Goal: Task Accomplishment & Management: Complete application form

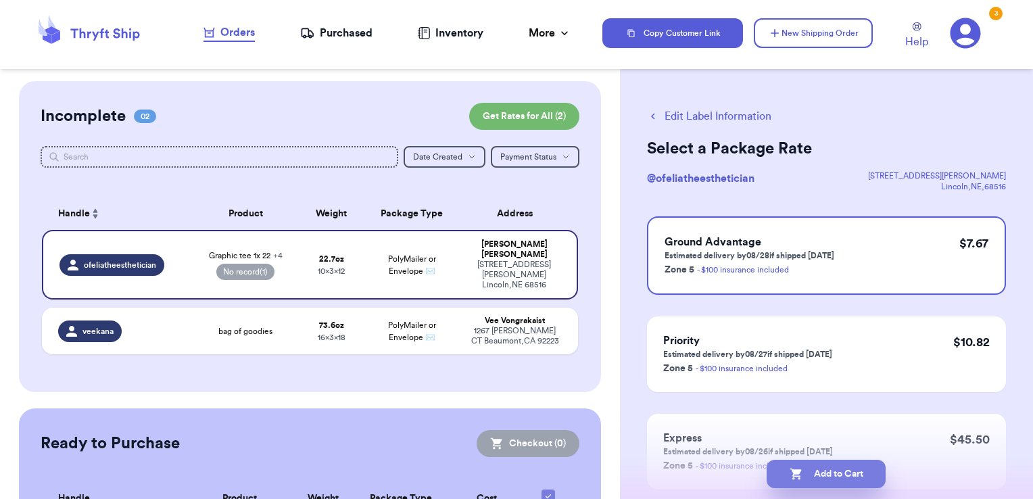
click at [849, 475] on button "Add to Cart" at bounding box center [825, 474] width 119 height 28
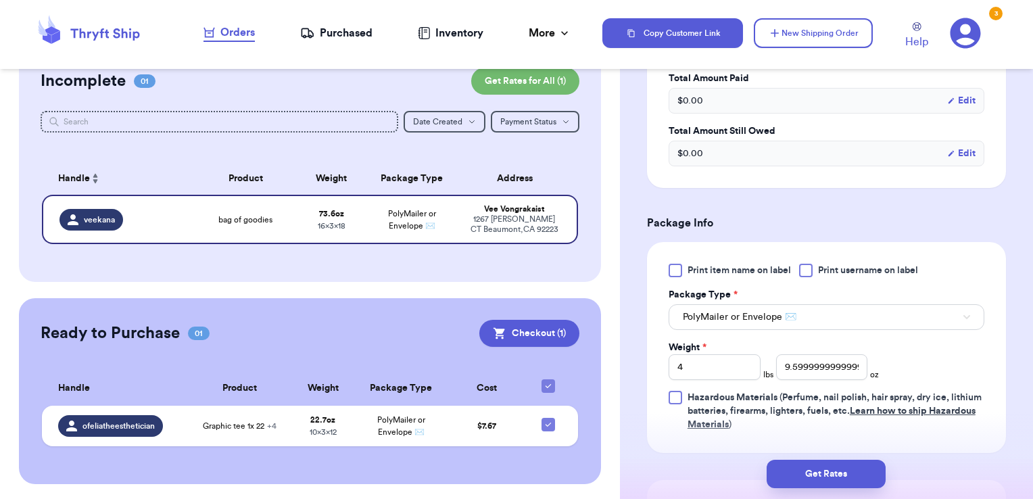
scroll to position [473, 0]
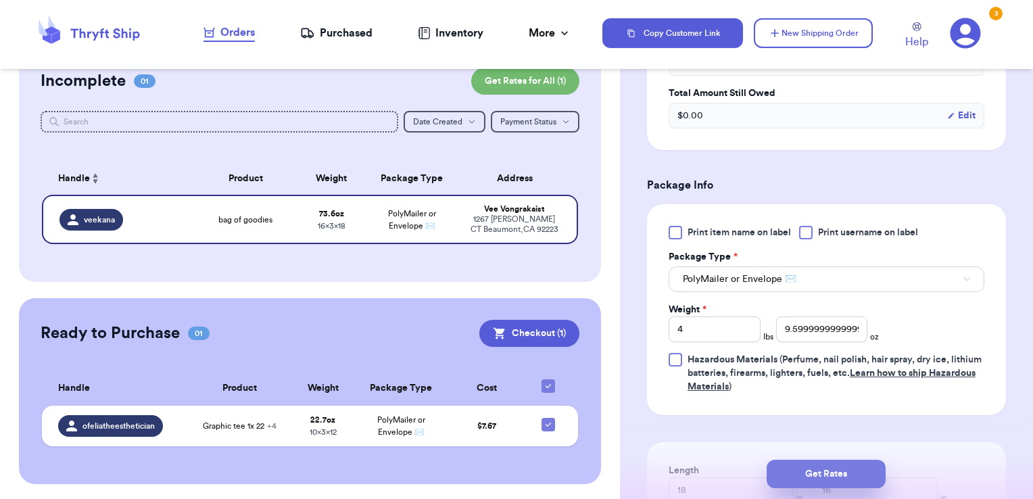
click at [831, 472] on button "Get Rates" at bounding box center [825, 474] width 119 height 28
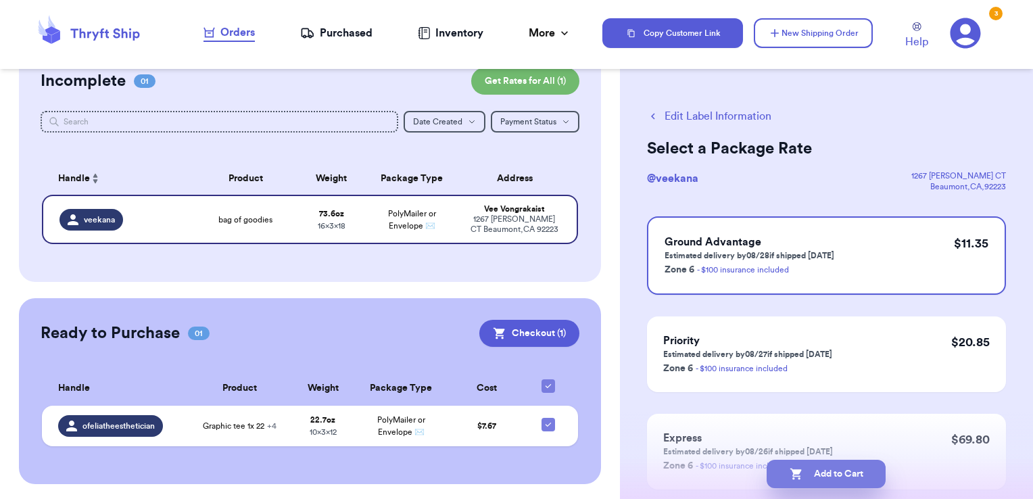
click at [838, 476] on button "Add to Cart" at bounding box center [825, 474] width 119 height 28
checkbox input "true"
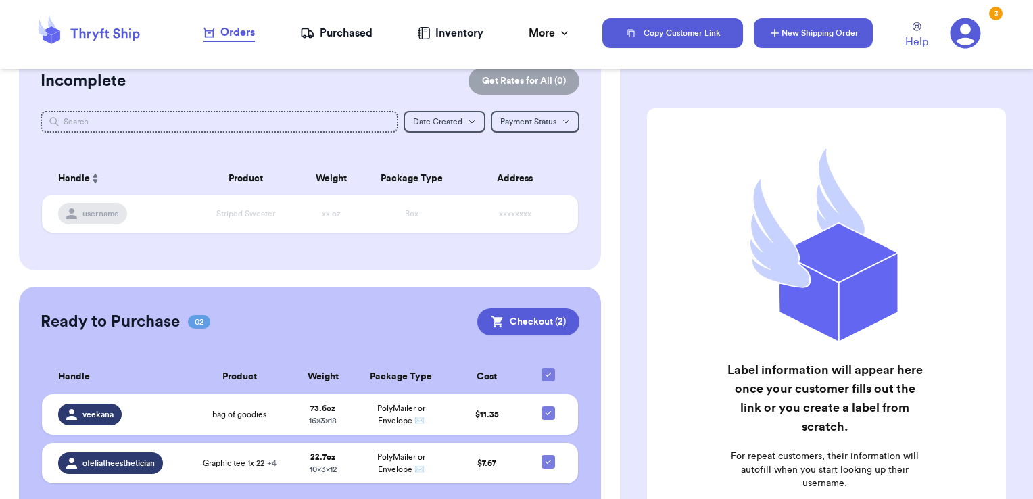
click at [776, 32] on icon "button" at bounding box center [775, 33] width 14 height 14
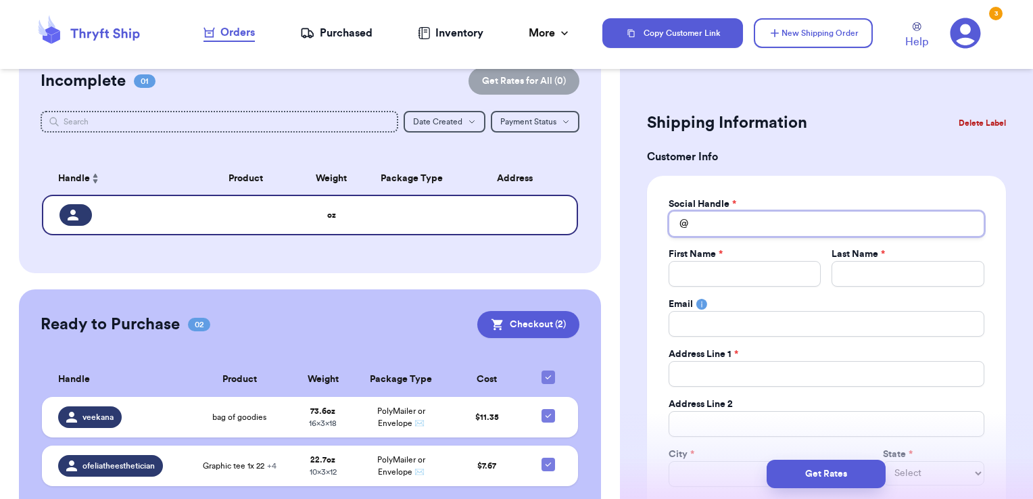
click at [705, 235] on input "Total Amount Paid" at bounding box center [826, 224] width 316 height 26
type input "t"
type input "tw"
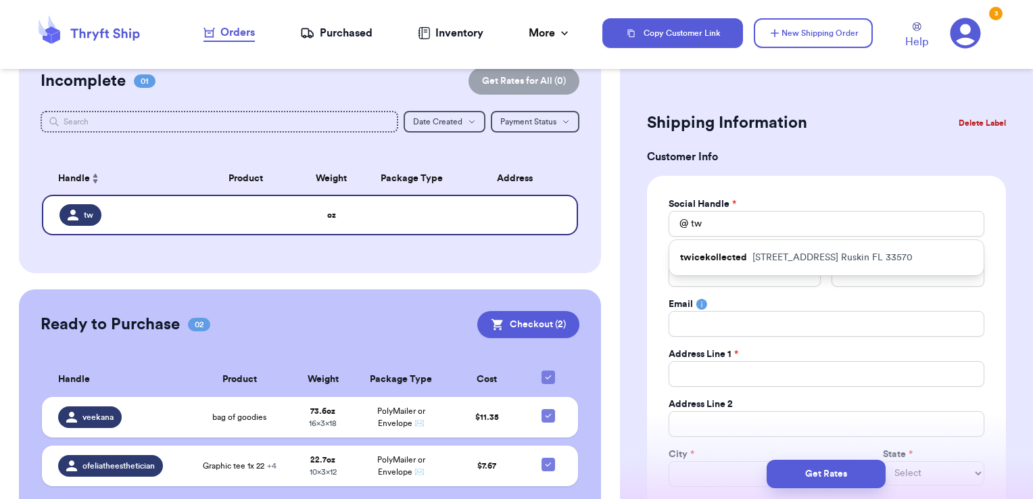
click at [752, 253] on p "[STREET_ADDRESS]" at bounding box center [832, 258] width 160 height 14
type input "twicekollected"
type input "[PERSON_NAME]"
type input "[EMAIL_ADDRESS][DOMAIN_NAME]"
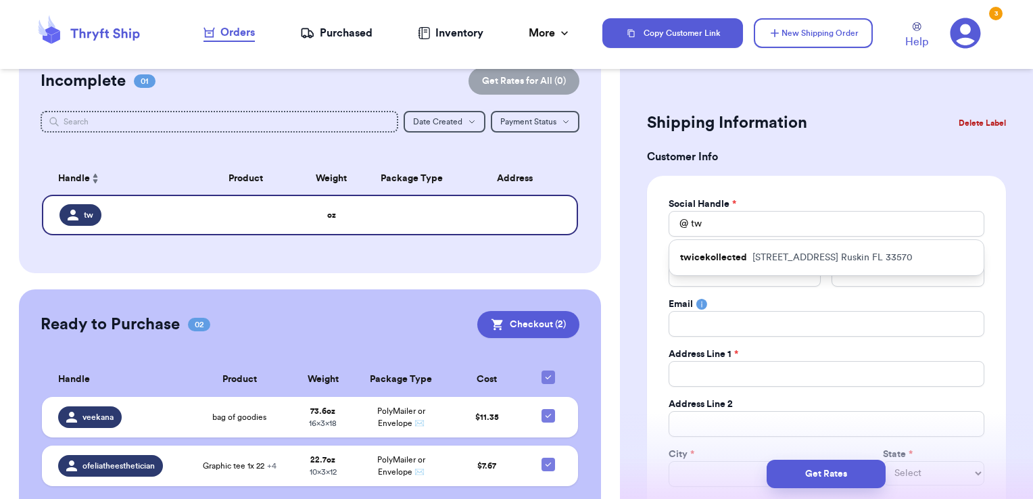
type input "[STREET_ADDRESS]"
type input "Ruskin"
select select "FL"
type input "33570"
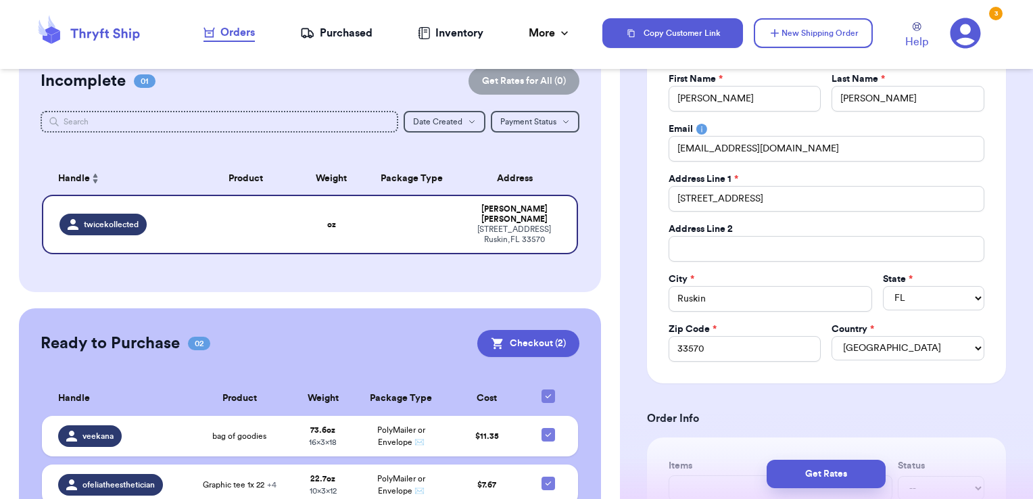
scroll to position [270, 0]
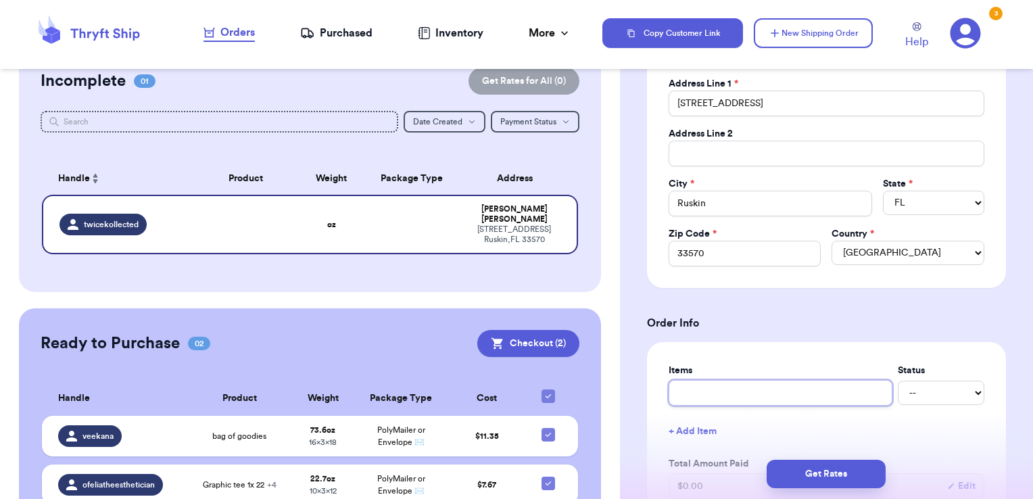
click at [819, 389] on input "text" at bounding box center [780, 393] width 224 height 26
type input "o"
type input "ol"
type input "old"
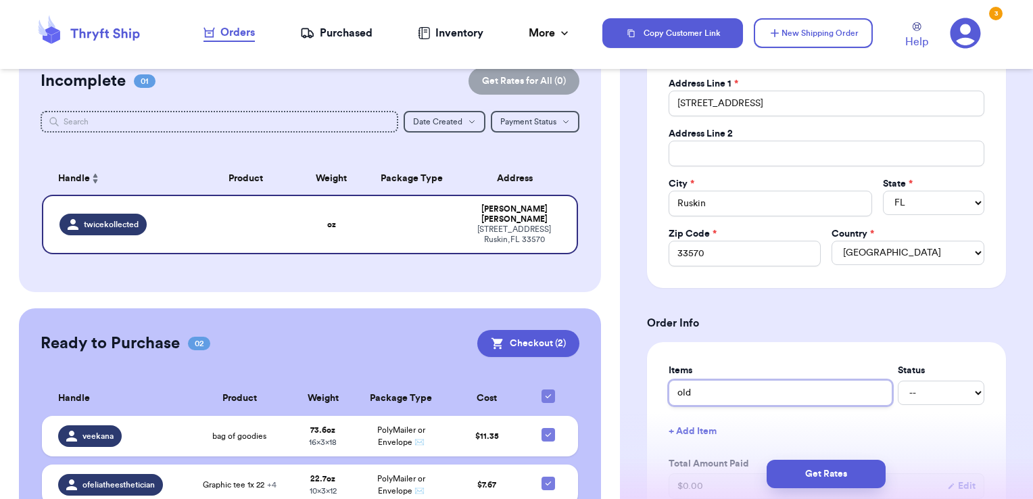
type input "old n"
type input "old na"
type input "old nav"
type input "old navy"
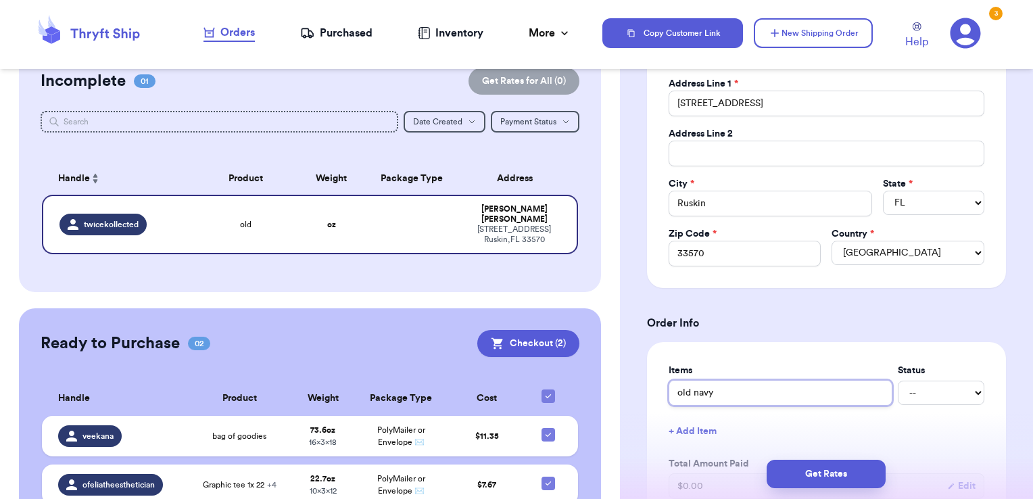
type input "old navy j"
type input "old navy je"
type input "old navy jea"
type input "old navy [PERSON_NAME]"
type input "old navy jeans"
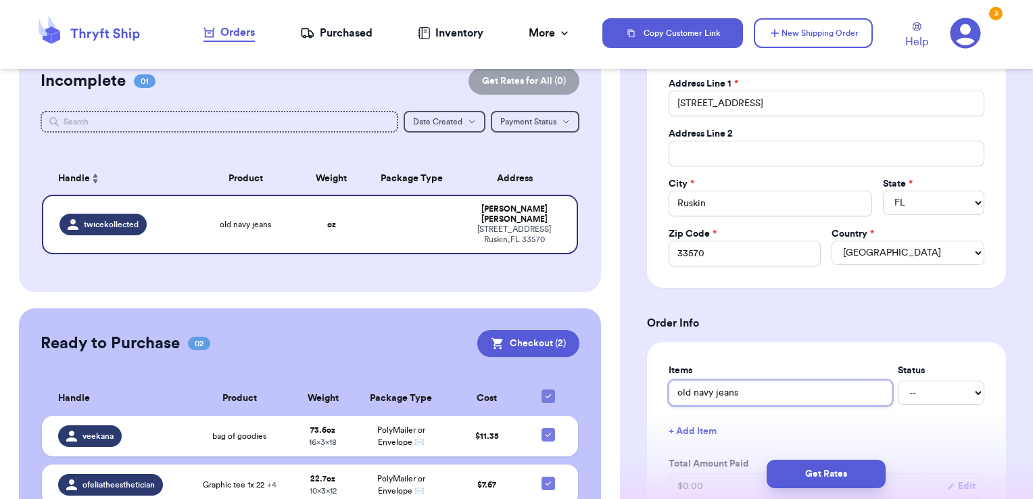
type input "old navy jeans"
click at [935, 391] on select "-- Paid Owes" at bounding box center [940, 392] width 87 height 24
select select "paid"
click at [897, 380] on select "-- Paid Owes" at bounding box center [940, 392] width 87 height 24
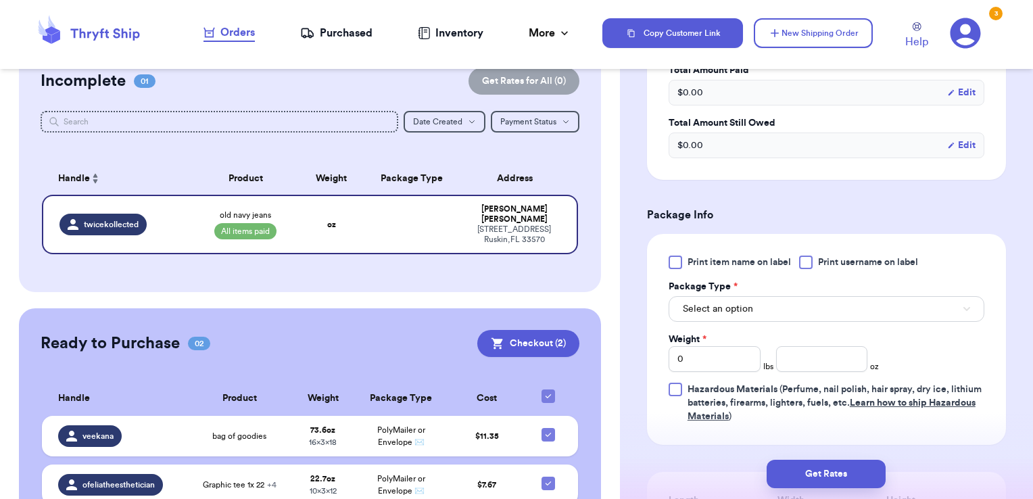
scroll to position [676, 0]
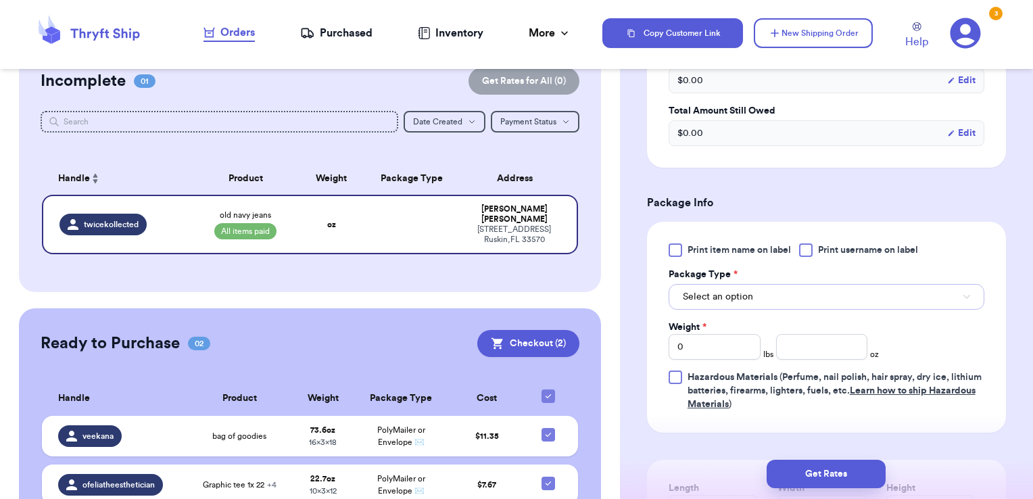
click at [737, 294] on span "Select an option" at bounding box center [718, 297] width 70 height 14
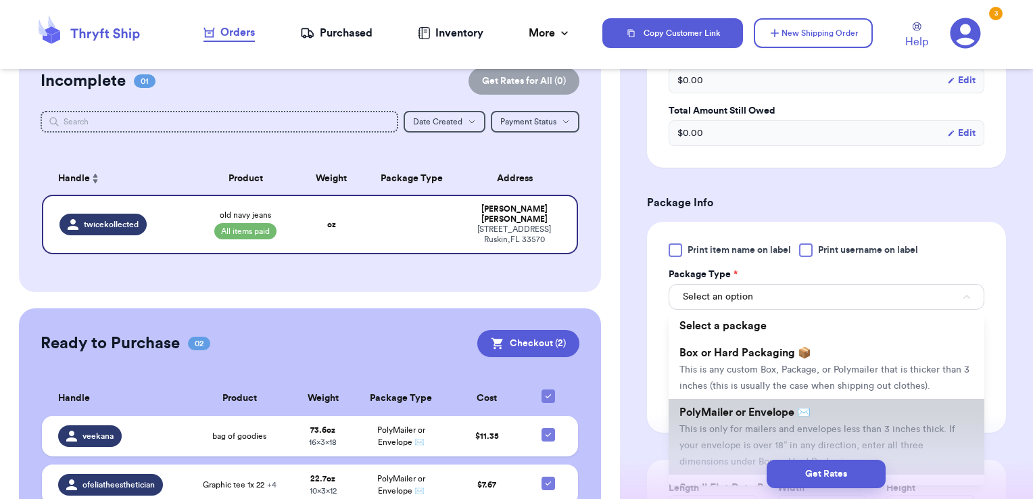
click at [748, 432] on li "PolyMailer or Envelope ✉️ This is only for mailers and envelopes less than 3 in…" at bounding box center [826, 437] width 316 height 76
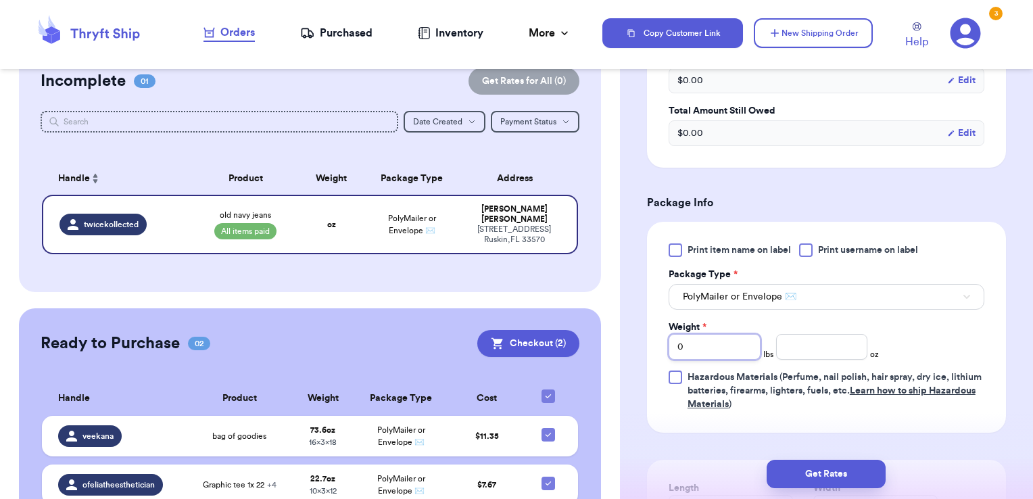
drag, startPoint x: 691, startPoint y: 341, endPoint x: 612, endPoint y: 360, distance: 81.1
click at [612, 360] on div "Customer Link New Order Incomplete 01 Get Rates for All ( 0 ) Get Rates for All…" at bounding box center [516, 249] width 1033 height 499
type input "1"
click at [813, 346] on input "number" at bounding box center [822, 347] width 92 height 26
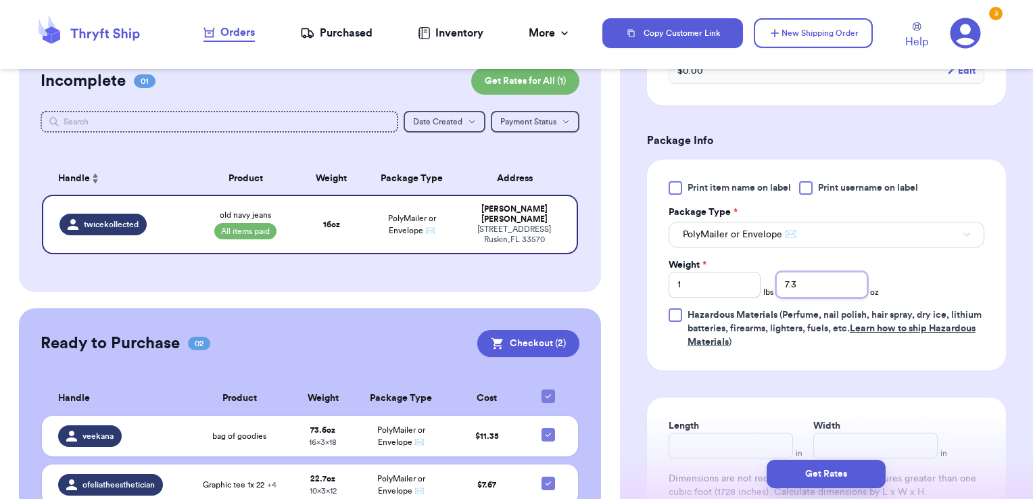
scroll to position [879, 0]
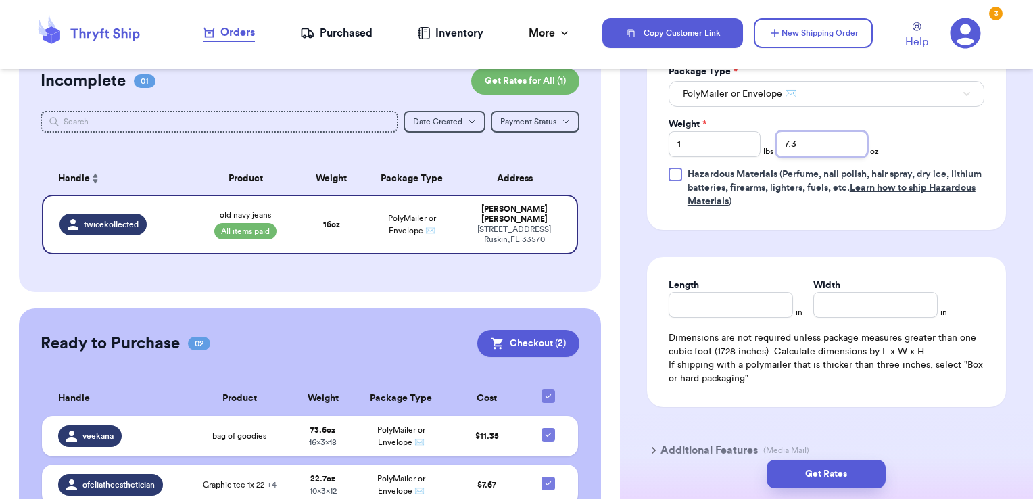
type input "7.3"
click at [762, 297] on input "Length" at bounding box center [730, 305] width 124 height 26
type input "12"
click at [860, 292] on input "Width *" at bounding box center [875, 305] width 124 height 26
type input "11"
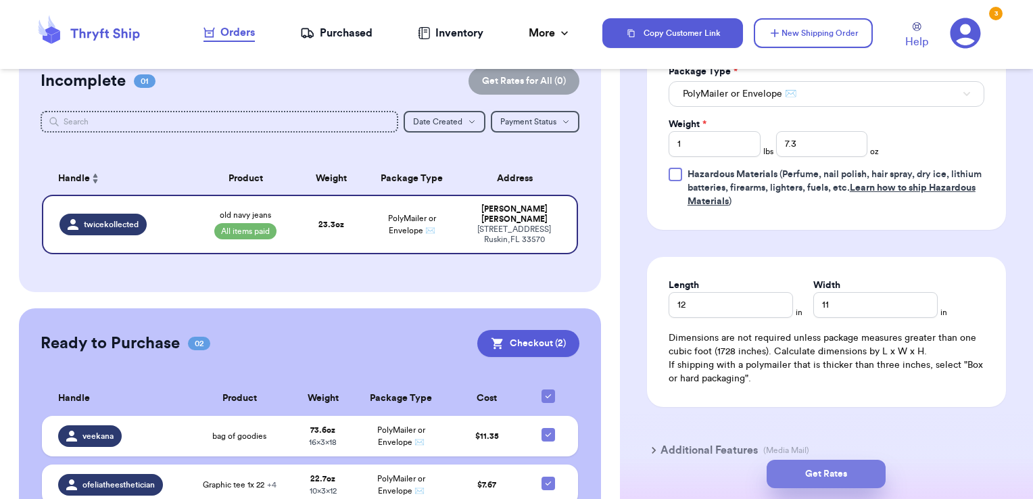
click at [806, 477] on button "Get Rates" at bounding box center [825, 474] width 119 height 28
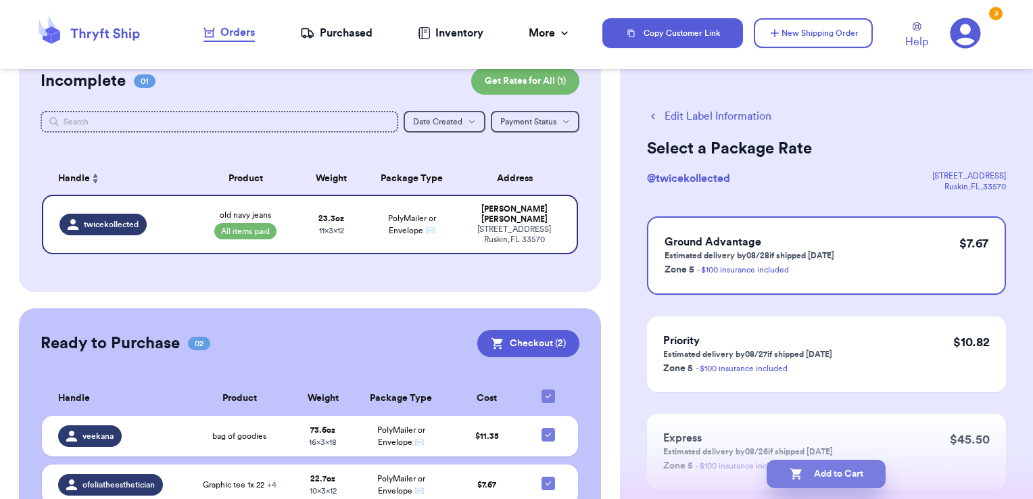
click at [819, 480] on button "Add to Cart" at bounding box center [825, 474] width 119 height 28
checkbox input "true"
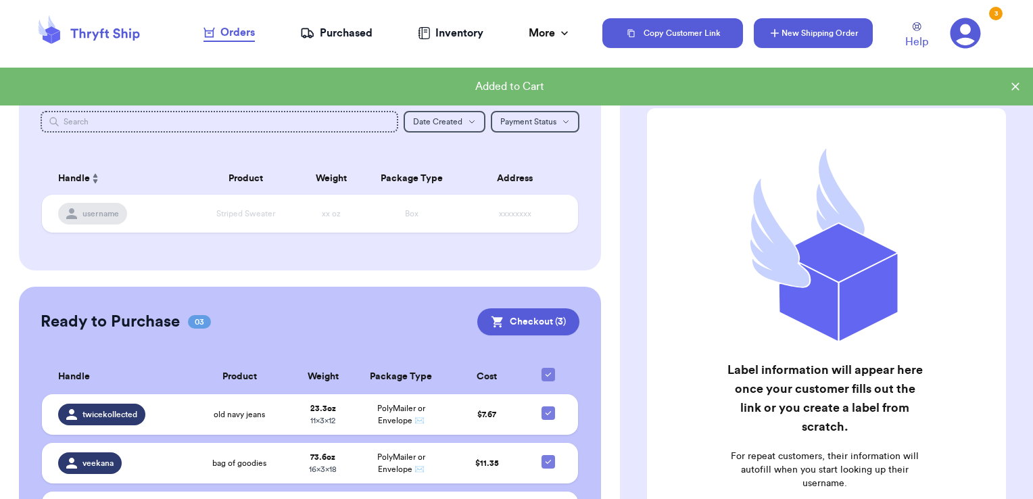
click at [774, 31] on icon "button" at bounding box center [774, 33] width 8 height 8
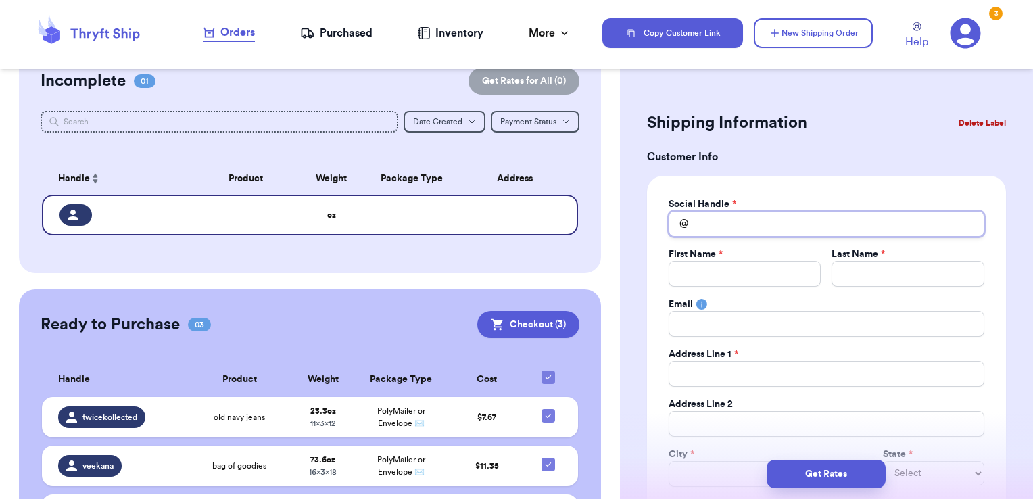
click at [734, 220] on input "Total Amount Paid" at bounding box center [826, 224] width 316 height 26
type input "m"
type input "ma"
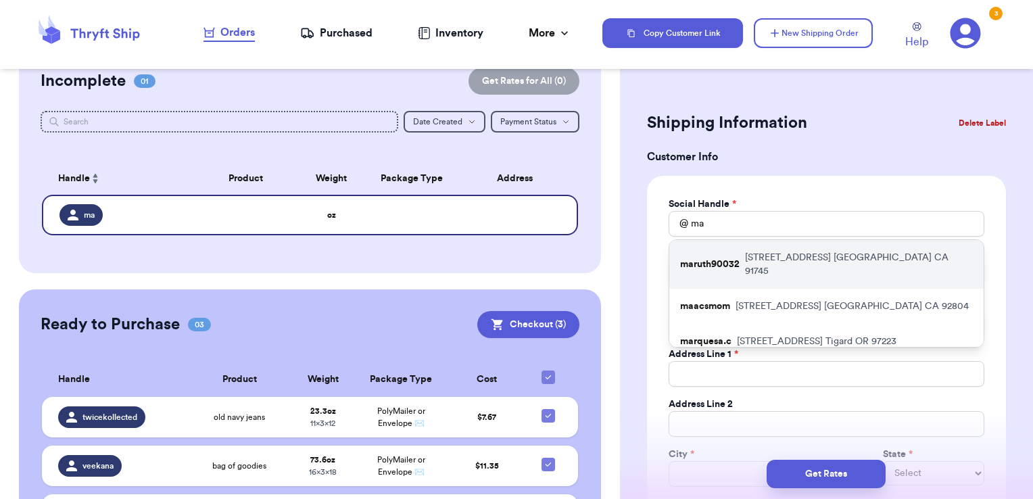
click at [756, 252] on p "[STREET_ADDRESS]" at bounding box center [859, 264] width 228 height 27
type input "maruth90032"
type input "[PERSON_NAME]"
type input "[EMAIL_ADDRESS][DOMAIN_NAME]"
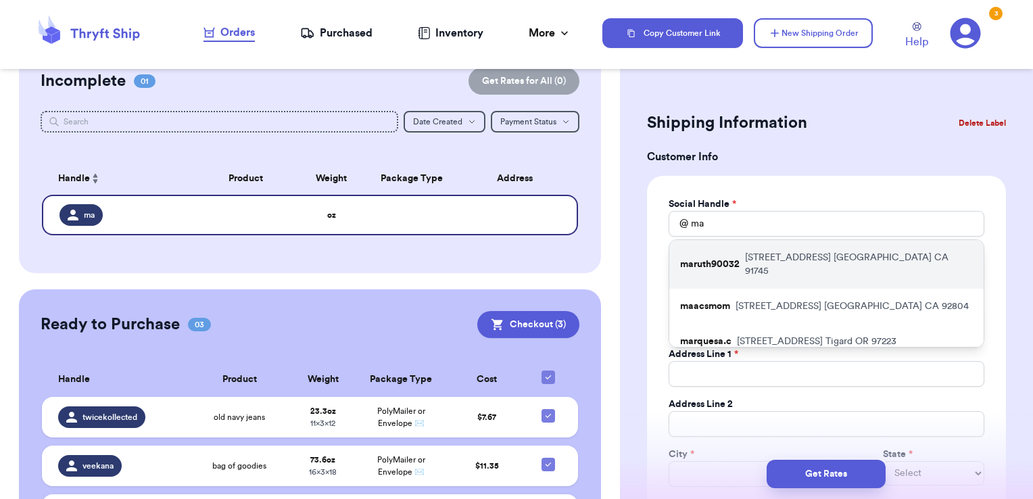
type input "[STREET_ADDRESS]"
type input "[GEOGRAPHIC_DATA]"
select select "CA"
type input "91745"
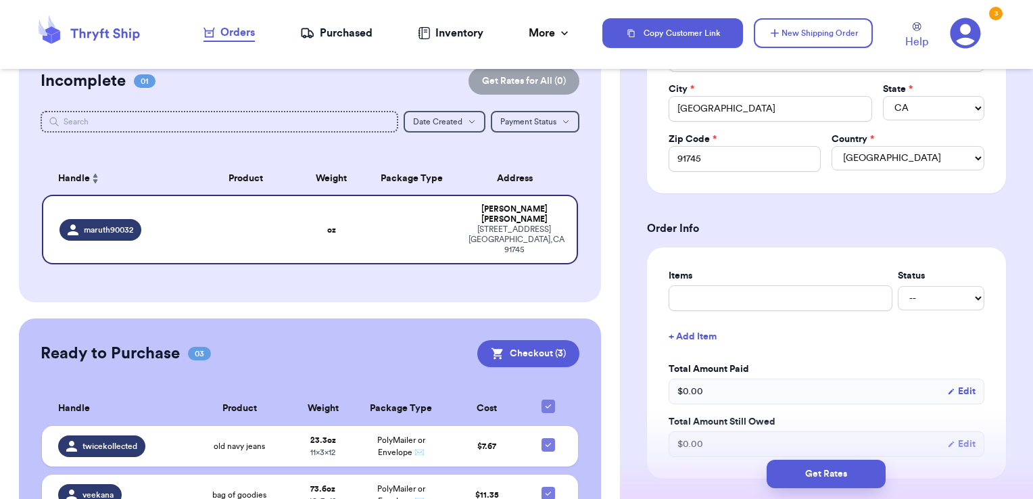
scroll to position [405, 0]
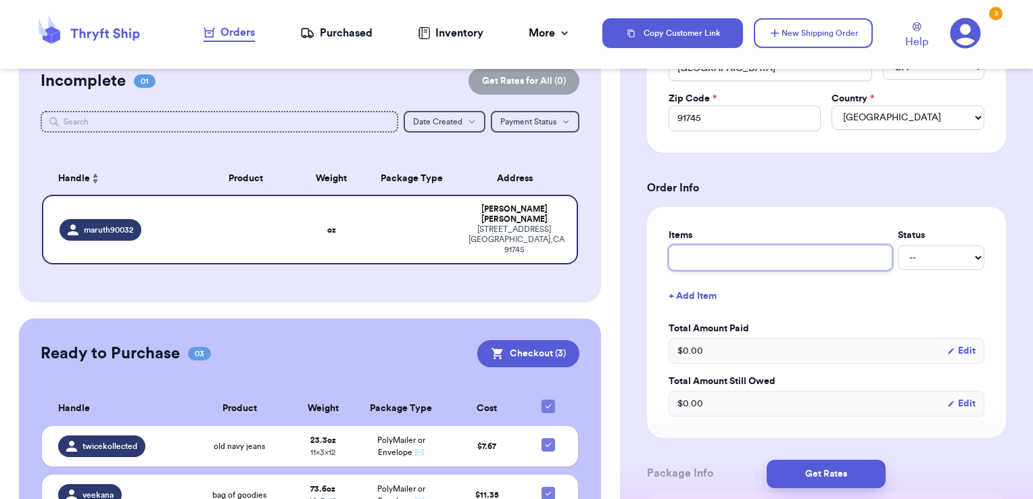
click at [761, 258] on input "text" at bounding box center [780, 258] width 224 height 26
type input "b"
type input "bag of goodies"
click at [895, 299] on button "+ Add Item" at bounding box center [826, 296] width 326 height 30
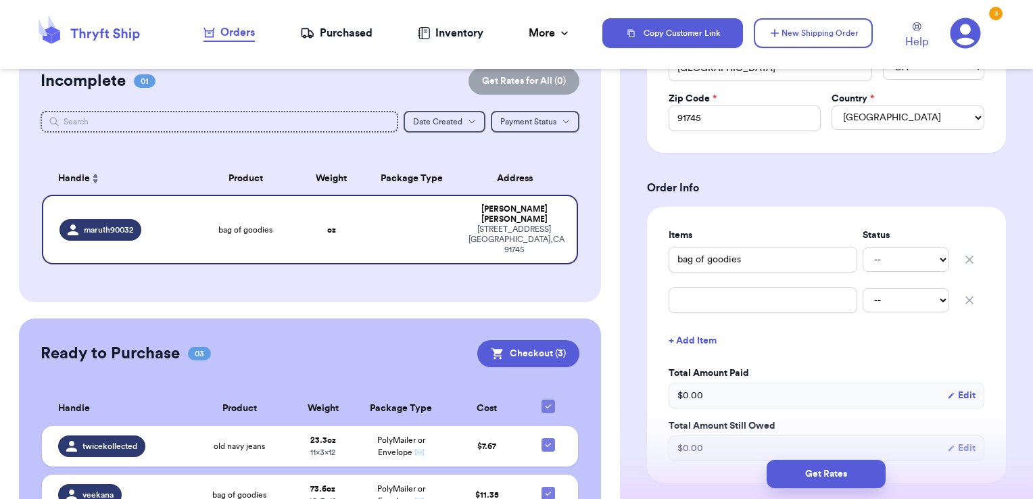
click at [962, 297] on icon "button" at bounding box center [969, 300] width 14 height 14
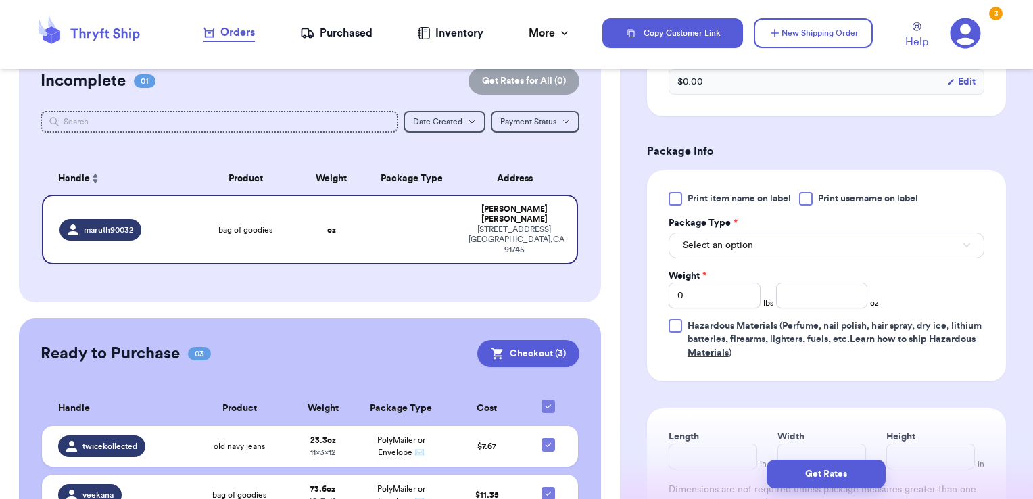
scroll to position [743, 0]
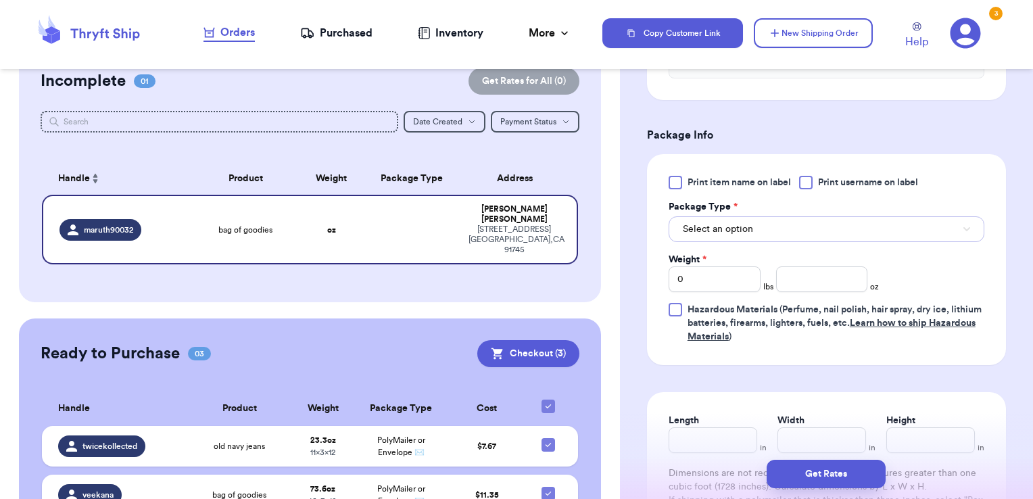
click at [757, 231] on button "Select an option" at bounding box center [826, 229] width 316 height 26
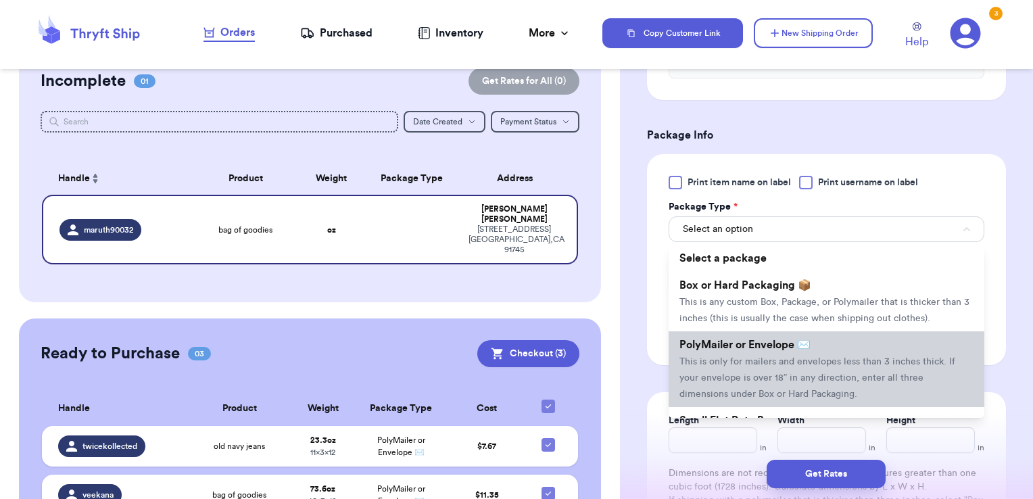
click at [770, 372] on span "This is only for mailers and envelopes less than 3 inches thick. If your envelo…" at bounding box center [817, 378] width 276 height 42
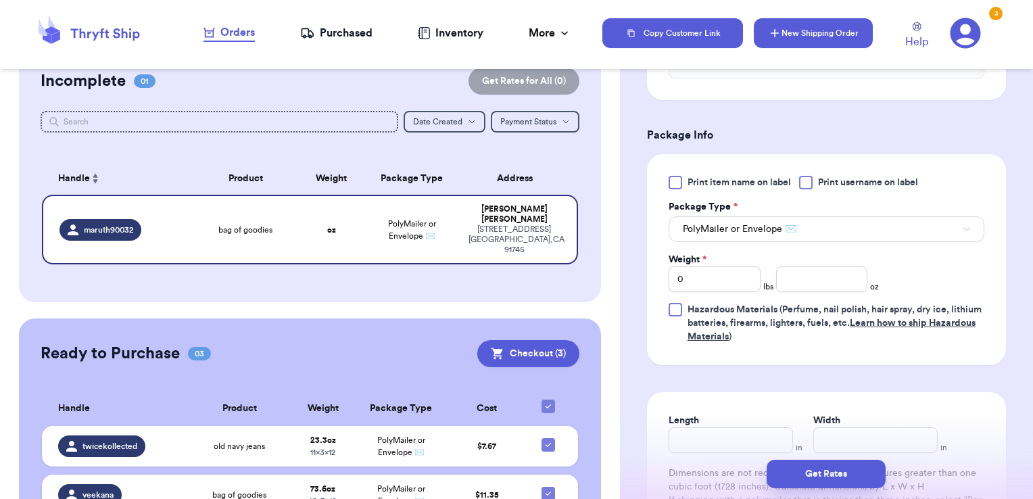
click at [764, 23] on button "New Shipping Order" at bounding box center [813, 33] width 119 height 30
select select
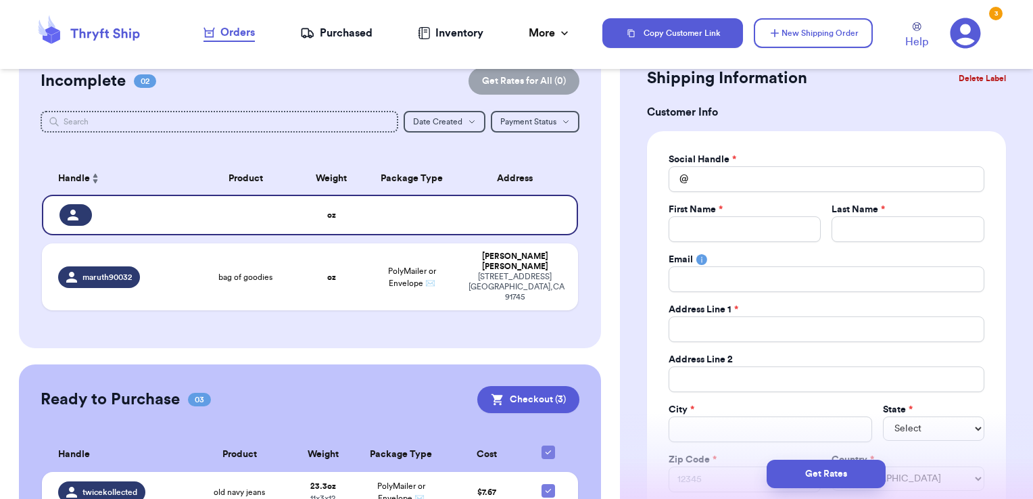
scroll to position [0, 0]
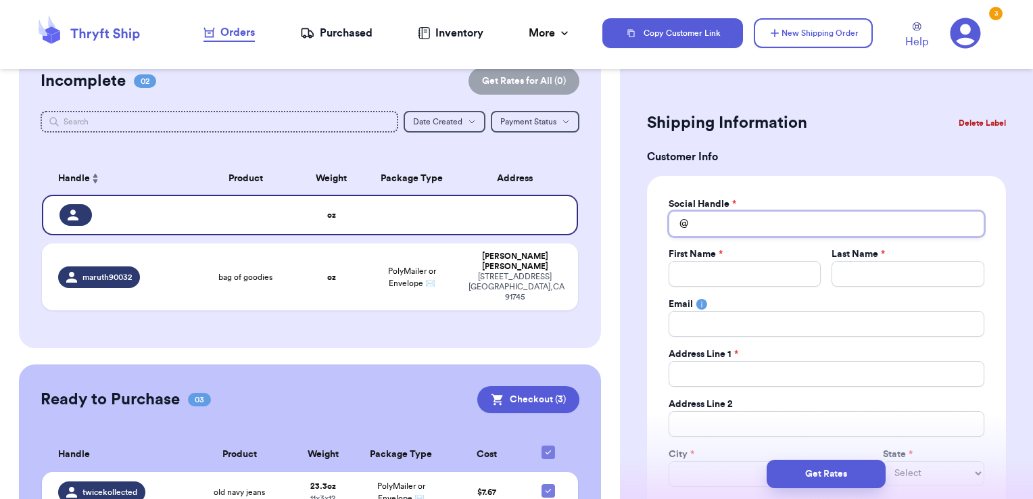
click at [737, 232] on input "Total Amount Paid" at bounding box center [826, 224] width 316 height 26
type input "e"
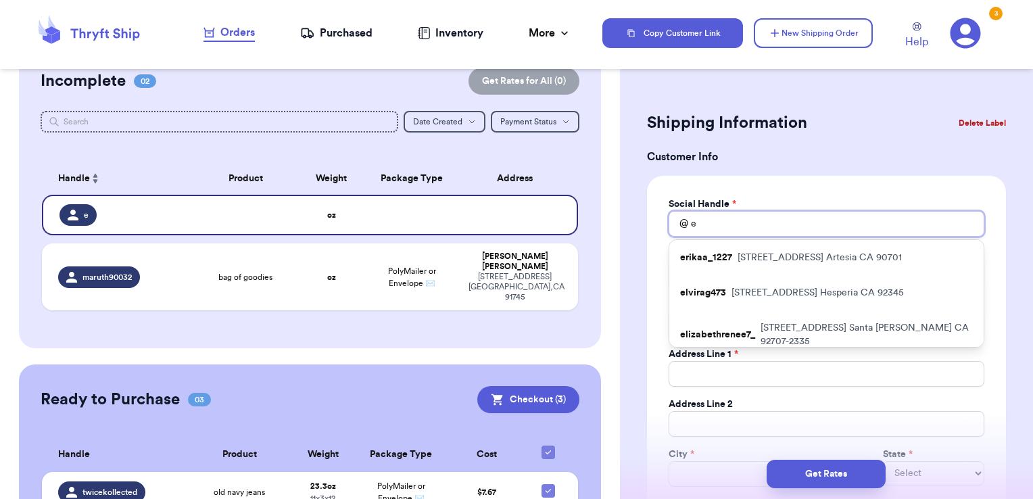
type input "el"
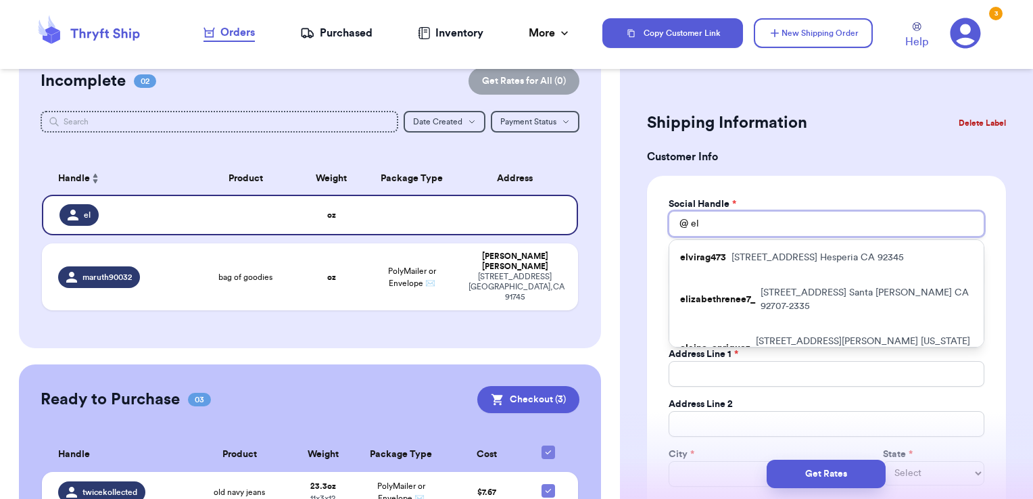
type input "[PERSON_NAME]"
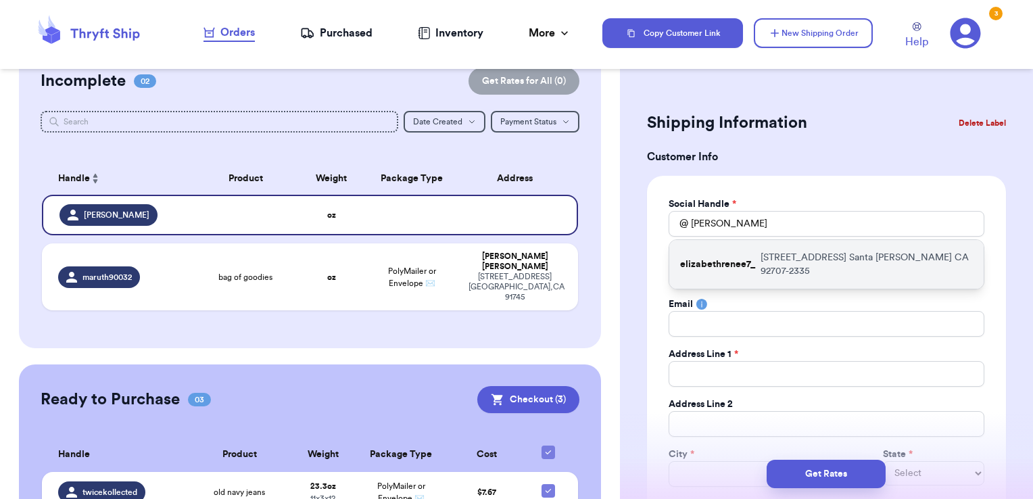
click at [766, 255] on p "[STREET_ADDRESS]" at bounding box center [866, 264] width 212 height 27
type input "elizabethrenee7_"
type input "[PERSON_NAME]"
type input "[STREET_ADDRESS]"
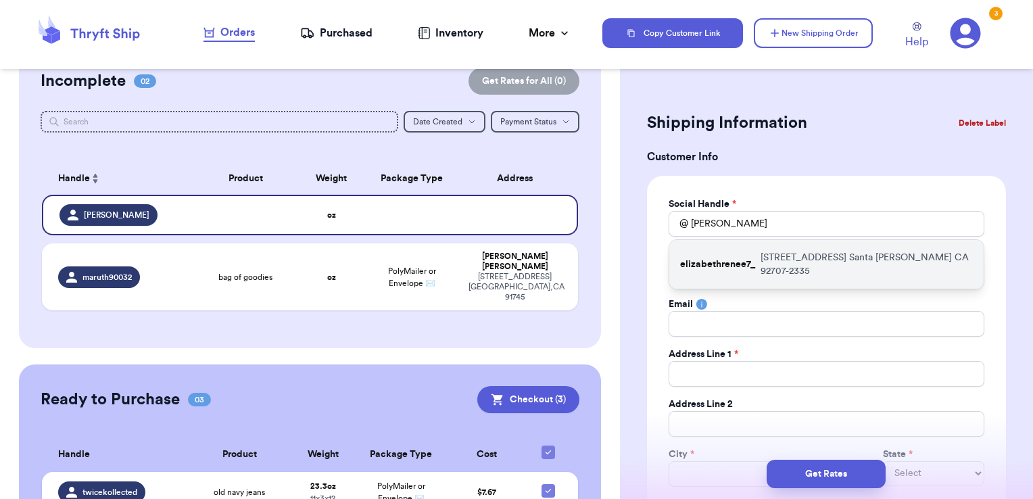
type input "Santa [PERSON_NAME]"
select select "CA"
type input "92707-2335"
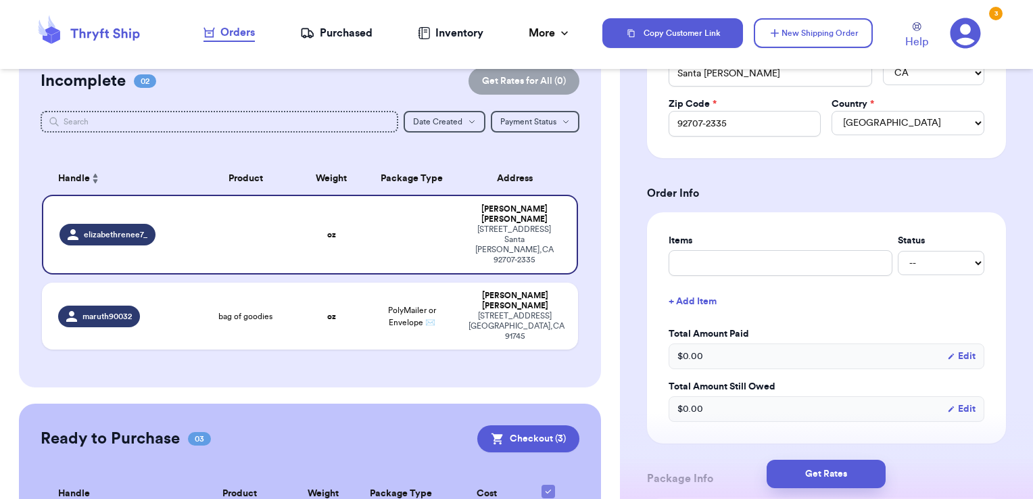
scroll to position [405, 0]
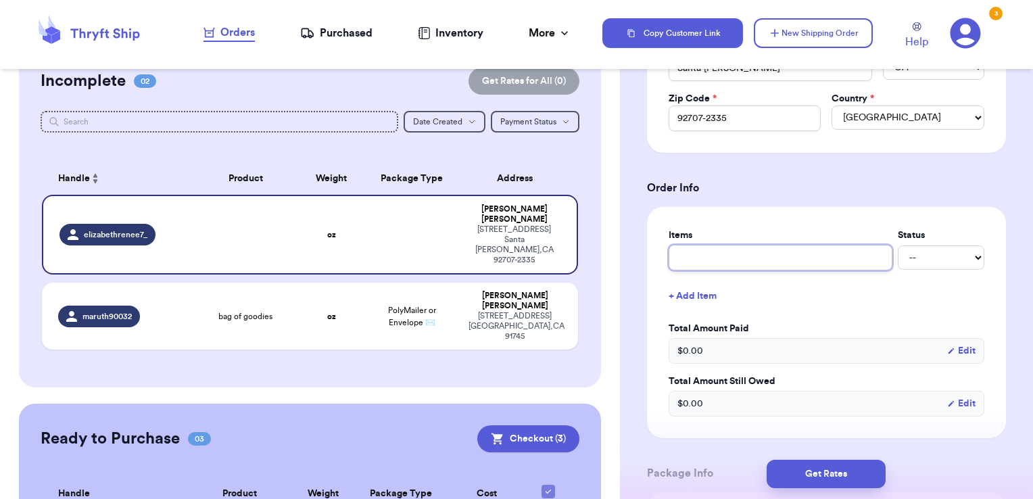
click at [804, 262] on input "text" at bounding box center [780, 258] width 224 height 26
type input "b"
type input "bag of goodies"
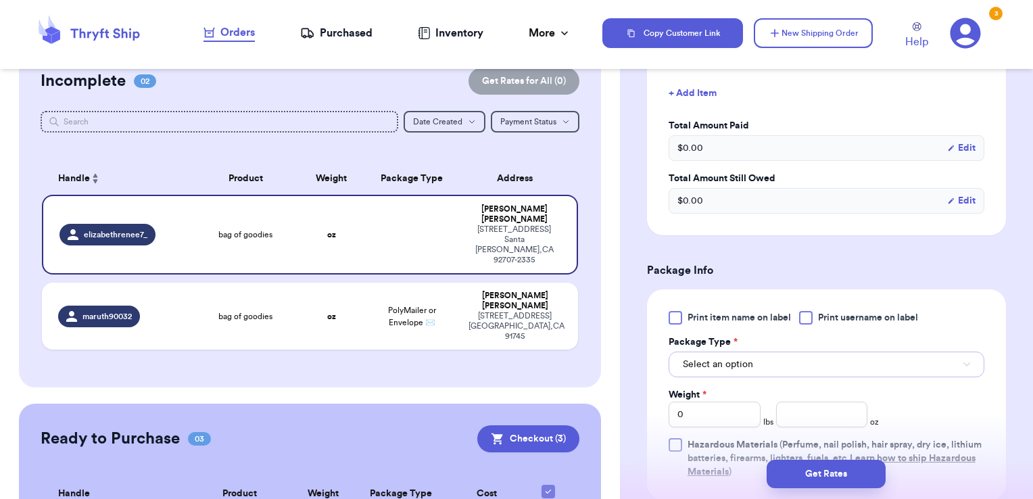
click at [748, 368] on span "Select an option" at bounding box center [718, 365] width 70 height 14
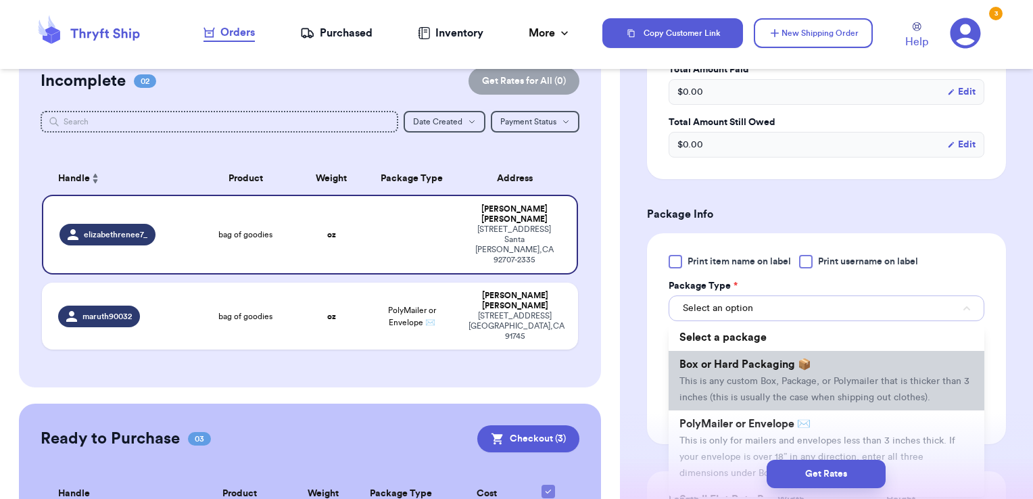
scroll to position [743, 0]
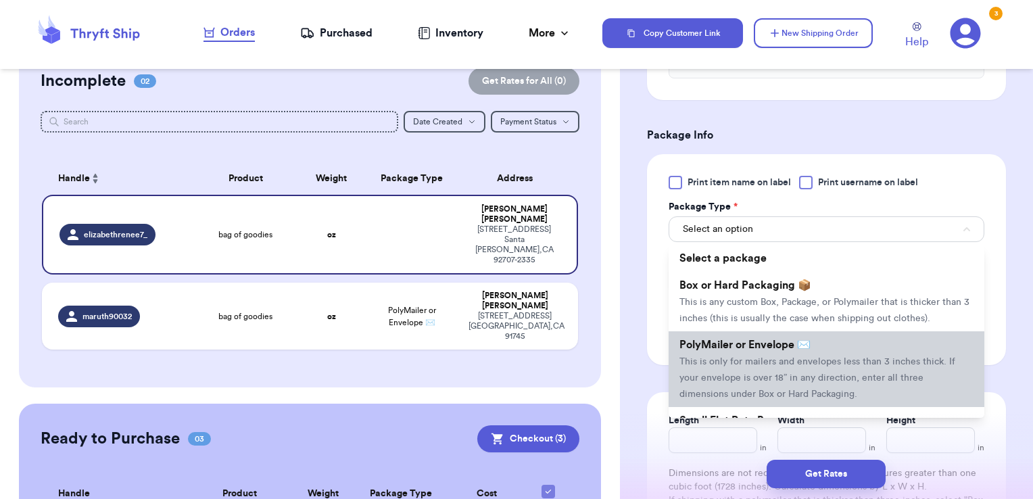
click at [760, 377] on span "This is only for mailers and envelopes less than 3 inches thick. If your envelo…" at bounding box center [817, 378] width 276 height 42
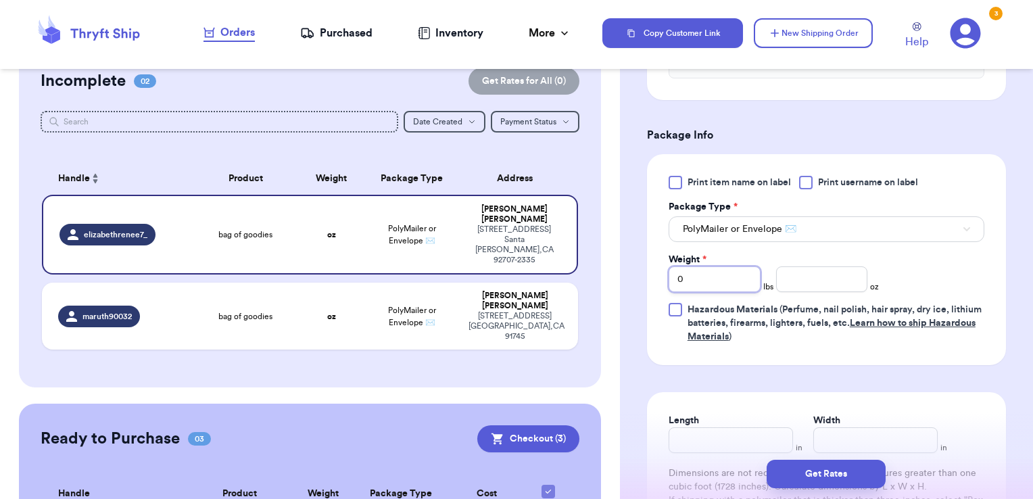
drag, startPoint x: 694, startPoint y: 271, endPoint x: 781, endPoint y: 279, distance: 86.9
click at [633, 281] on div "Shipping Information Delete Label Customer Info Social Handle * @ elizabethrene…" at bounding box center [826, 22] width 413 height 1369
type input "1"
click at [816, 279] on input "number" at bounding box center [822, 279] width 92 height 26
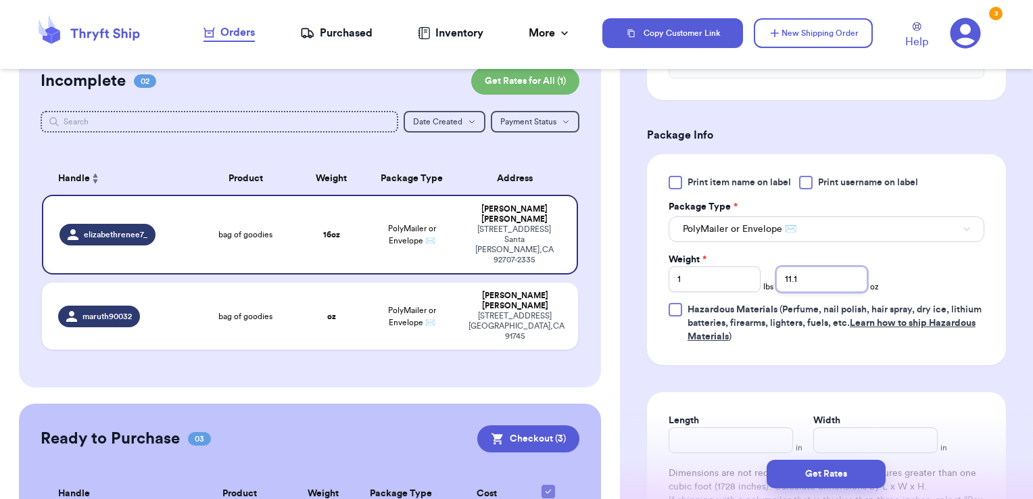
type input "11.1"
click at [752, 438] on input "Length" at bounding box center [730, 440] width 124 height 26
type input "13"
click at [849, 428] on input "Width *" at bounding box center [875, 440] width 124 height 26
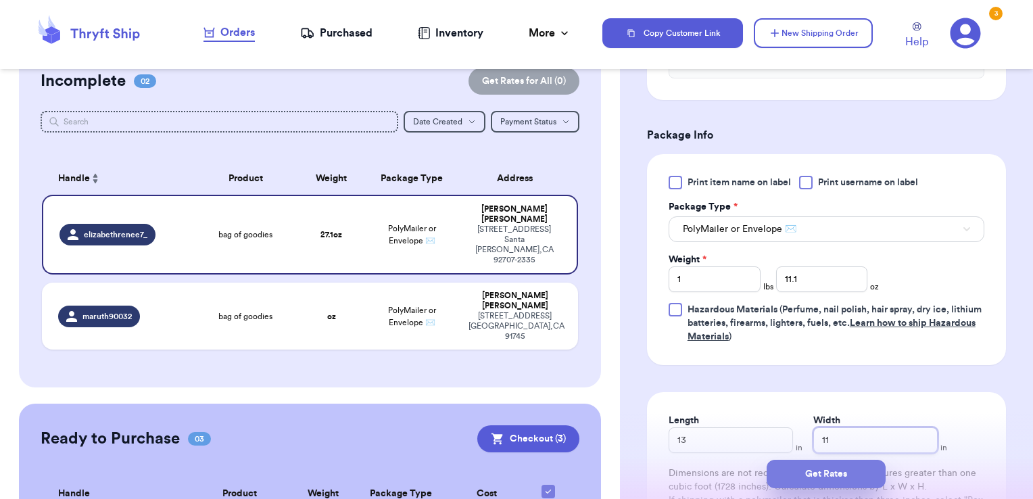
type input "11"
click at [846, 474] on button "Get Rates" at bounding box center [825, 474] width 119 height 28
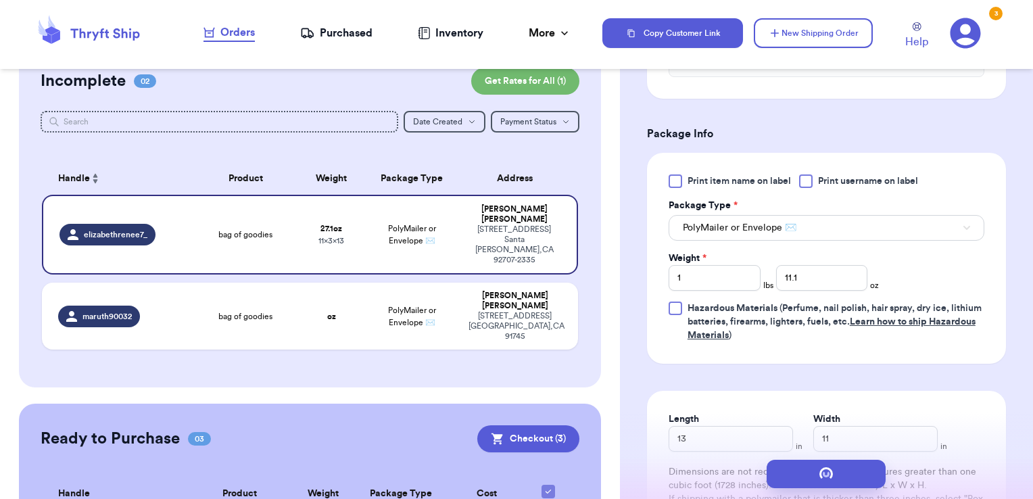
scroll to position [0, 0]
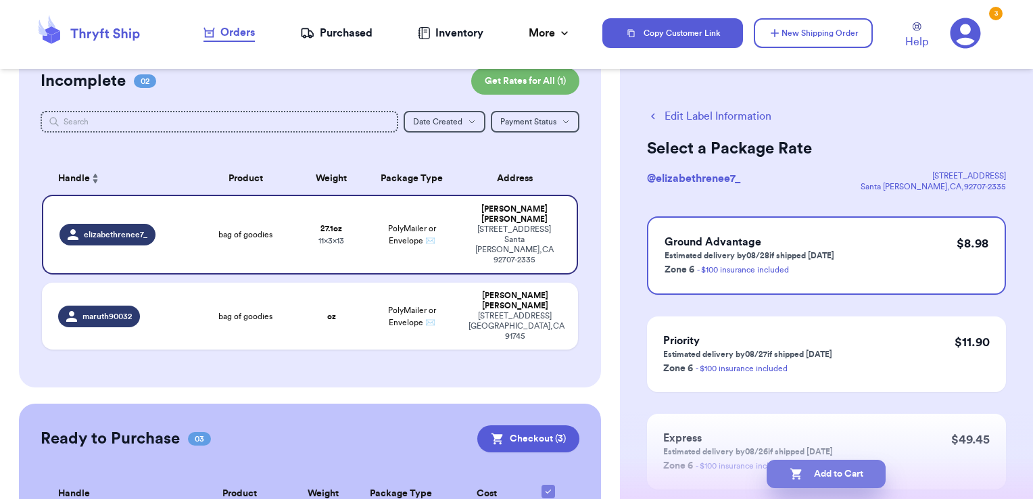
click at [816, 480] on button "Add to Cart" at bounding box center [825, 474] width 119 height 28
checkbox input "true"
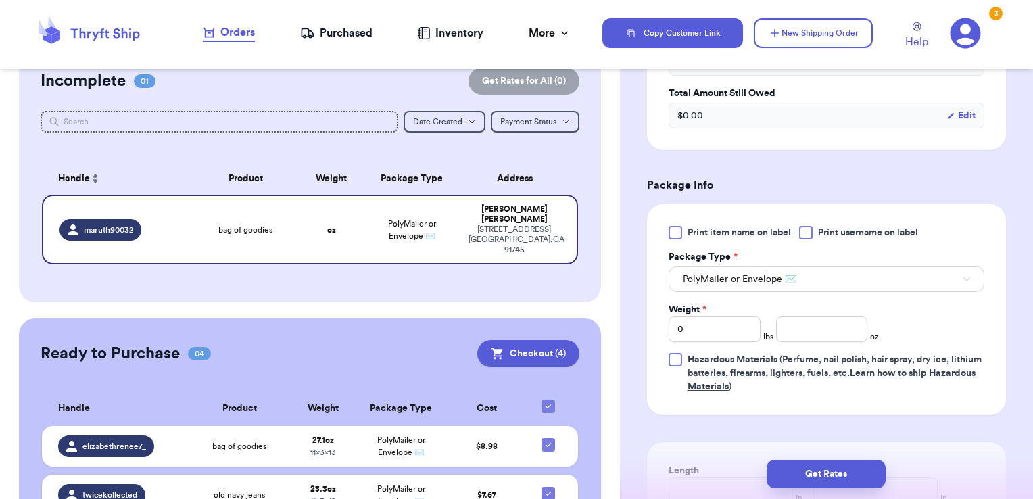
scroll to position [541, 0]
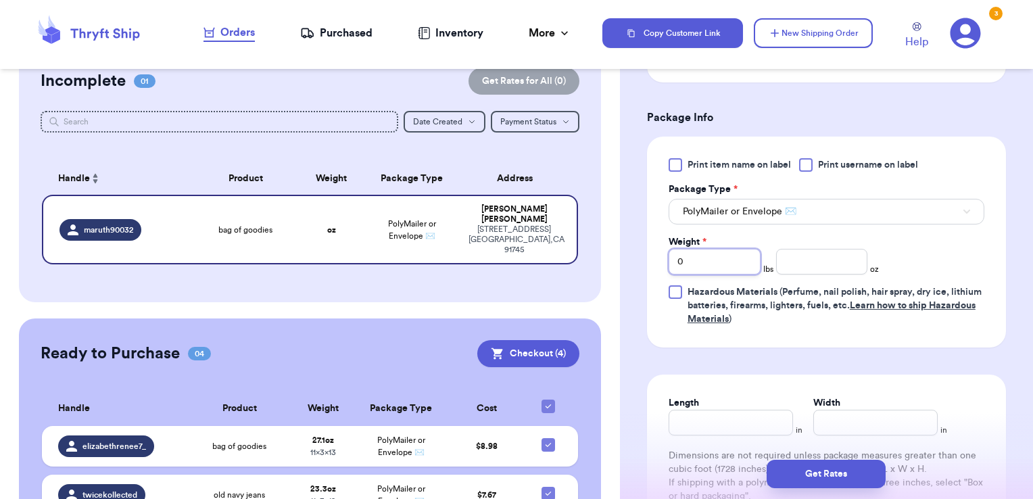
click at [718, 262] on input "0" at bounding box center [714, 262] width 92 height 26
type input "4"
click at [822, 257] on input "number" at bounding box center [822, 262] width 92 height 26
type input "6.6"
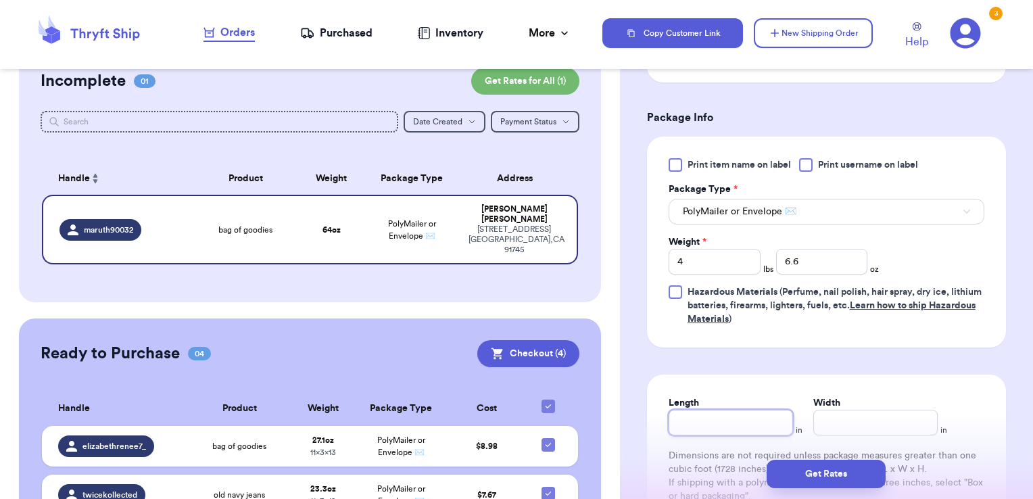
click at [734, 415] on input "Length" at bounding box center [730, 423] width 124 height 26
type input "17"
click at [833, 420] on input "Width *" at bounding box center [875, 423] width 124 height 26
type input "14"
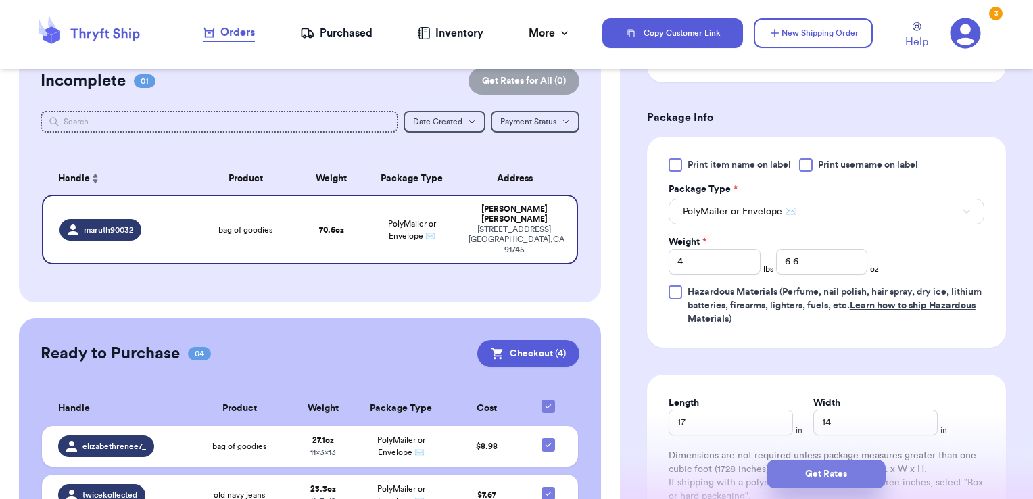
click at [835, 476] on button "Get Rates" at bounding box center [825, 474] width 119 height 28
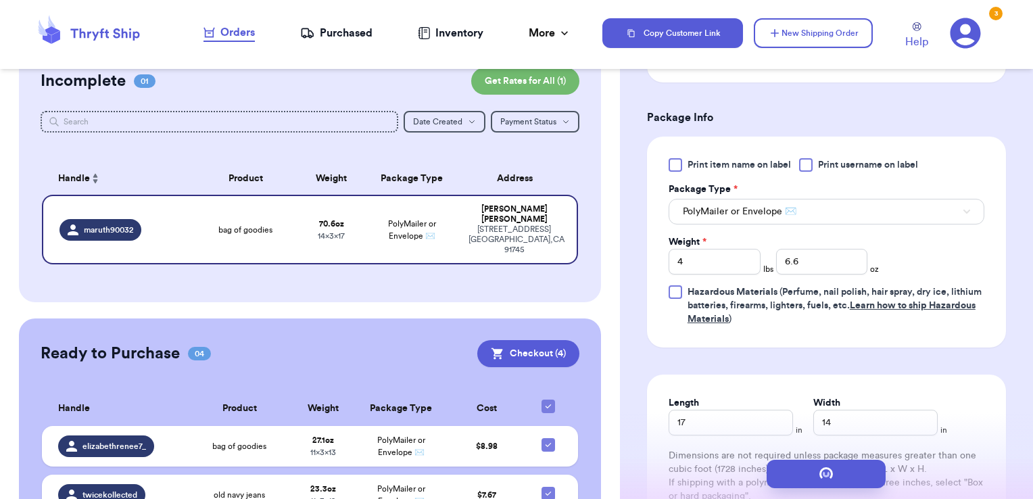
scroll to position [0, 0]
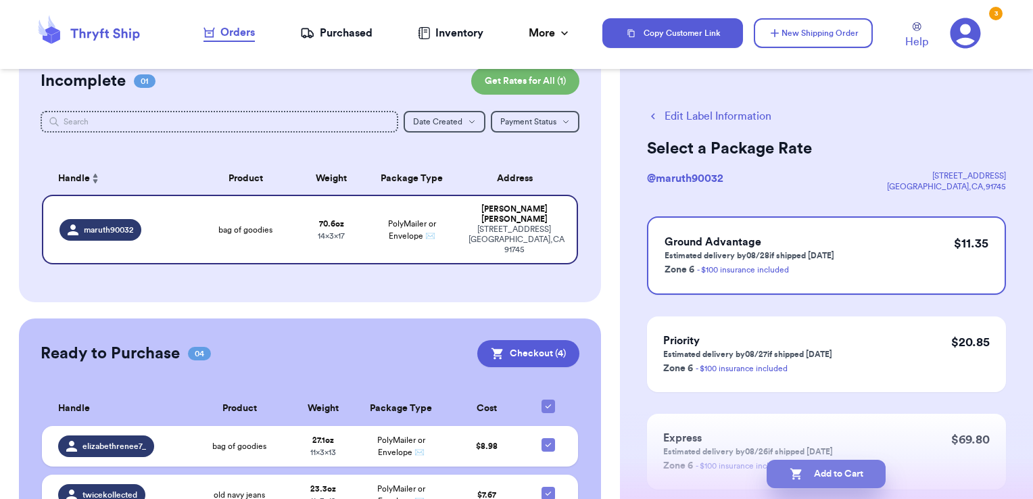
click at [833, 476] on button "Add to Cart" at bounding box center [825, 474] width 119 height 28
checkbox input "true"
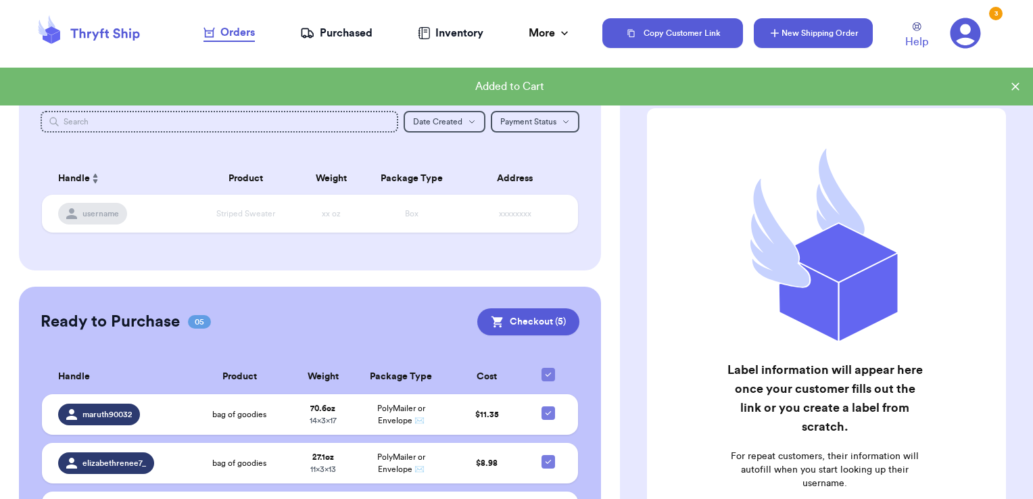
click at [764, 34] on button "New Shipping Order" at bounding box center [813, 33] width 119 height 30
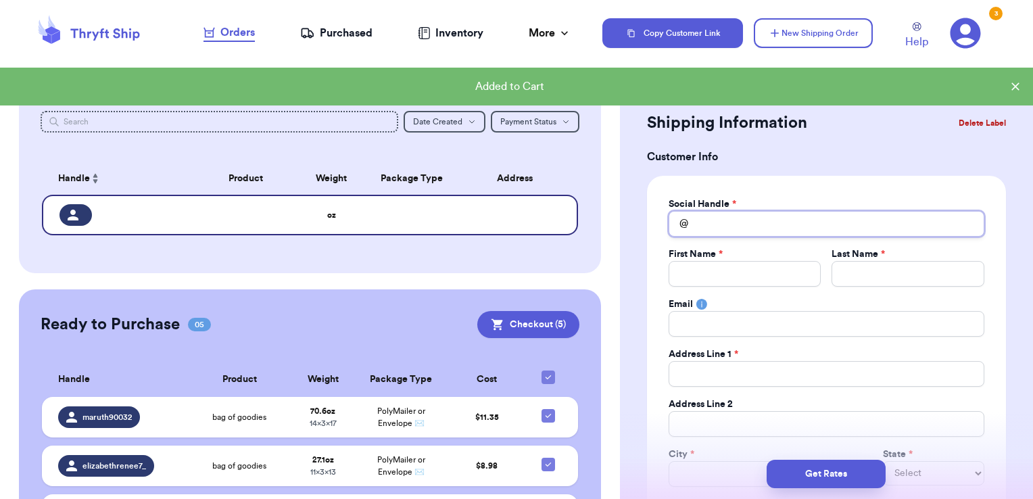
click at [737, 226] on input "Total Amount Paid" at bounding box center [826, 224] width 316 height 26
type input "n"
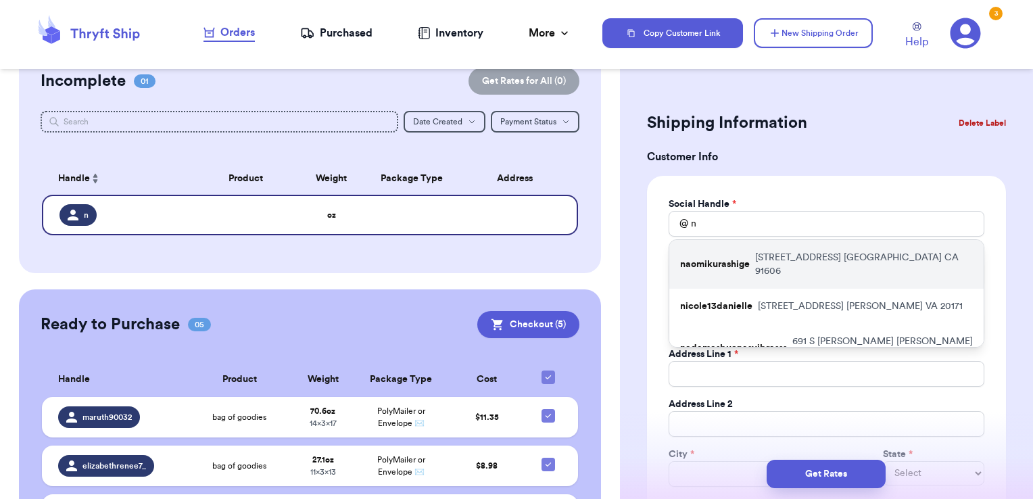
click at [876, 253] on p "[STREET_ADDRESS]" at bounding box center [864, 264] width 218 height 27
type input "naomikurashige"
type input "[PERSON_NAME]"
type input "[PERSON_NAME][EMAIL_ADDRESS][DOMAIN_NAME]"
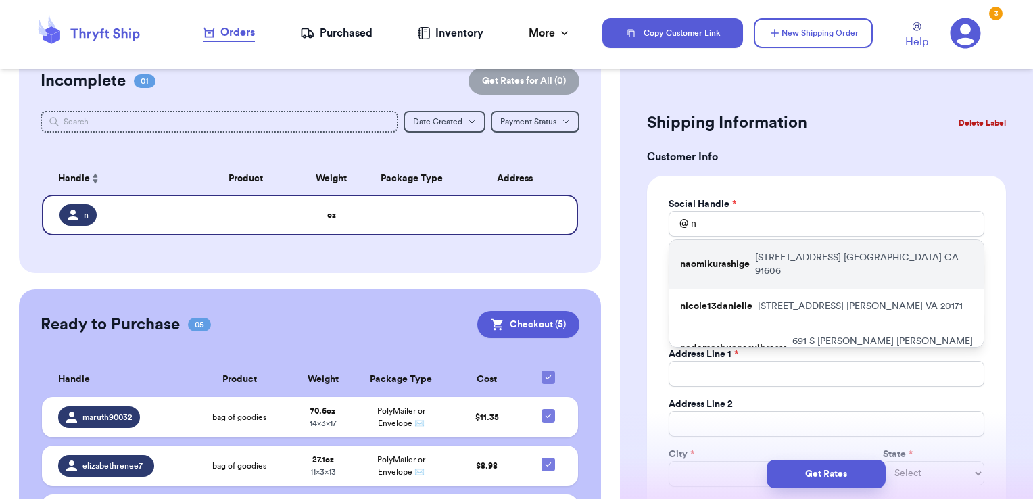
type input "[STREET_ADDRESS]"
type input "Apt 201"
type input "[GEOGRAPHIC_DATA]"
select select "CA"
type input "91606"
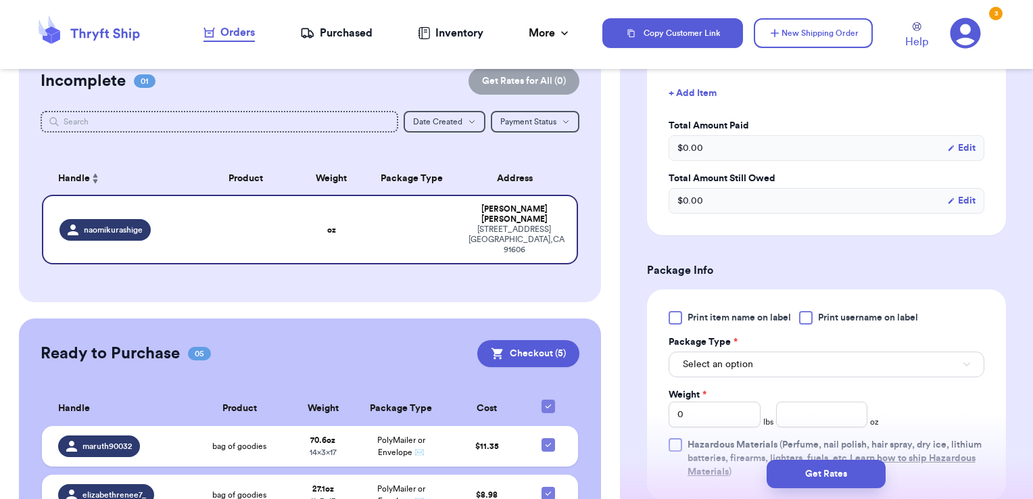
scroll to position [676, 0]
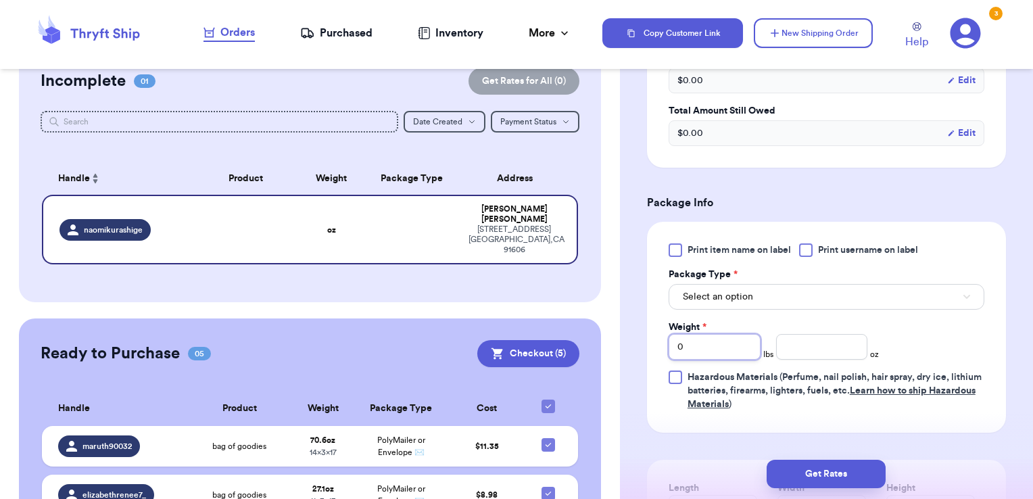
drag, startPoint x: 727, startPoint y: 343, endPoint x: 688, endPoint y: 375, distance: 50.5
click at [610, 357] on div "Customer Link New Order Incomplete 01 Get Rates for All ( 0 ) Get Rates for All…" at bounding box center [516, 249] width 1033 height 499
type input "1"
click at [820, 347] on input "number" at bounding box center [822, 347] width 92 height 26
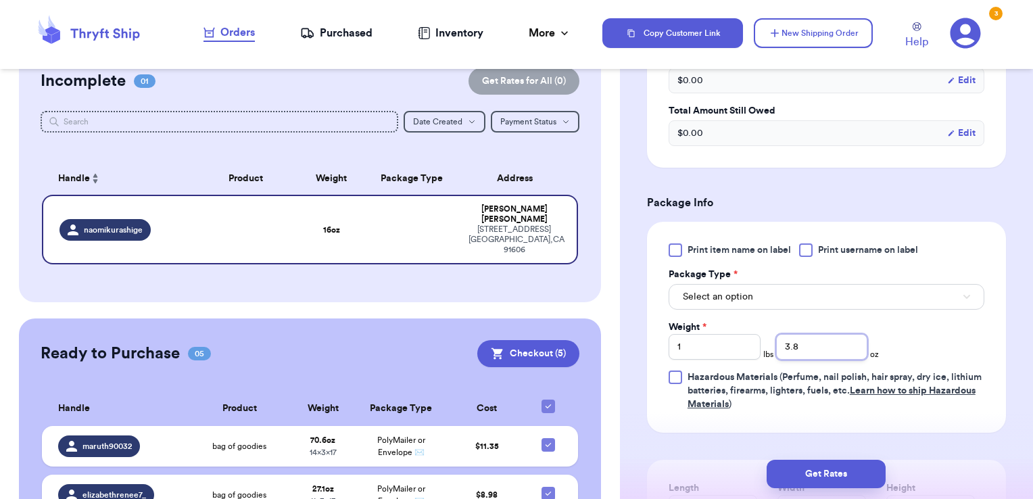
type input "3.8"
click at [804, 301] on button "Select an option" at bounding box center [826, 297] width 316 height 26
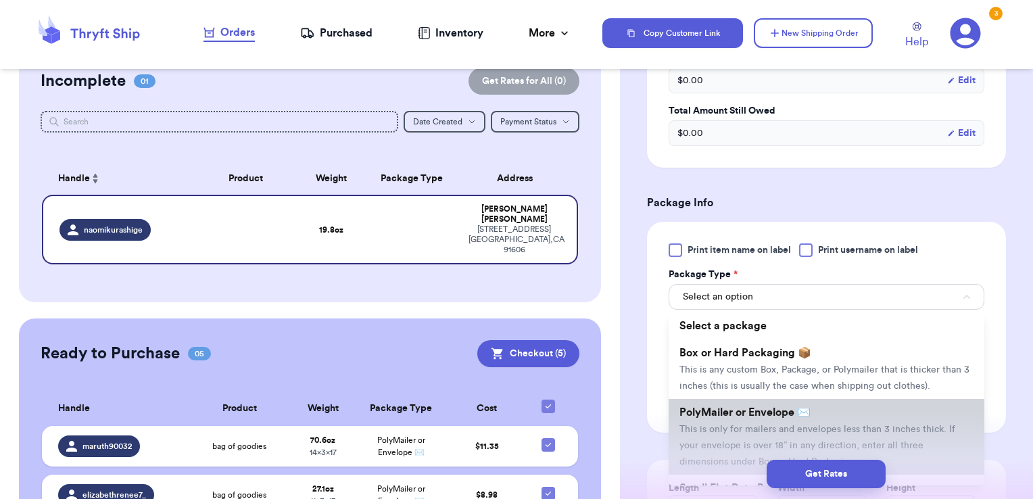
click at [722, 439] on span "This is only for mailers and envelopes less than 3 inches thick. If your envelo…" at bounding box center [817, 445] width 276 height 42
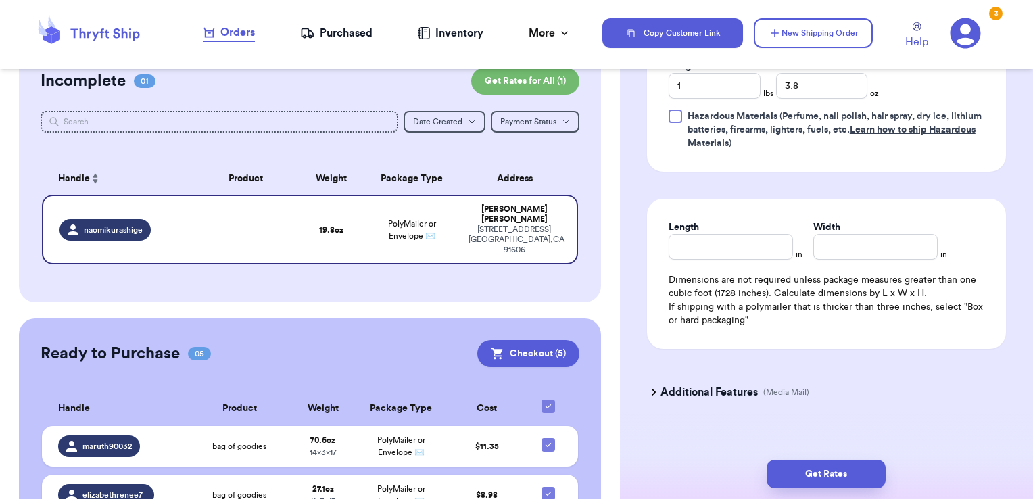
scroll to position [946, 0]
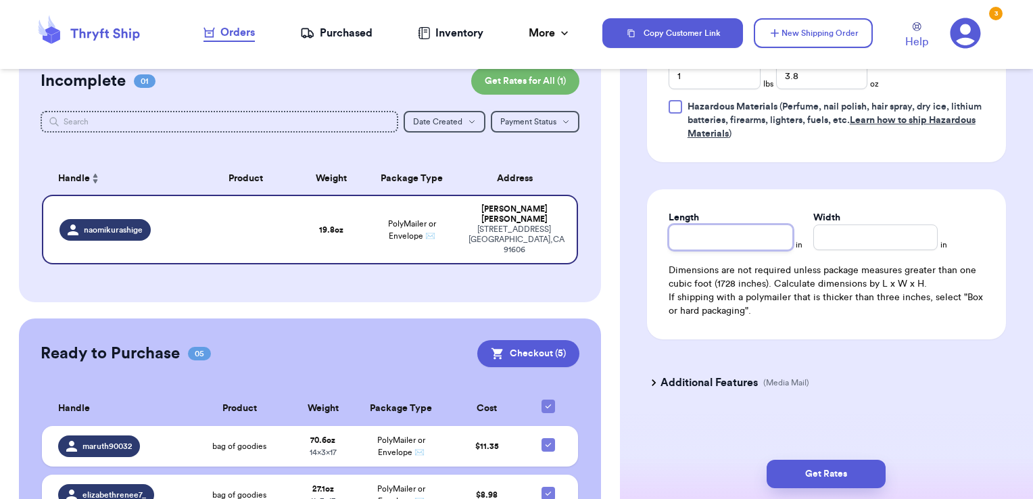
click at [749, 232] on input "Length" at bounding box center [730, 237] width 124 height 26
type input "12"
click at [900, 241] on input "Width *" at bounding box center [875, 237] width 124 height 26
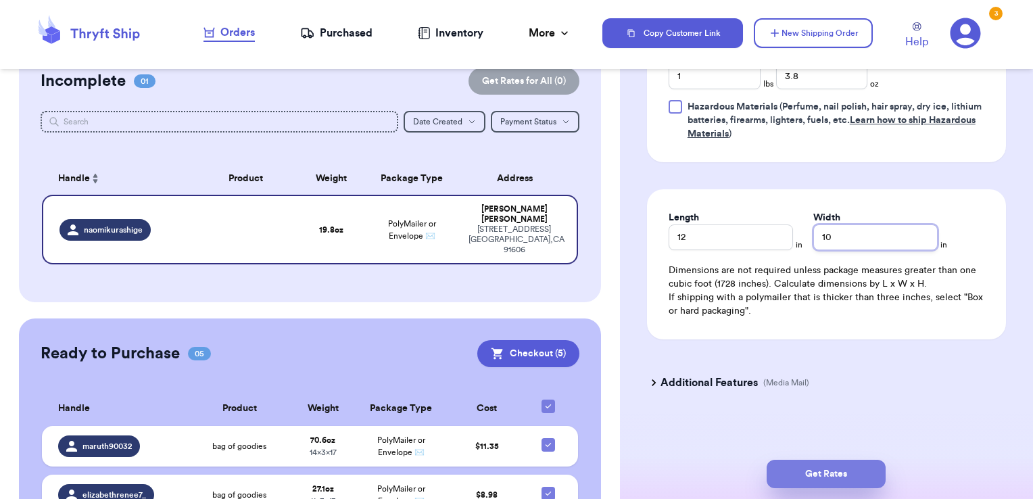
type input "10"
click at [833, 476] on button "Get Rates" at bounding box center [825, 474] width 119 height 28
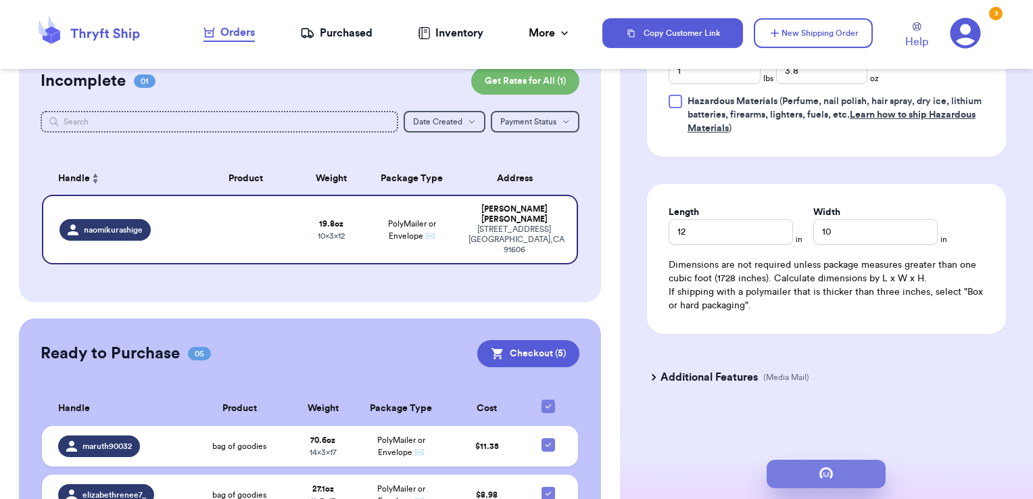
scroll to position [0, 0]
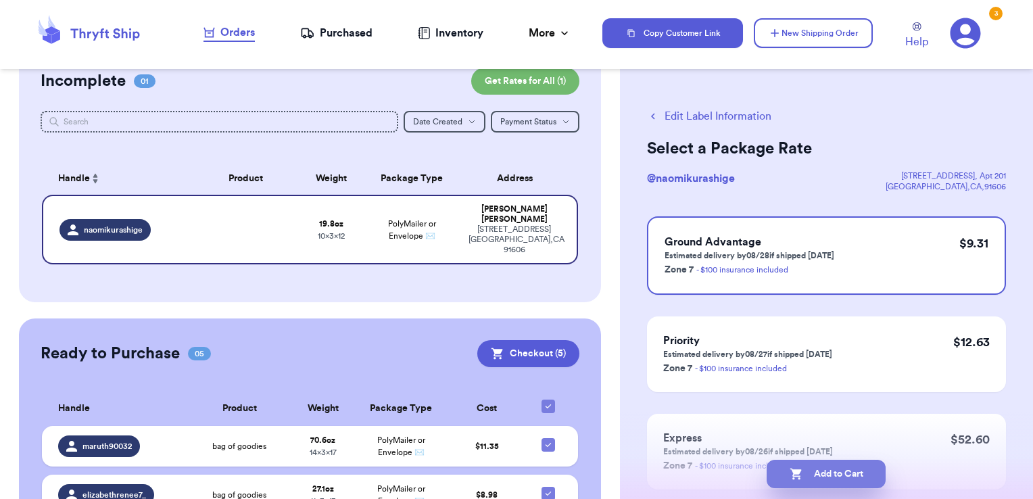
click at [848, 465] on button "Add to Cart" at bounding box center [825, 474] width 119 height 28
checkbox input "true"
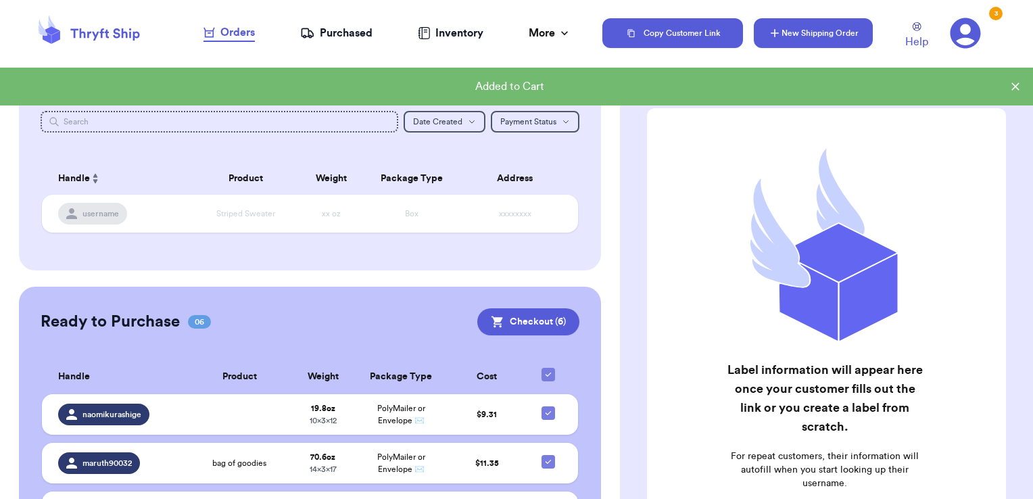
click at [774, 38] on icon "button" at bounding box center [775, 33] width 14 height 14
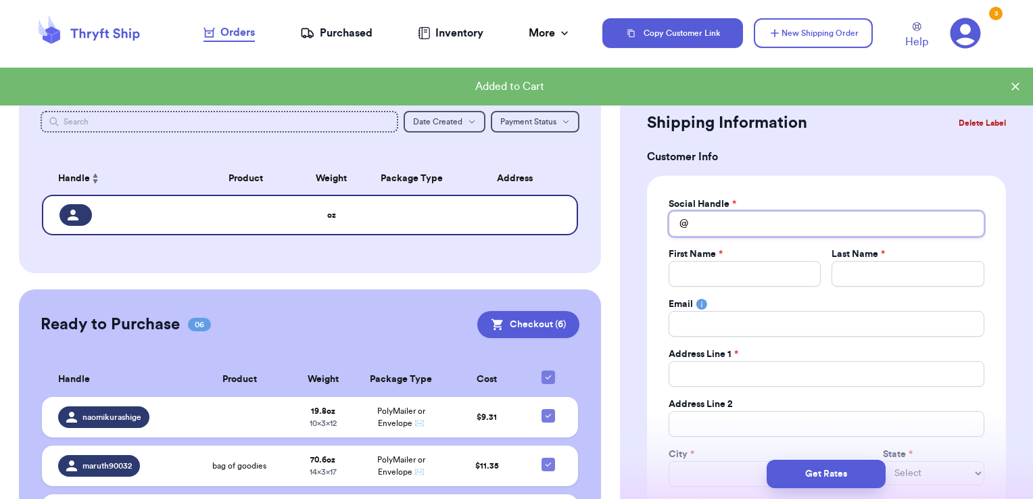
click at [708, 223] on input "Total Amount Paid" at bounding box center [826, 224] width 316 height 26
type input "g"
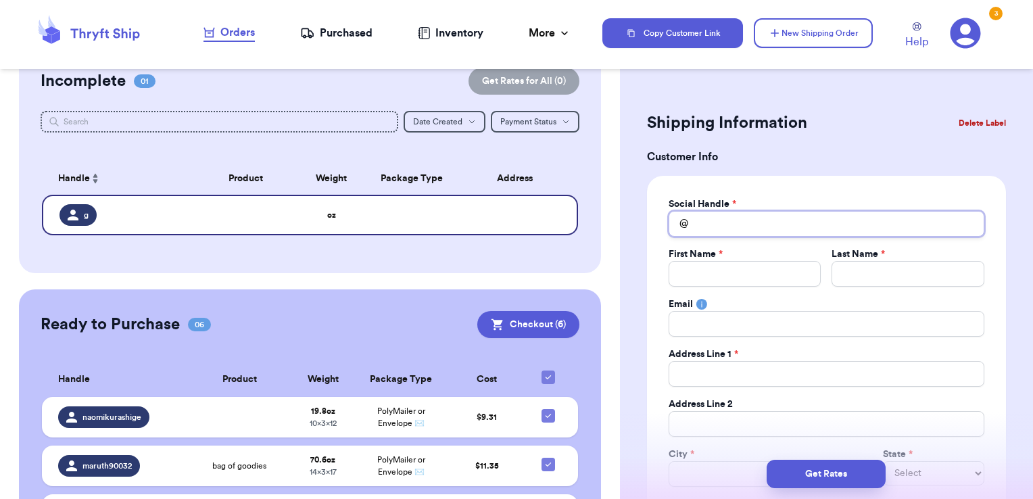
type input "f"
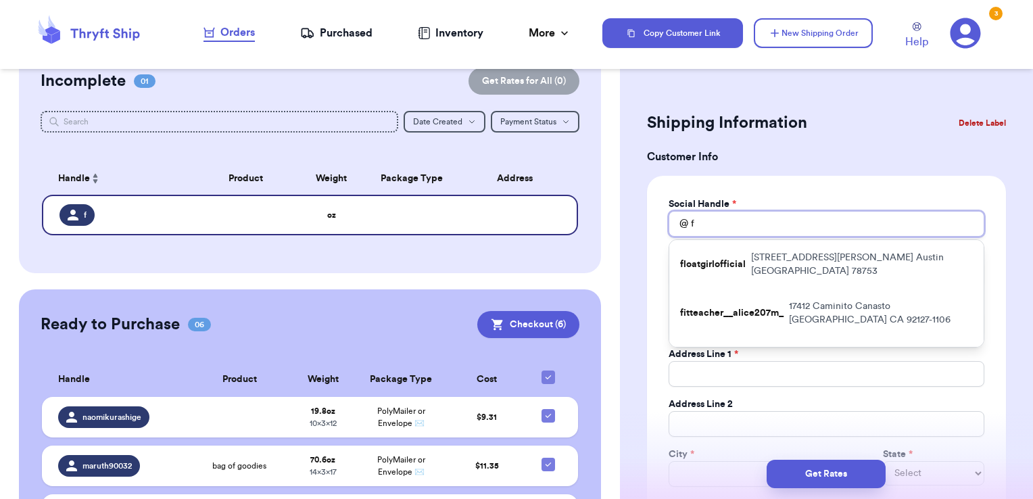
type input "fo"
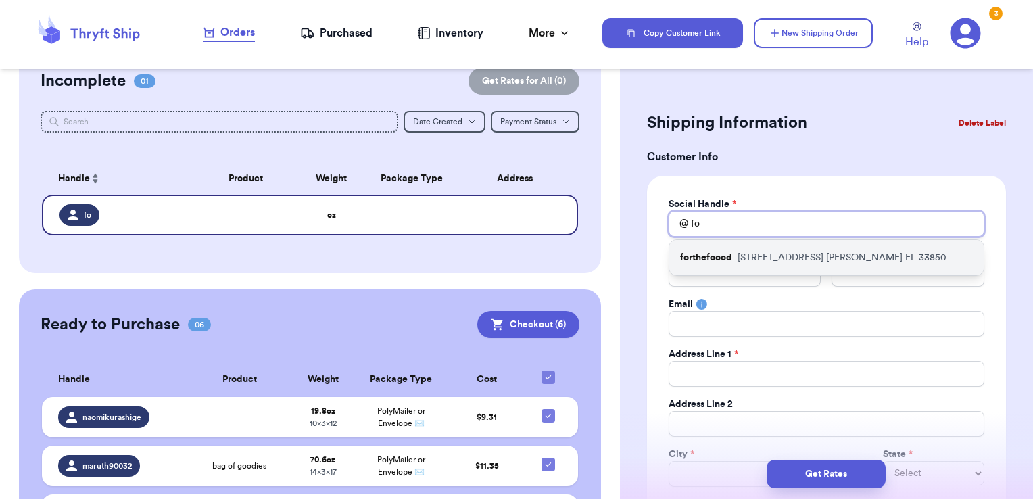
type input "fox"
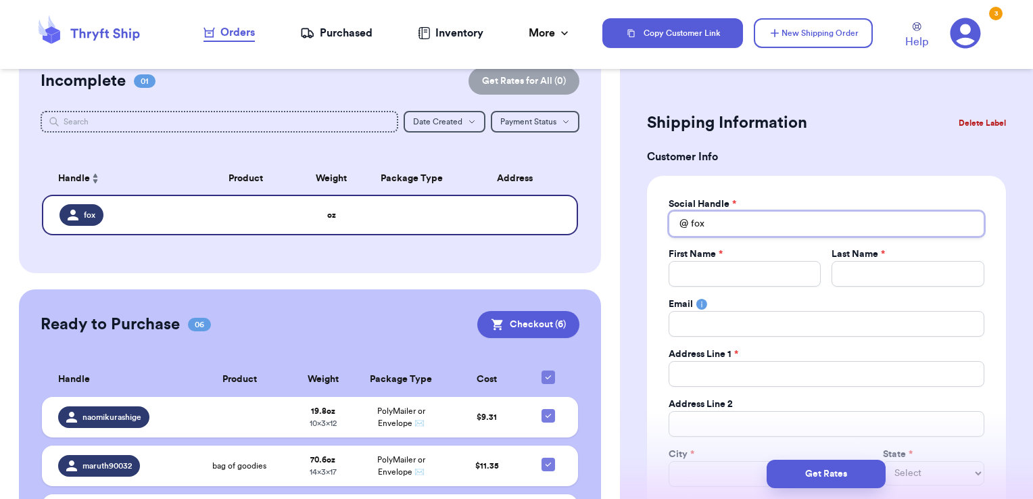
drag, startPoint x: 713, startPoint y: 221, endPoint x: 640, endPoint y: 231, distance: 73.7
type input "t"
type input "th"
type input "the"
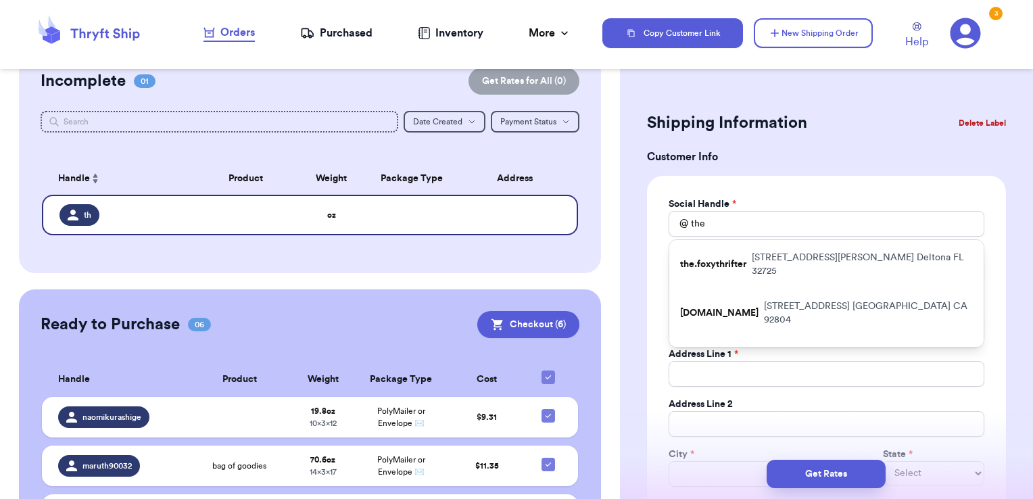
click at [762, 257] on p "[STREET_ADDRESS][PERSON_NAME]" at bounding box center [862, 264] width 221 height 27
type input "the.foxythrifter"
type input "[PERSON_NAME]"
type input "[EMAIL_ADDRESS][DOMAIN_NAME]"
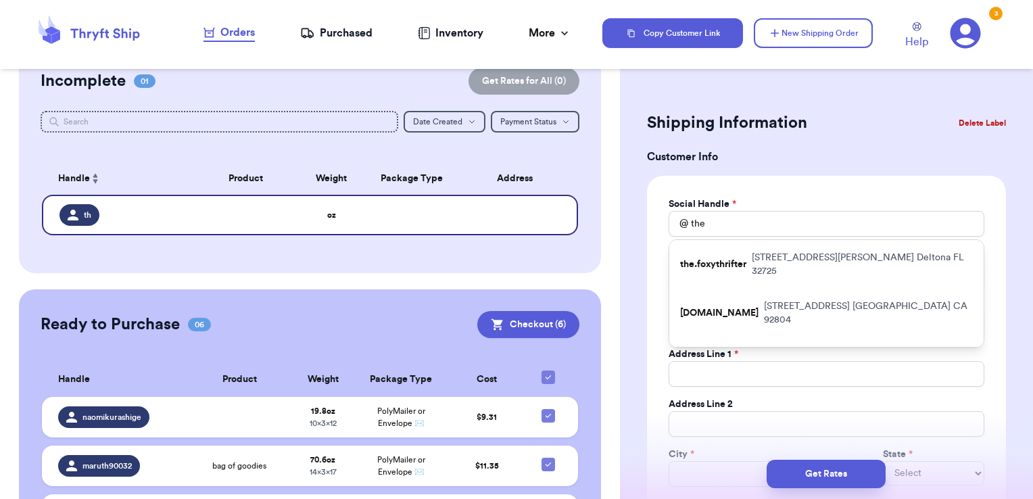
type input "[STREET_ADDRESS][PERSON_NAME]"
type input "Deltona"
select select "FL"
type input "32725"
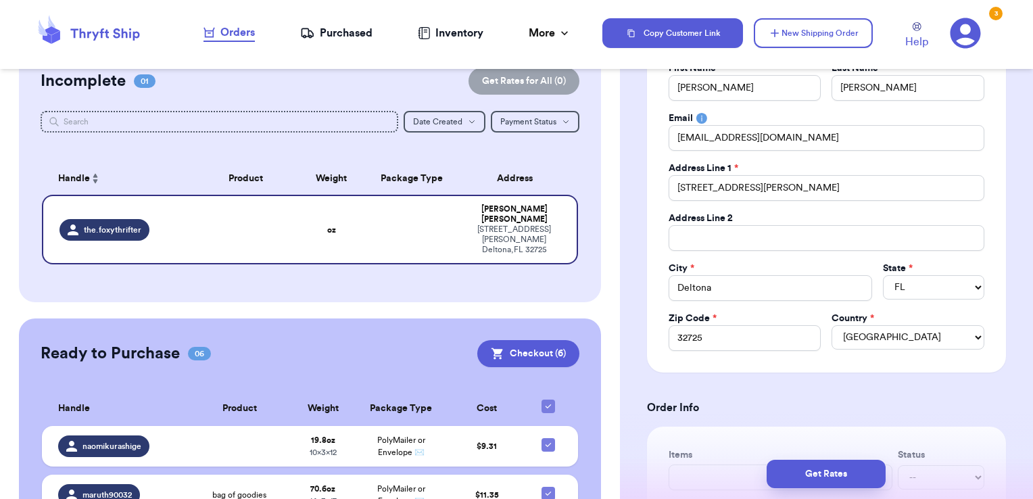
scroll to position [270, 0]
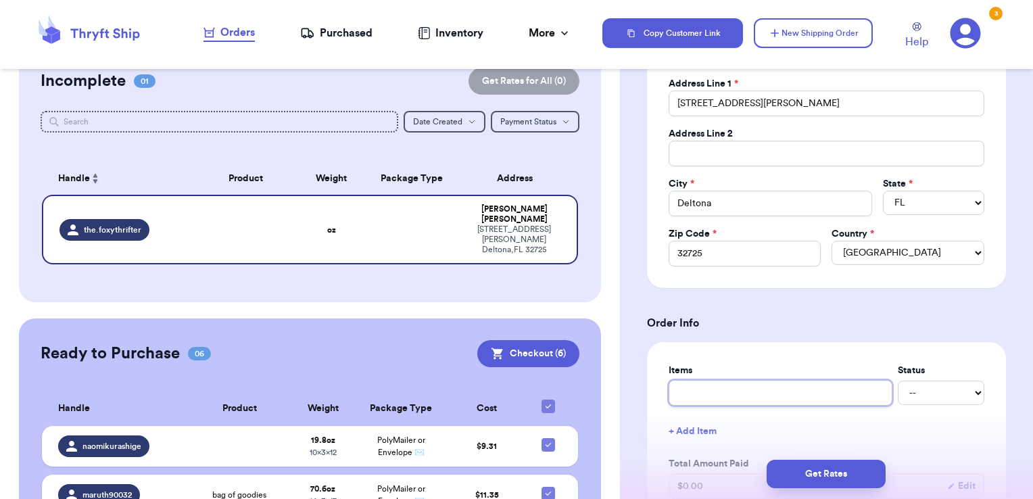
click at [757, 395] on input "text" at bounding box center [780, 393] width 224 height 26
type input "d"
type input "di"
type input "dis"
type input "disy"
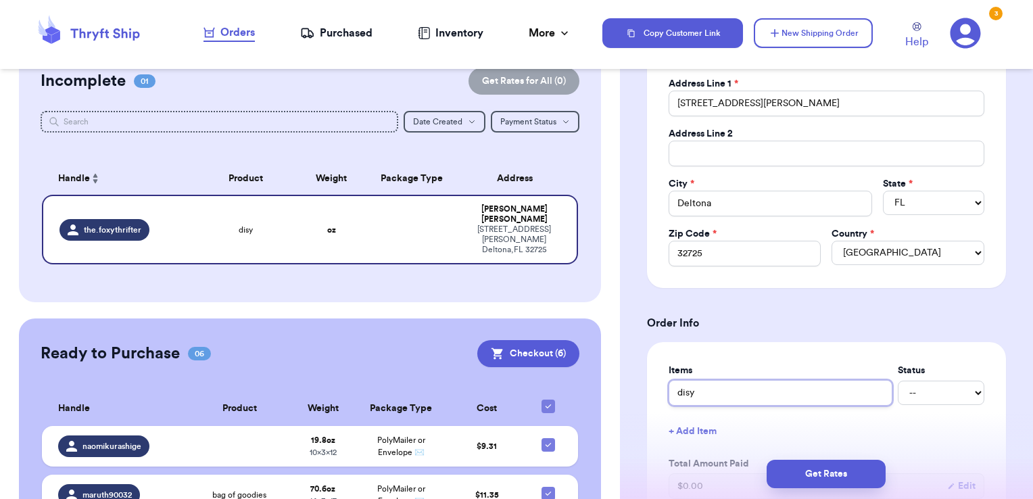
type input "dis"
type input "disn"
type input "disne"
type input "disney"
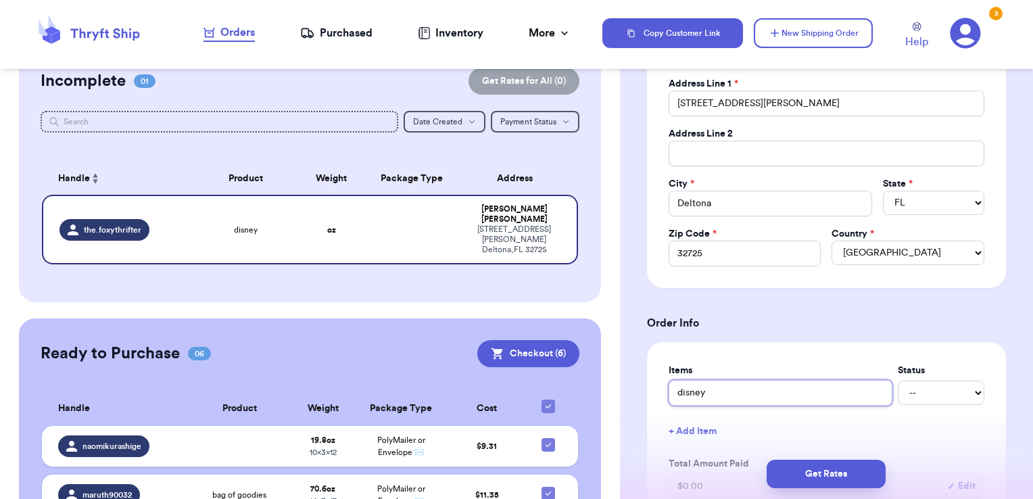
type input "disney s"
type input "disney se"
type input "disney set"
click at [808, 428] on button "+ Add Item" at bounding box center [826, 431] width 326 height 30
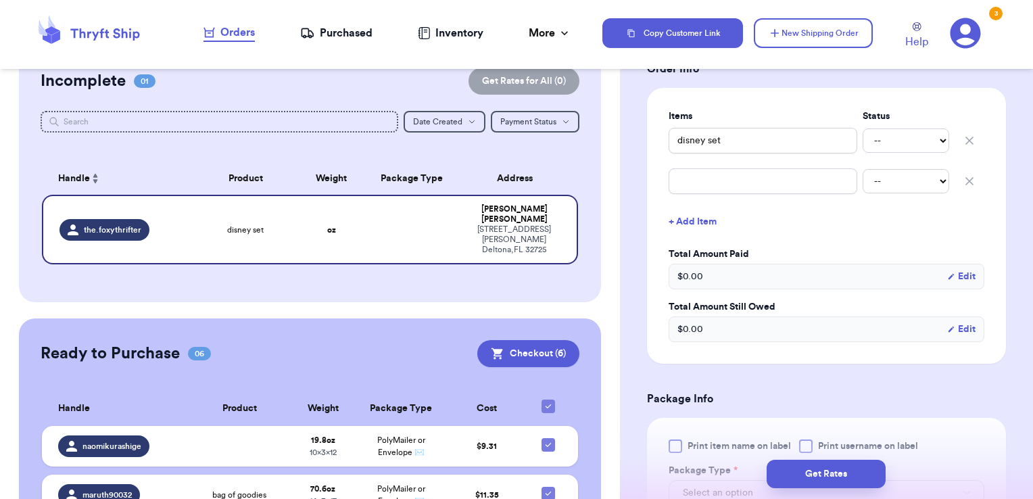
scroll to position [473, 0]
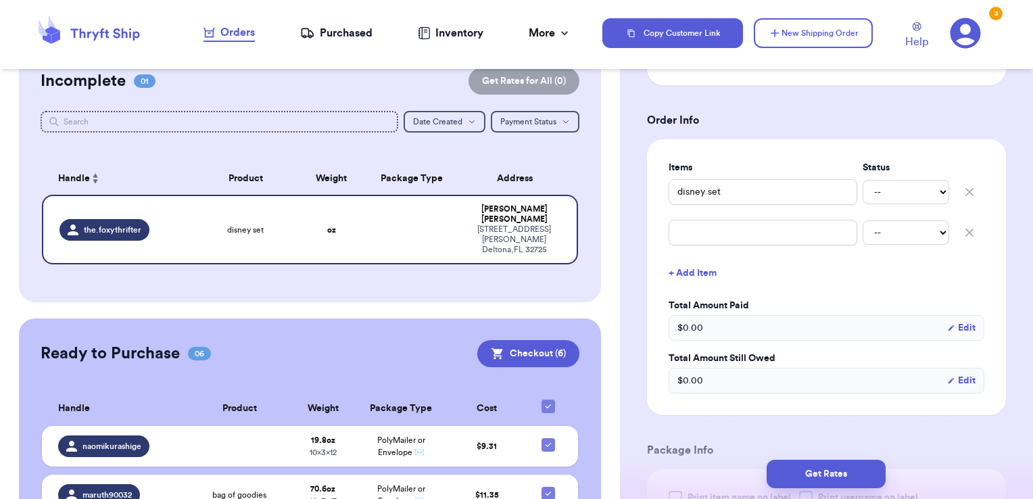
click at [962, 230] on icon "button" at bounding box center [969, 233] width 14 height 14
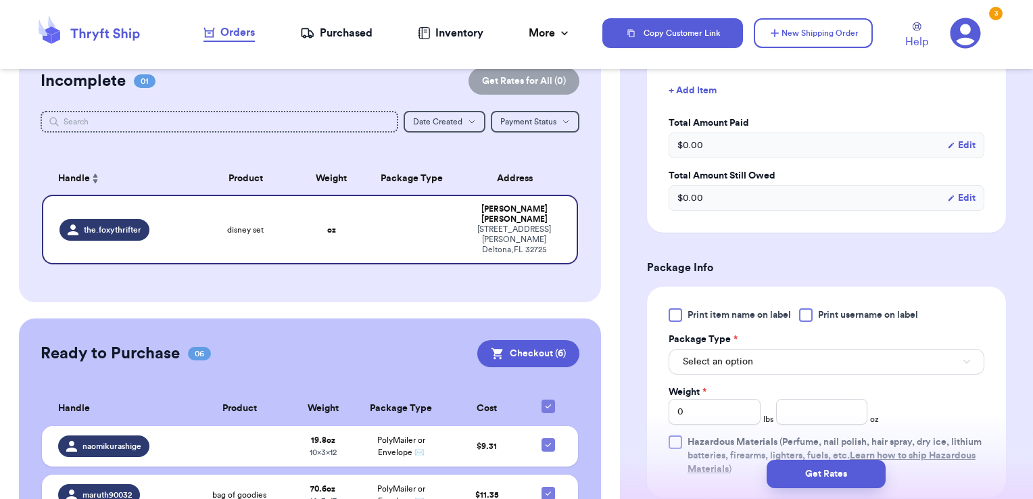
scroll to position [676, 0]
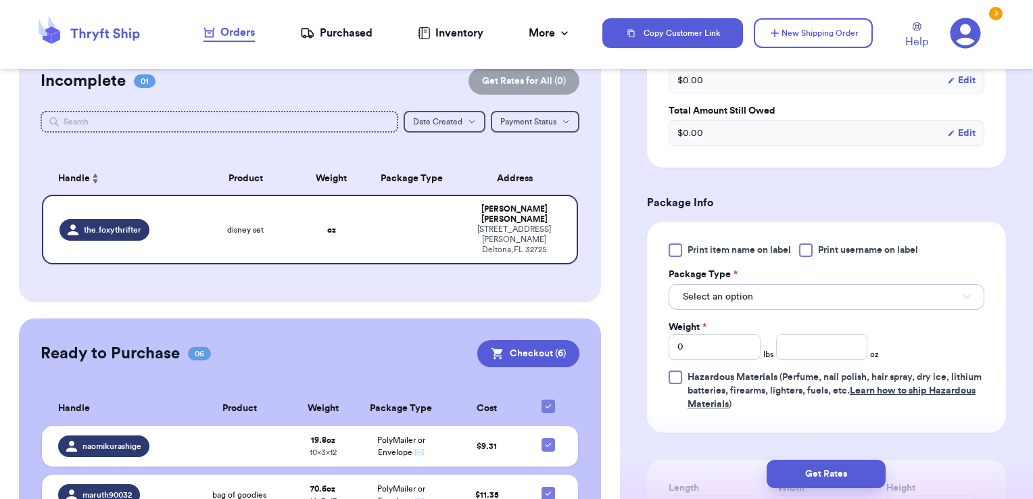
click at [765, 291] on button "Select an option" at bounding box center [826, 297] width 316 height 26
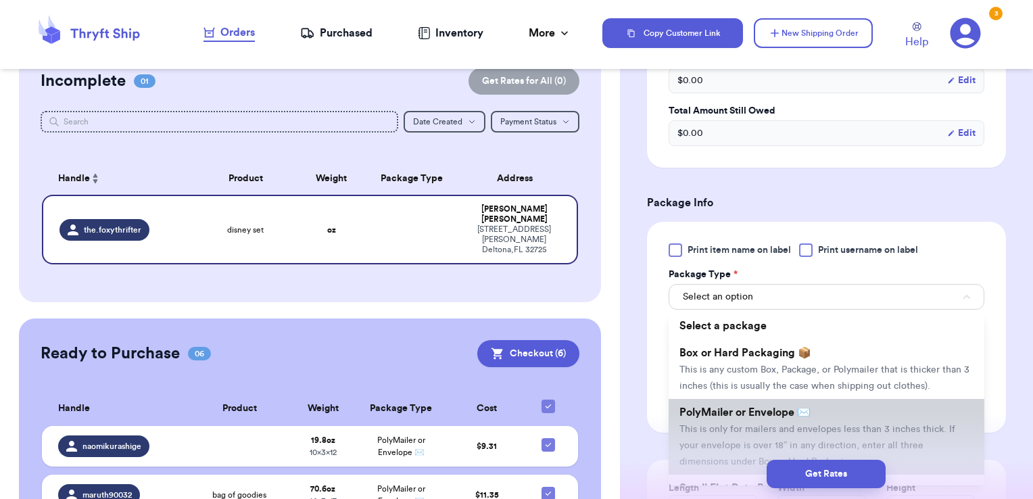
click at [744, 418] on span "PolyMailer or Envelope ✉️" at bounding box center [744, 412] width 131 height 11
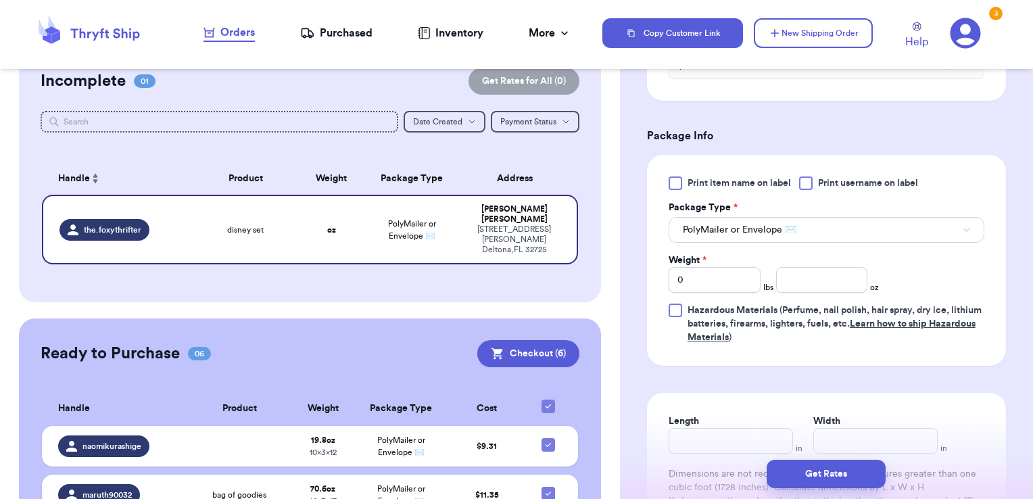
scroll to position [879, 0]
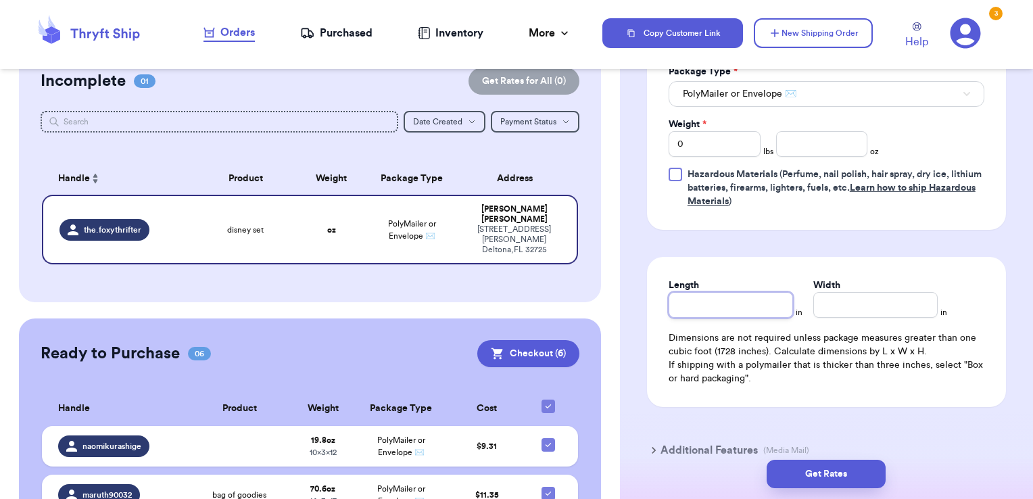
click at [746, 316] on div "Length in Width in Dimensions are not required unless package measures greater …" at bounding box center [826, 332] width 359 height 150
type input "1"
type input "10"
click at [849, 301] on input "Width *" at bounding box center [875, 305] width 124 height 26
type input "1"
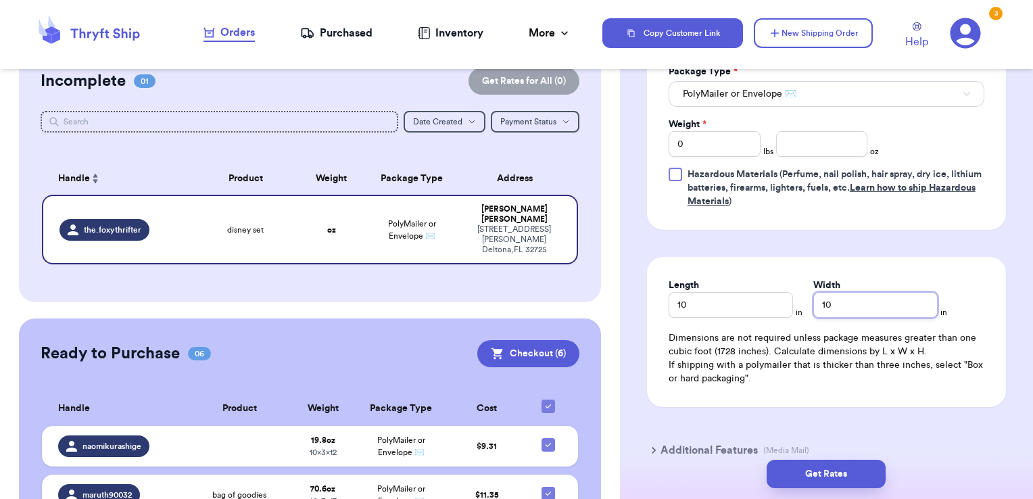
type input "10"
click at [729, 145] on input "0" at bounding box center [714, 144] width 92 height 26
drag, startPoint x: 835, startPoint y: 295, endPoint x: 777, endPoint y: 295, distance: 58.1
click at [777, 295] on div "Length 10 in Width 10 in" at bounding box center [826, 297] width 316 height 39
click at [808, 145] on input "number" at bounding box center [822, 144] width 92 height 26
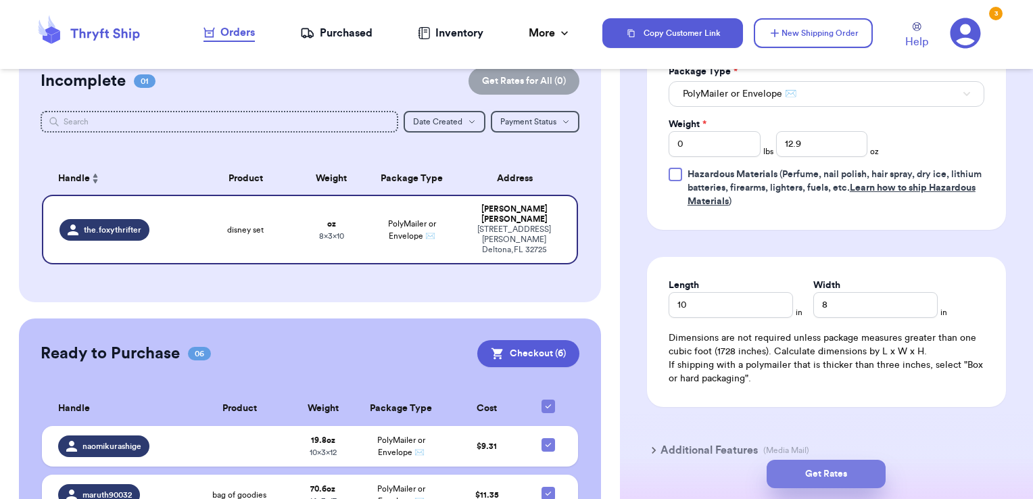
click at [835, 480] on button "Get Rates" at bounding box center [825, 474] width 119 height 28
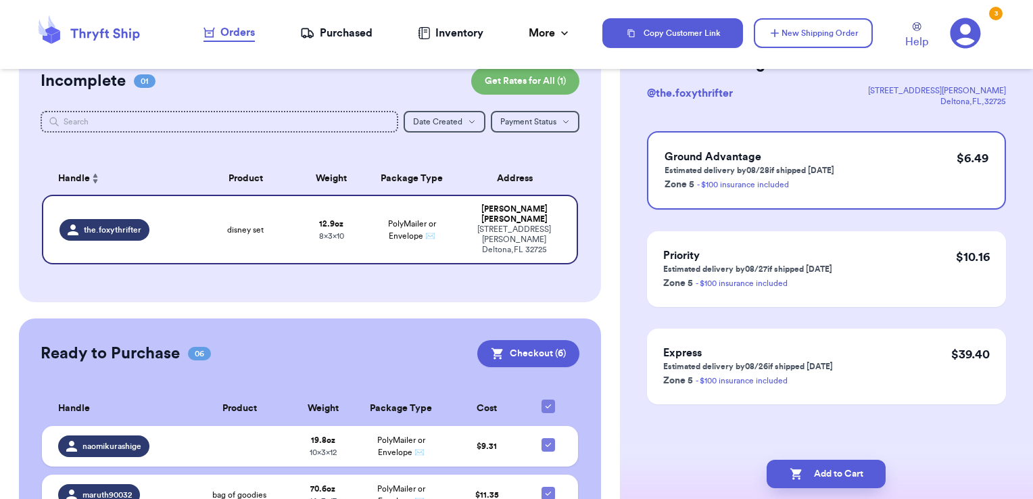
scroll to position [0, 0]
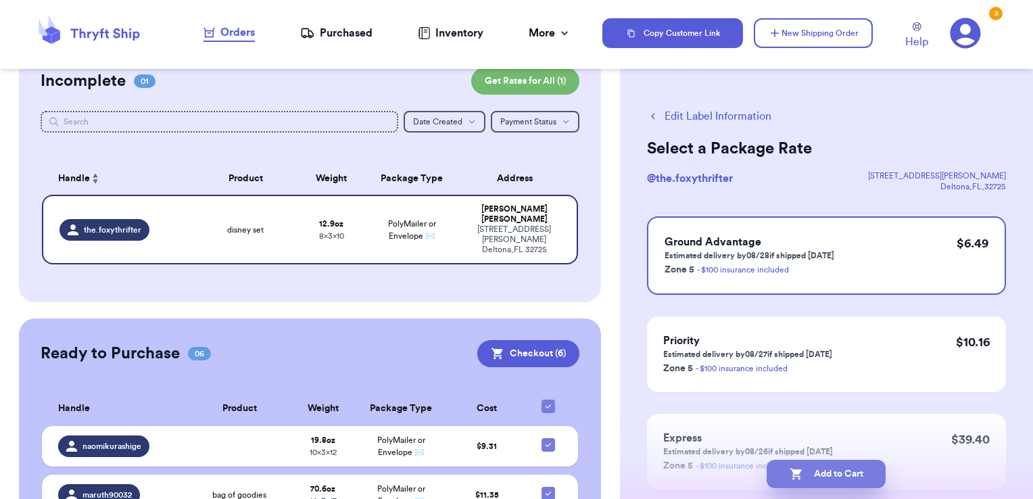
click at [839, 477] on button "Add to Cart" at bounding box center [825, 474] width 119 height 28
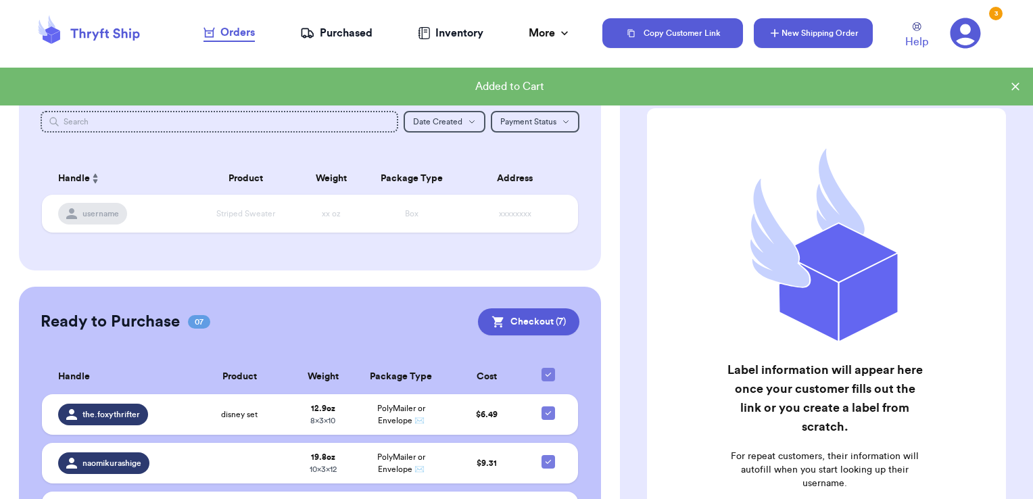
click at [765, 32] on button "New Shipping Order" at bounding box center [813, 33] width 119 height 30
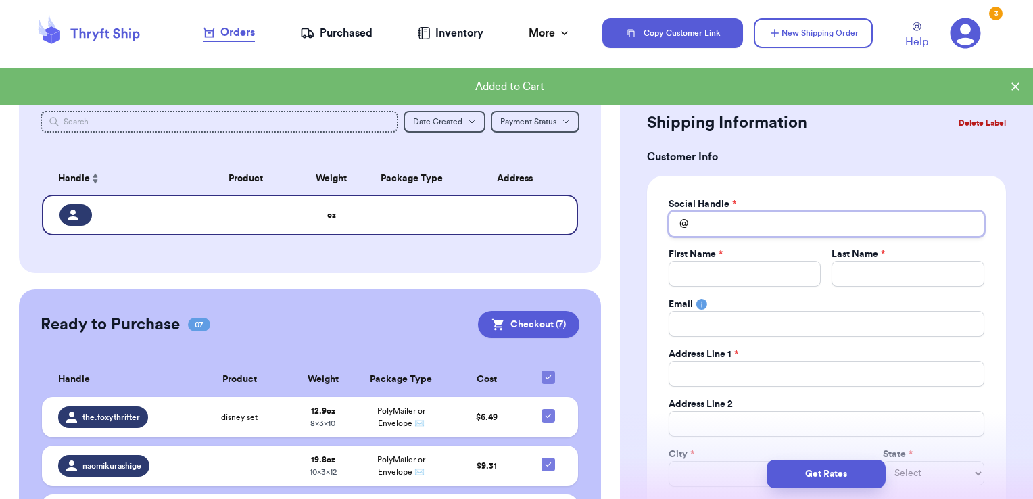
click at [692, 226] on input "Total Amount Paid" at bounding box center [826, 224] width 316 height 26
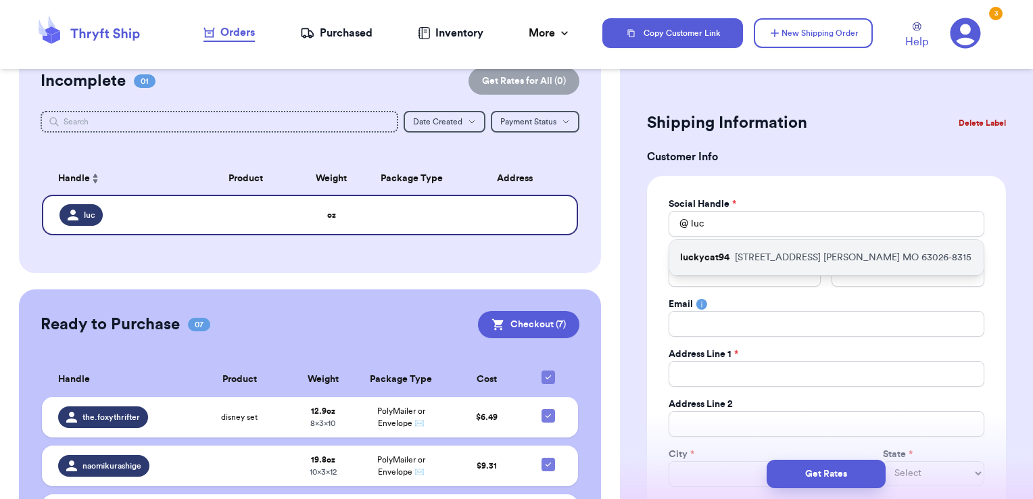
click at [745, 251] on p "[STREET_ADDRESS][PERSON_NAME]" at bounding box center [853, 258] width 237 height 14
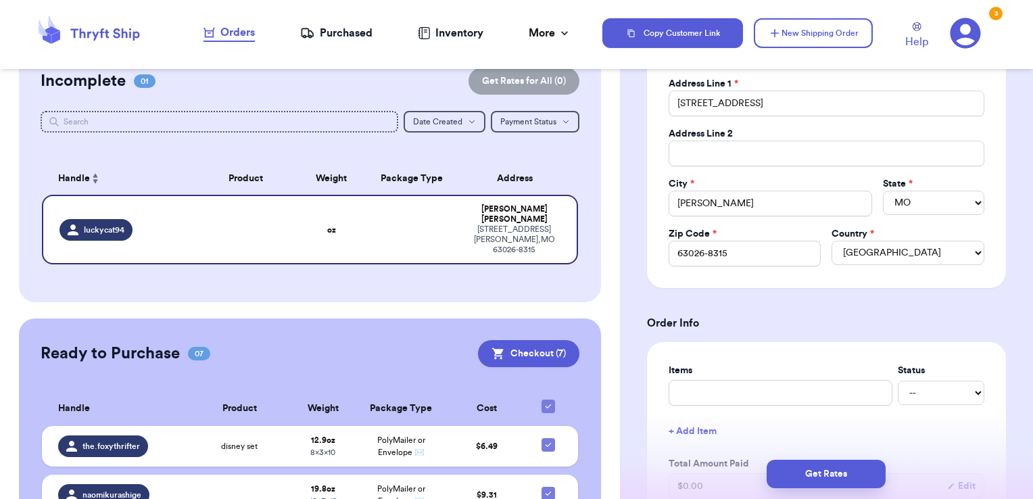
scroll to position [405, 0]
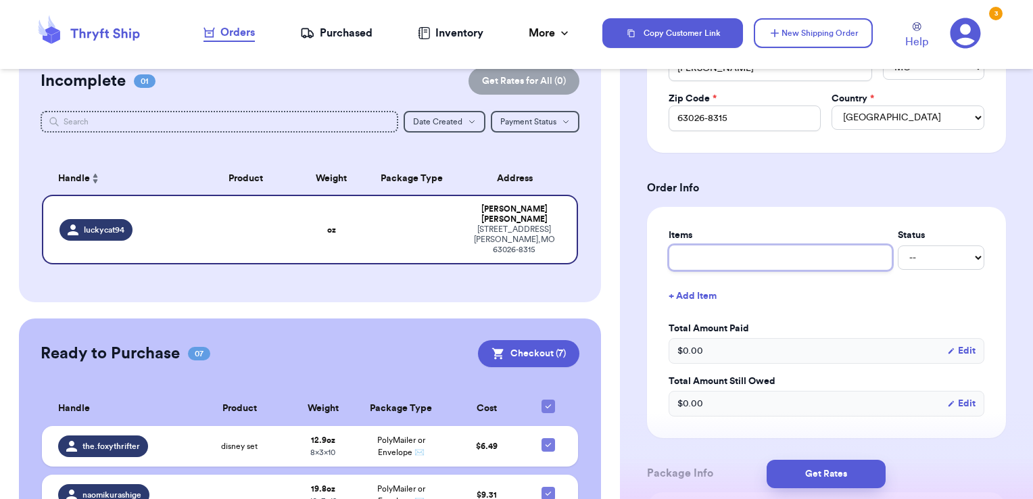
click at [773, 255] on input "text" at bounding box center [780, 258] width 224 height 26
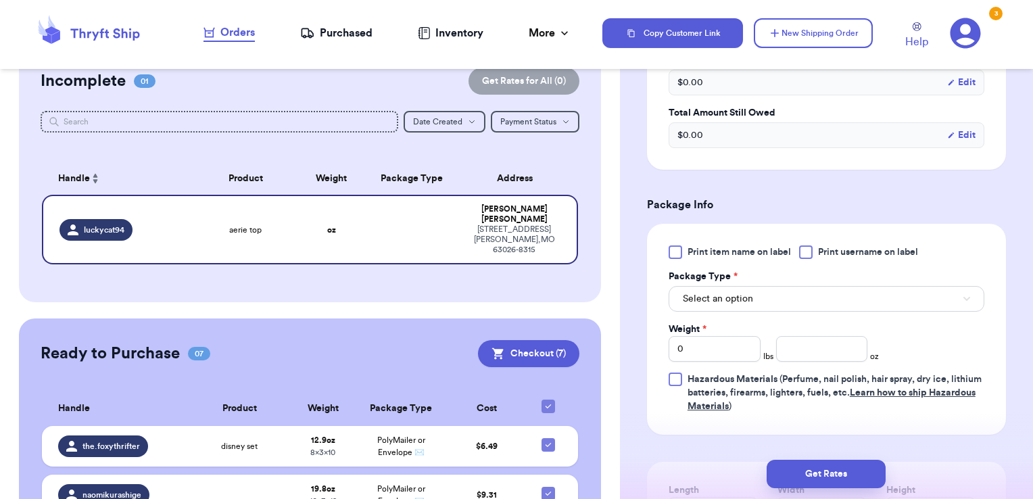
scroll to position [676, 0]
click at [772, 302] on button "Select an option" at bounding box center [826, 297] width 316 height 26
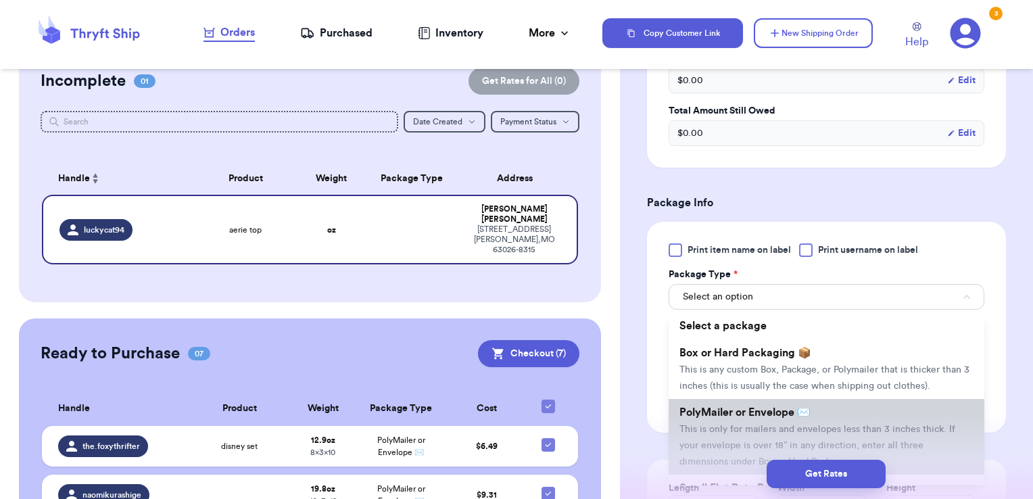
click at [759, 412] on li "PolyMailer or Envelope ✉️ This is only for mailers and envelopes less than 3 in…" at bounding box center [826, 437] width 316 height 76
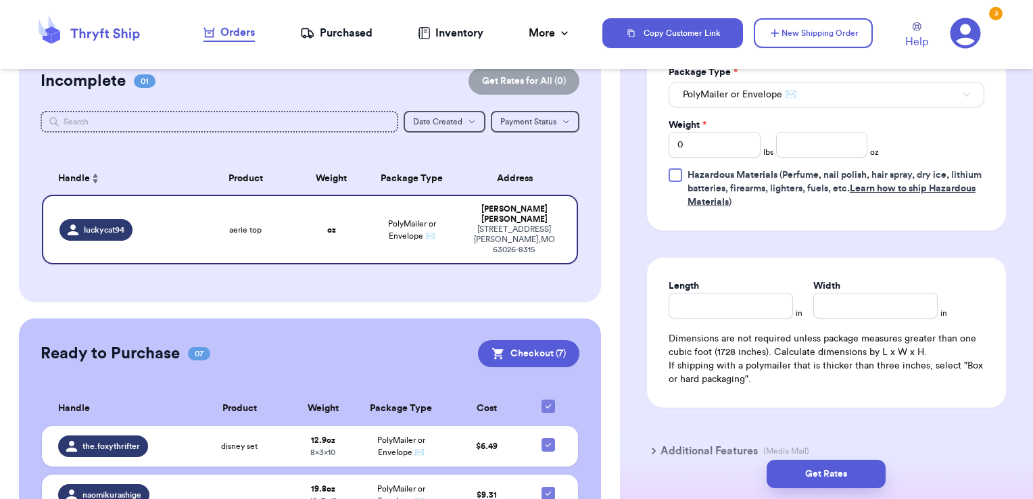
scroll to position [879, 0]
click at [834, 143] on input "number" at bounding box center [822, 144] width 92 height 26
click at [719, 301] on input "Length" at bounding box center [730, 305] width 124 height 26
click at [858, 304] on input "Width *" at bounding box center [875, 305] width 124 height 26
click at [854, 476] on button "Get Rates" at bounding box center [825, 474] width 119 height 28
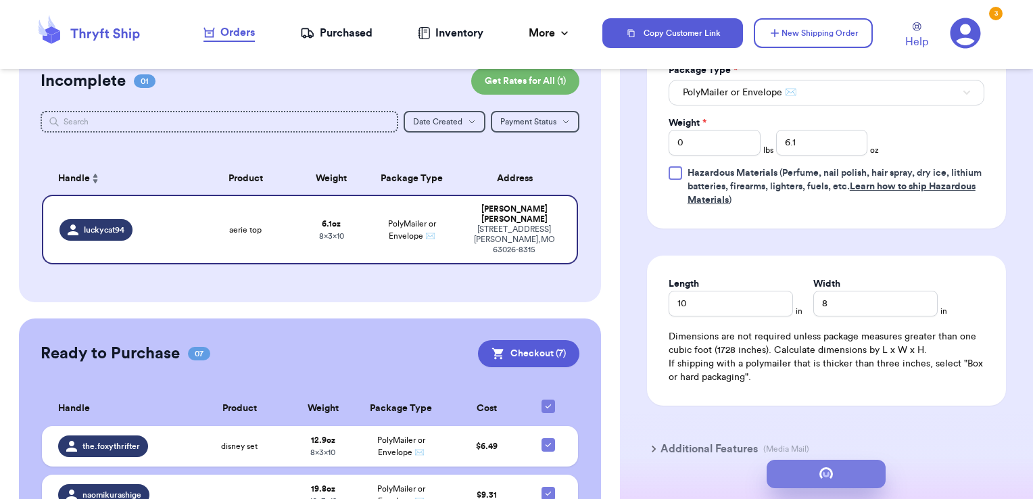
scroll to position [0, 0]
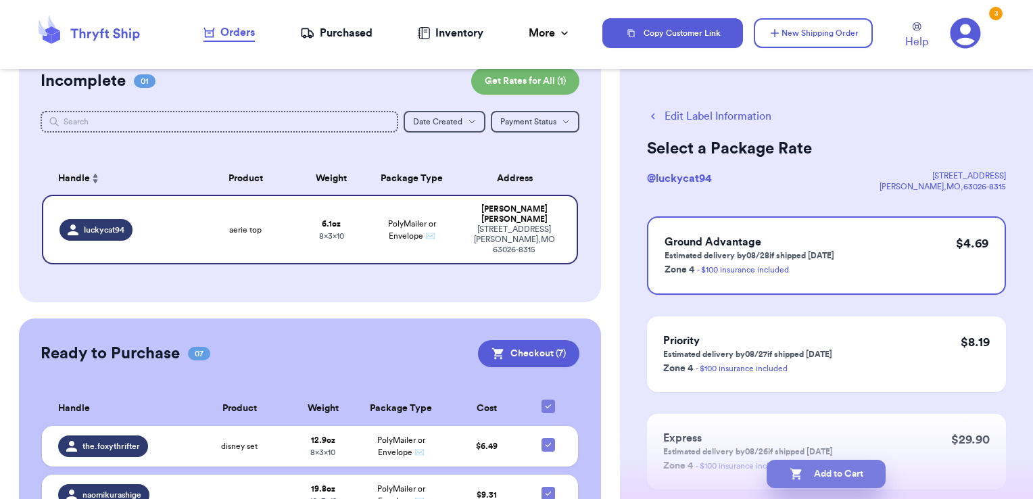
click at [819, 467] on button "Add to Cart" at bounding box center [825, 474] width 119 height 28
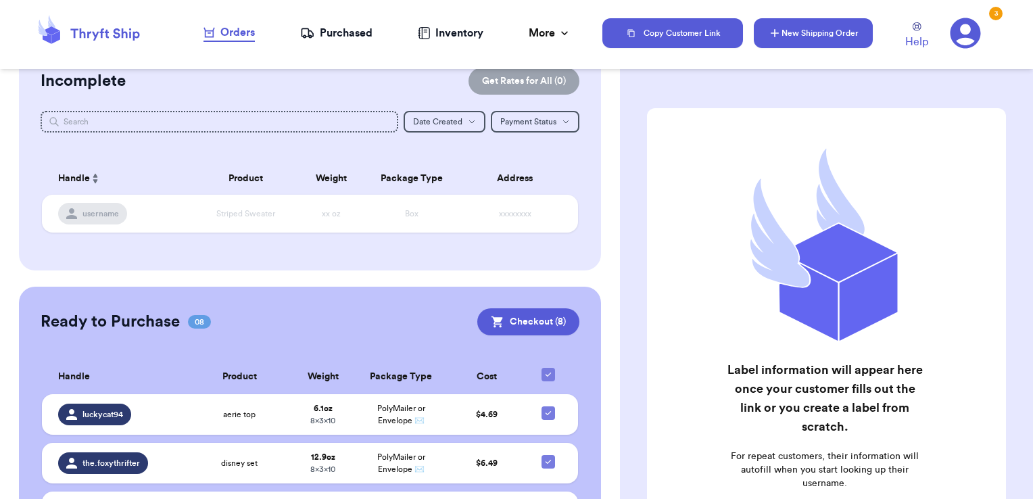
click at [791, 35] on button "New Shipping Order" at bounding box center [813, 33] width 119 height 30
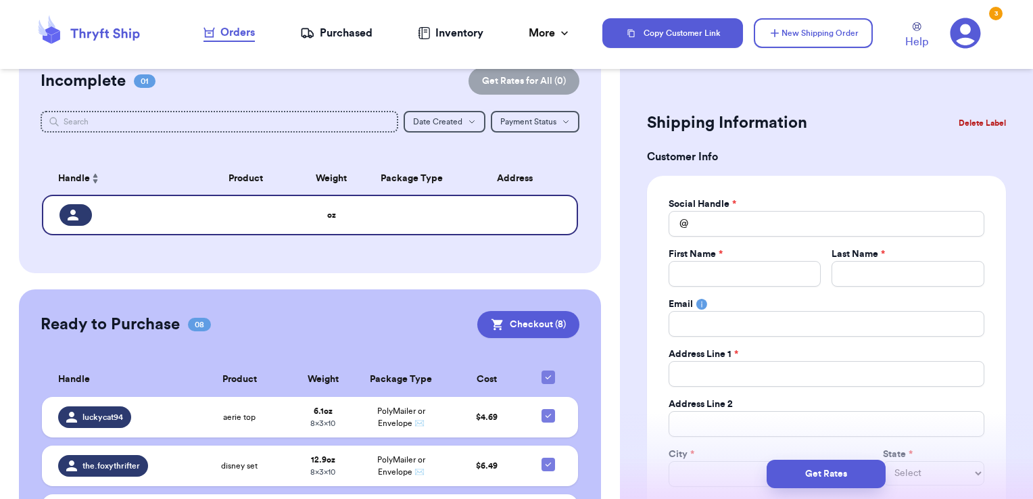
drag, startPoint x: 789, startPoint y: 239, endPoint x: 789, endPoint y: 229, distance: 10.1
click at [789, 230] on div "Social Handle * @ First Name * Last Name * Email Address Line 1 * Address Line …" at bounding box center [826, 366] width 316 height 339
click at [789, 224] on input "Total Amount Paid" at bounding box center [826, 224] width 316 height 26
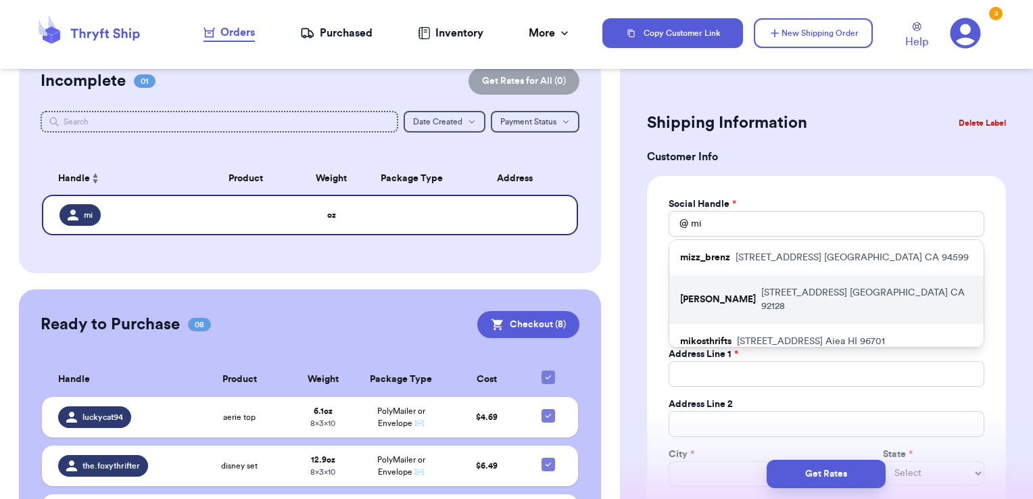
click at [783, 275] on div "michellerey [STREET_ADDRESS]" at bounding box center [826, 299] width 314 height 49
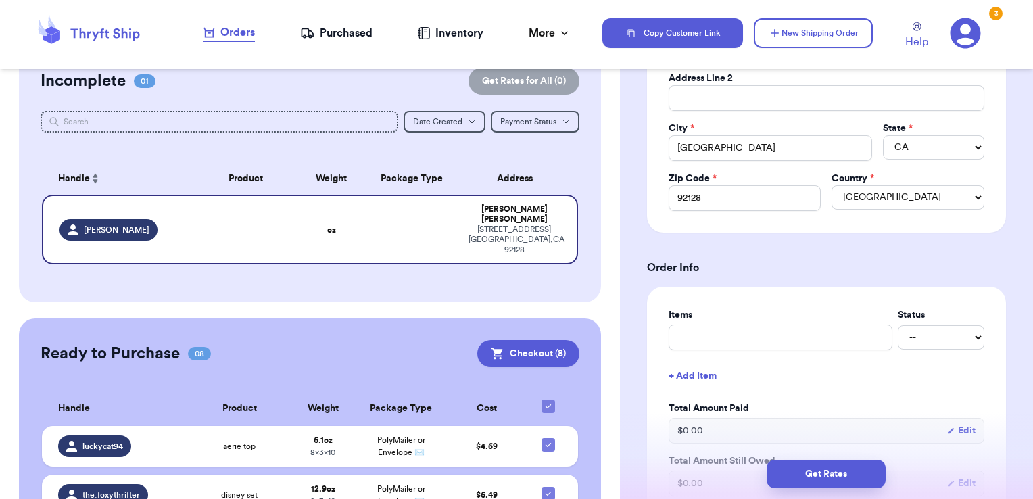
scroll to position [338, 0]
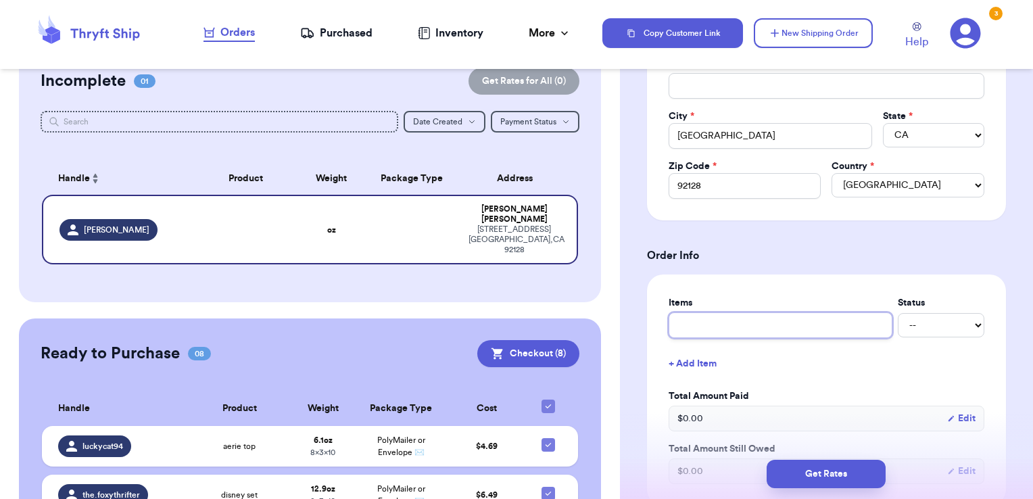
click at [714, 328] on input "text" at bounding box center [780, 325] width 224 height 26
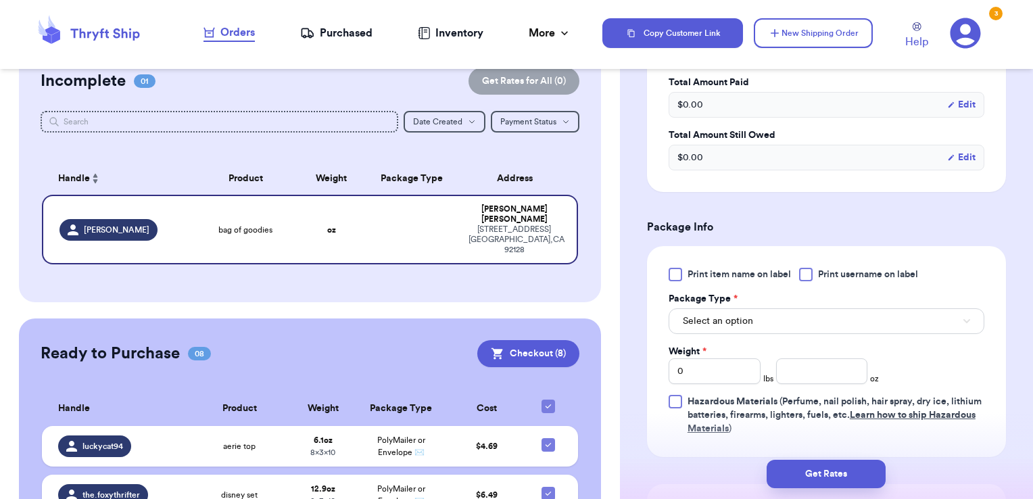
scroll to position [676, 0]
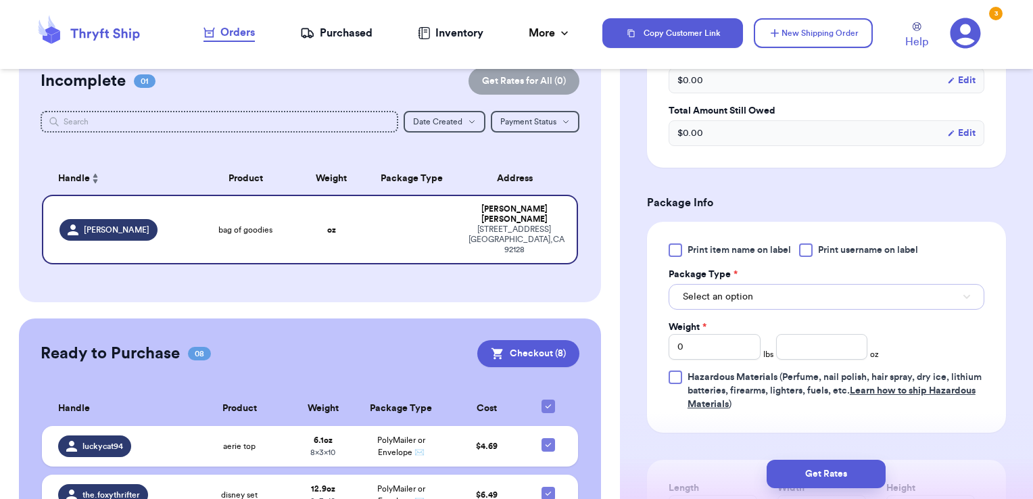
click at [756, 295] on button "Select an option" at bounding box center [826, 297] width 316 height 26
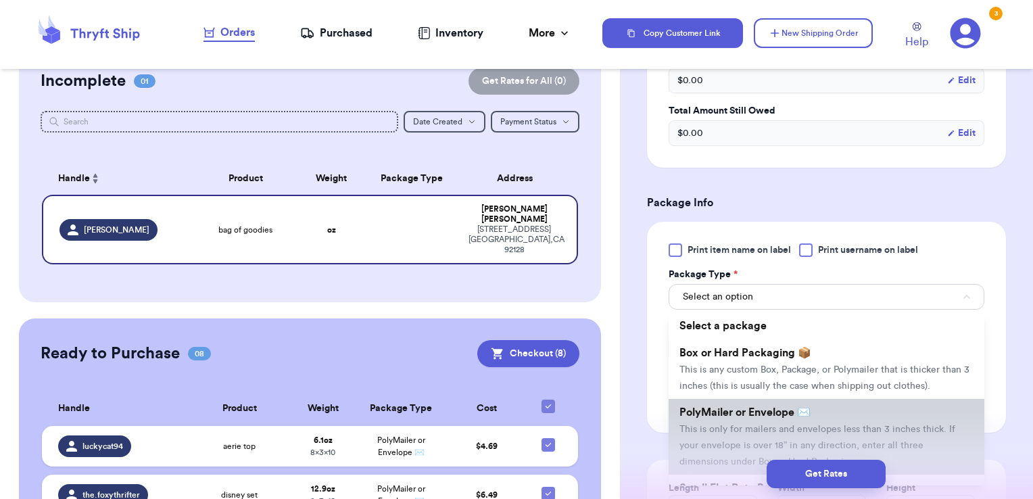
click at [708, 418] on span "PolyMailer or Envelope ✉️" at bounding box center [744, 412] width 131 height 11
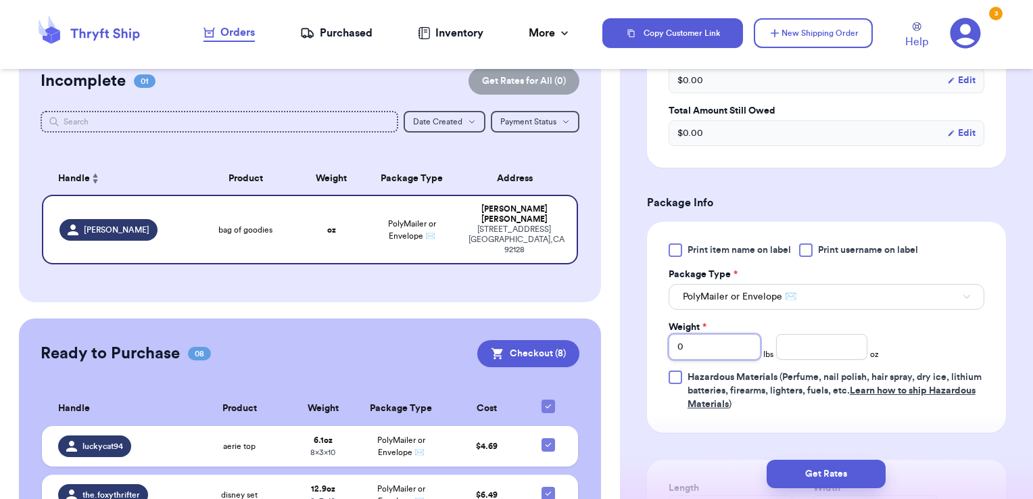
drag, startPoint x: 726, startPoint y: 342, endPoint x: 614, endPoint y: 365, distance: 114.5
click at [620, 364] on div "Shipping Information Delete Label Customer Info Social Handle * @ [PERSON_NAME]…" at bounding box center [826, 89] width 413 height 1369
click at [841, 347] on input "number" at bounding box center [822, 347] width 92 height 26
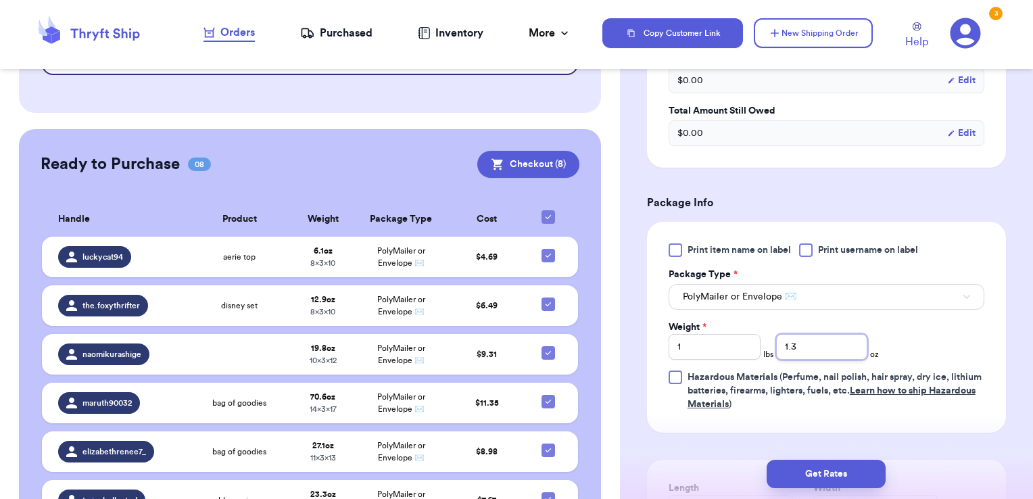
scroll to position [238, 0]
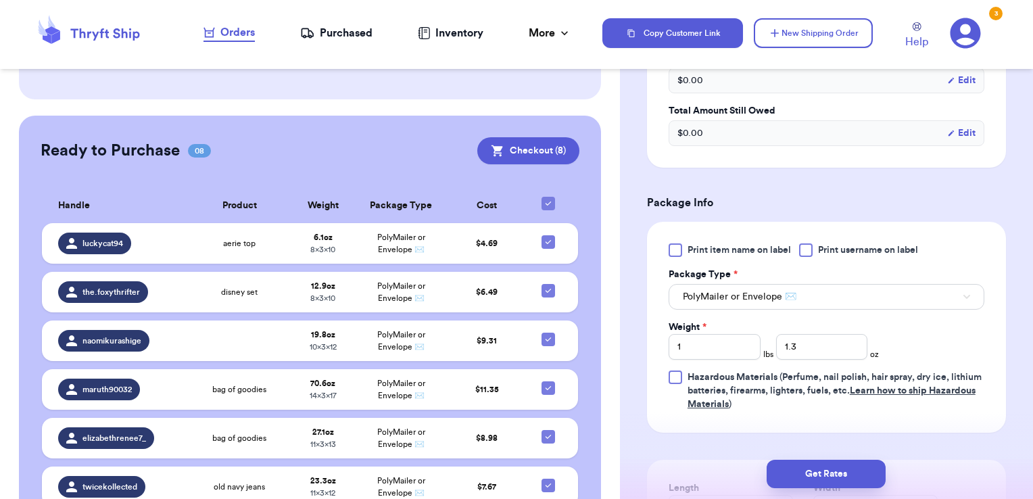
click at [915, 338] on div "Print item name on label Print username on label Package Type * PolyMailer or E…" at bounding box center [826, 327] width 316 height 168
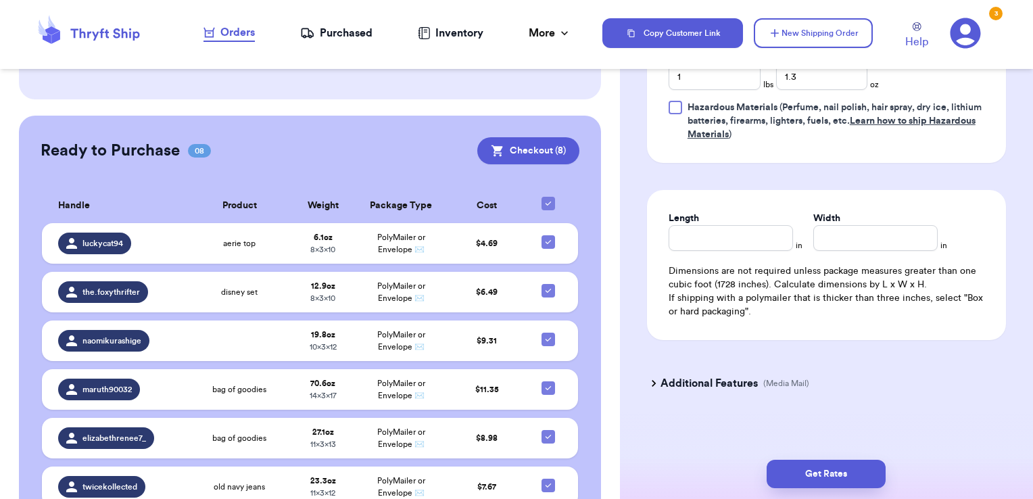
scroll to position [946, 0]
click at [743, 230] on input "Length" at bounding box center [730, 237] width 124 height 26
drag, startPoint x: 837, startPoint y: 220, endPoint x: 833, endPoint y: 226, distance: 7.3
click at [837, 224] on input "Width *" at bounding box center [875, 237] width 124 height 26
click at [839, 469] on button "Get Rates" at bounding box center [825, 474] width 119 height 28
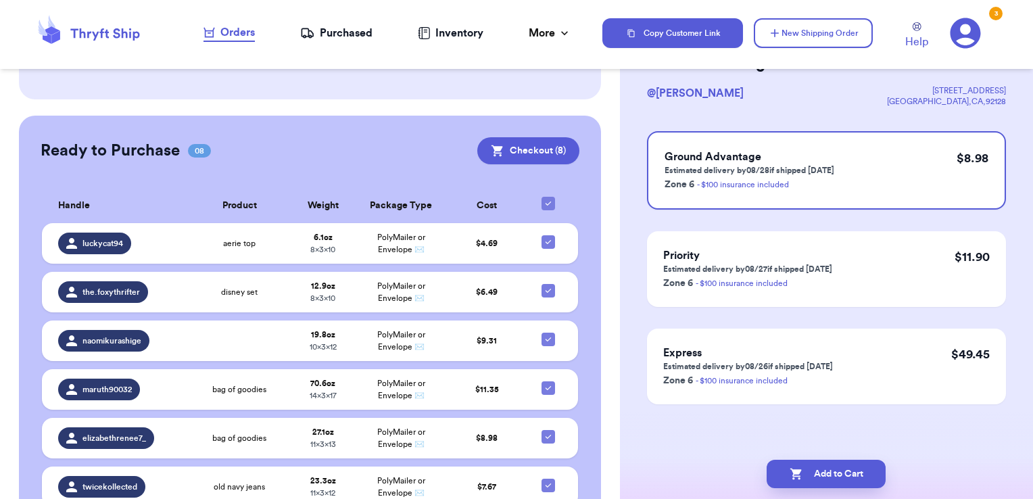
scroll to position [0, 0]
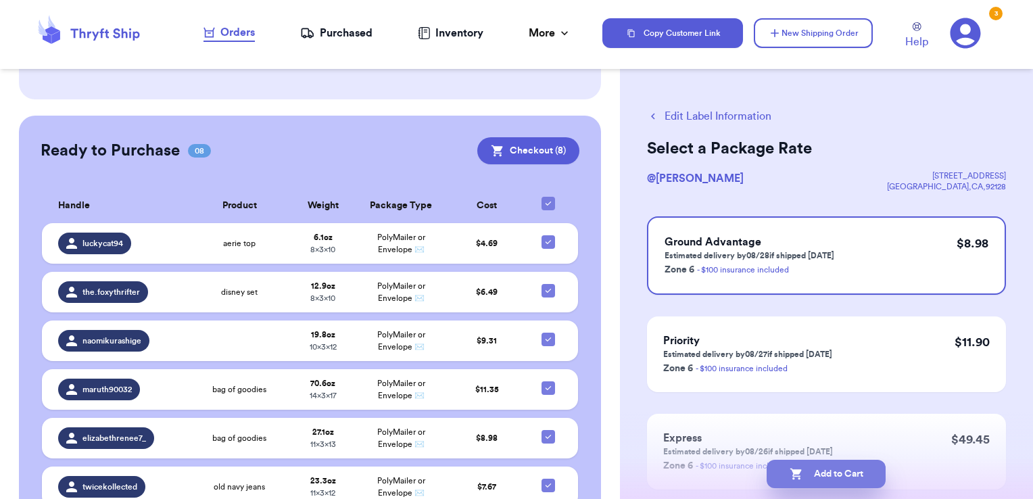
click at [809, 474] on button "Add to Cart" at bounding box center [825, 474] width 119 height 28
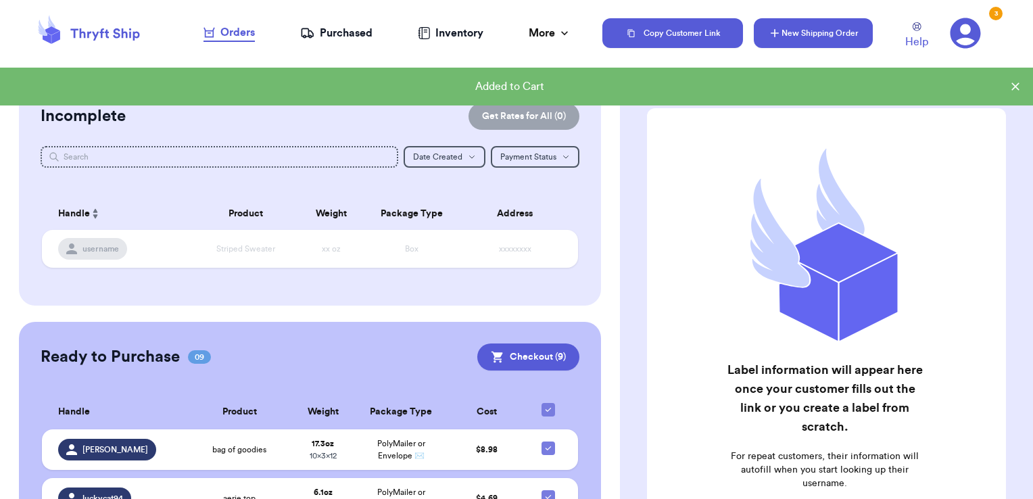
click at [770, 34] on icon "button" at bounding box center [775, 33] width 14 height 14
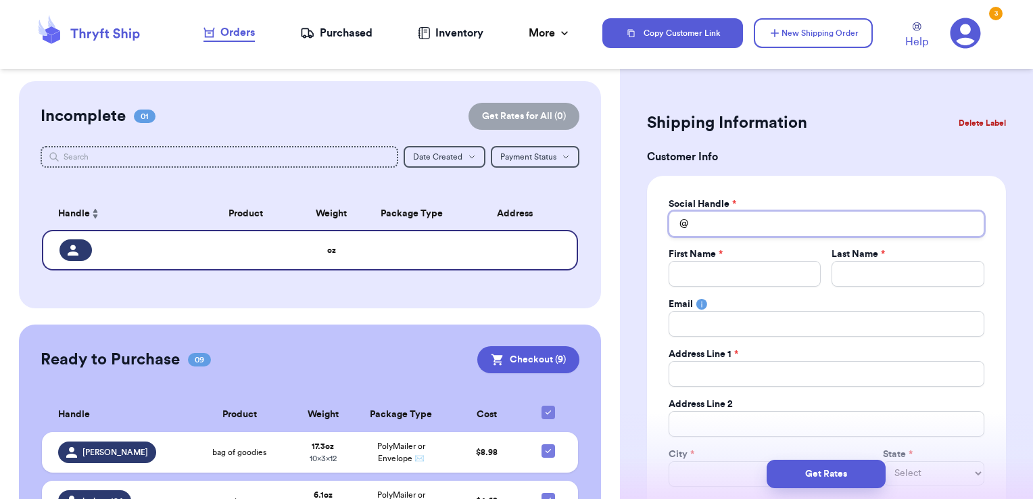
click at [713, 212] on input "Total Amount Paid" at bounding box center [826, 224] width 316 height 26
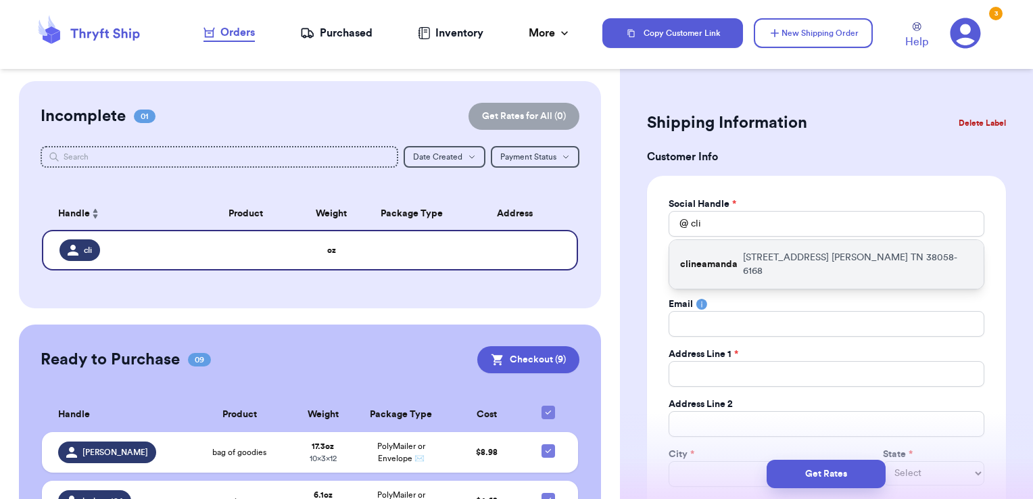
click at [716, 261] on p "clineamanda" at bounding box center [708, 264] width 57 height 14
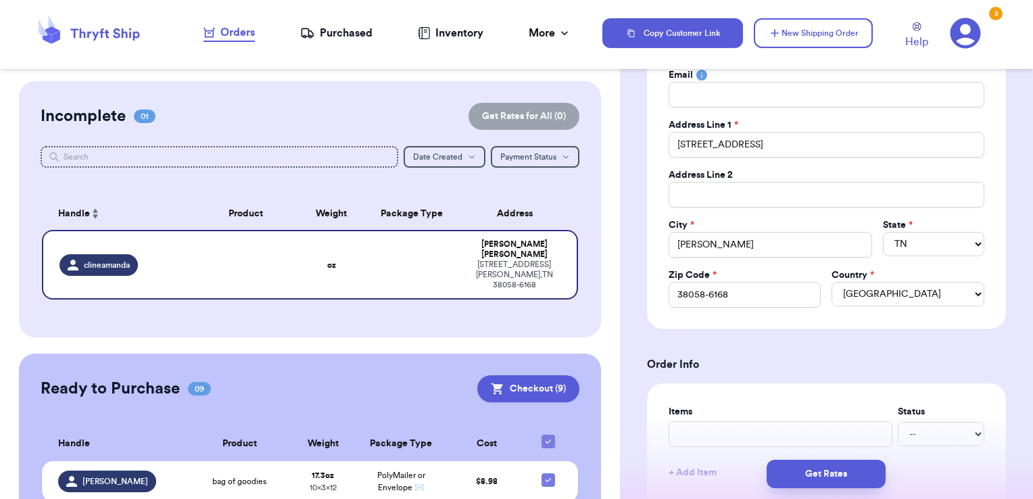
scroll to position [270, 0]
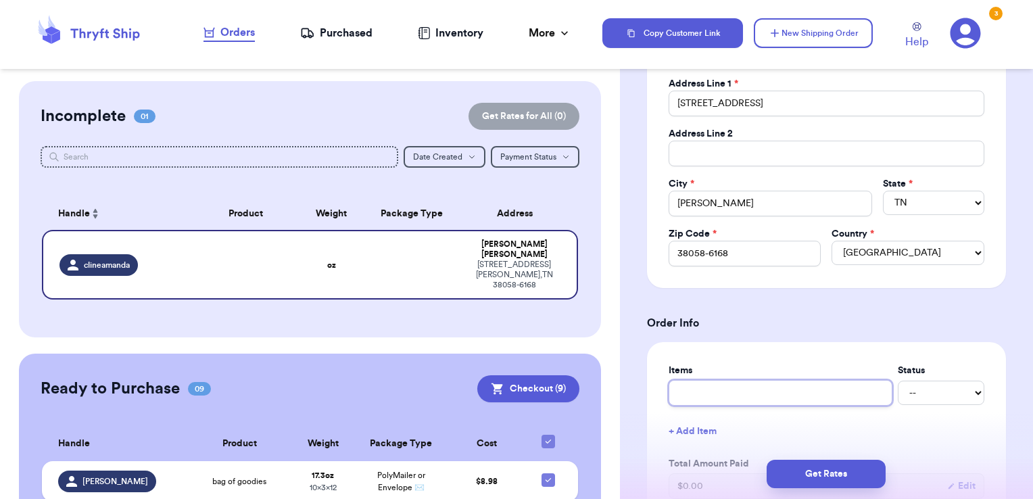
drag, startPoint x: 715, startPoint y: 395, endPoint x: 743, endPoint y: 403, distance: 29.1
click at [715, 395] on input "text" at bounding box center [780, 393] width 224 height 26
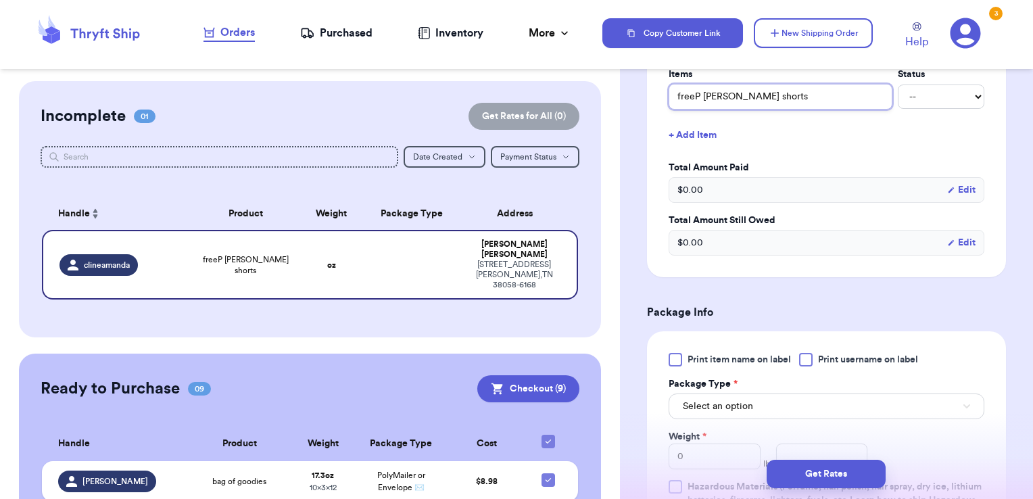
scroll to position [608, 0]
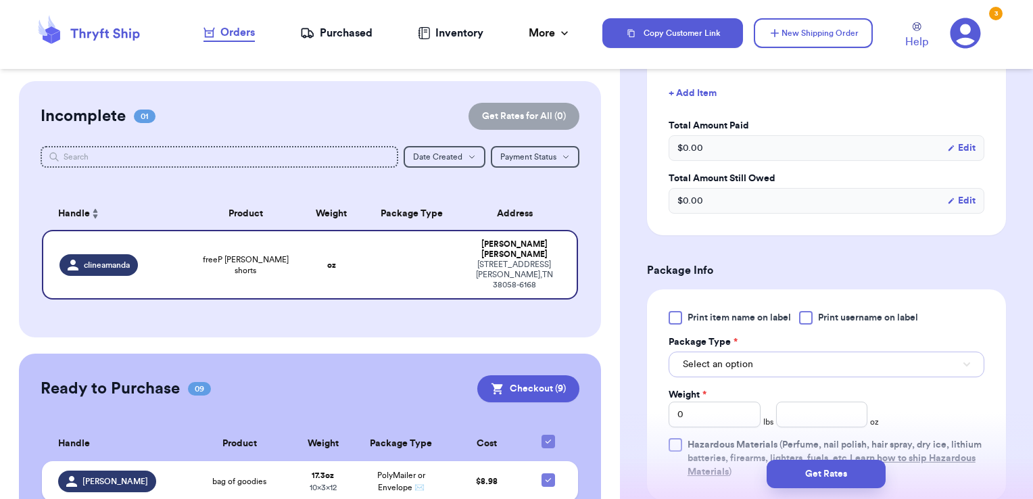
click at [766, 365] on button "Select an option" at bounding box center [826, 364] width 316 height 26
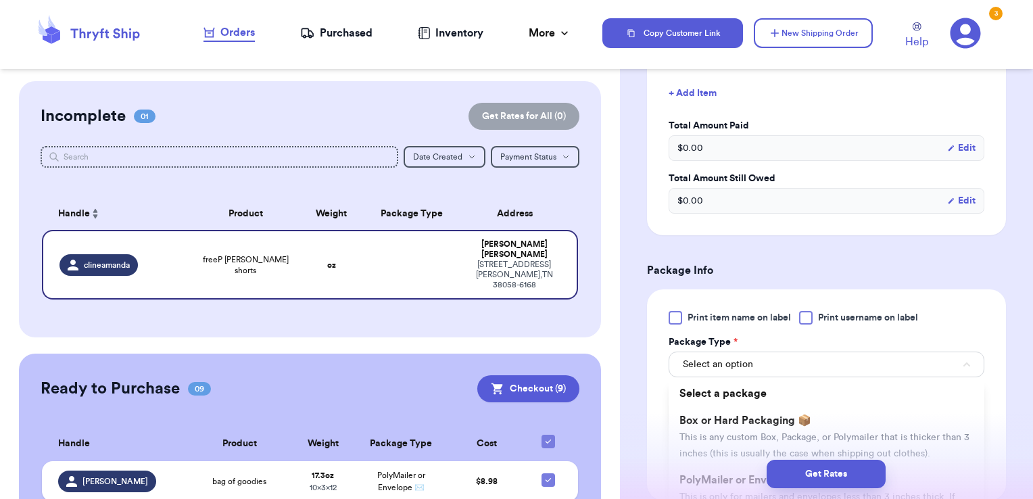
drag, startPoint x: 708, startPoint y: 478, endPoint x: 708, endPoint y: 489, distance: 10.8
click at [708, 489] on div "Get Rates" at bounding box center [826, 474] width 413 height 50
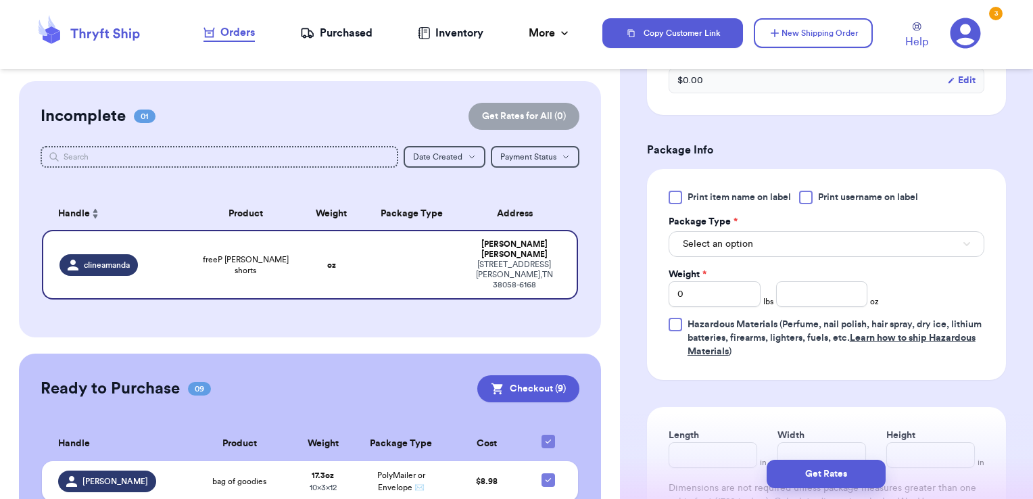
scroll to position [811, 0]
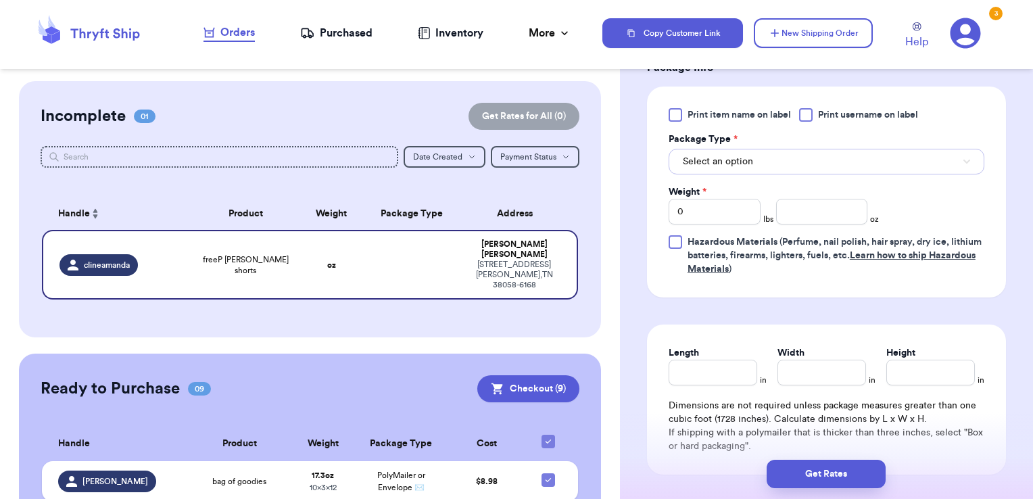
click at [819, 152] on button "Select an option" at bounding box center [826, 162] width 316 height 26
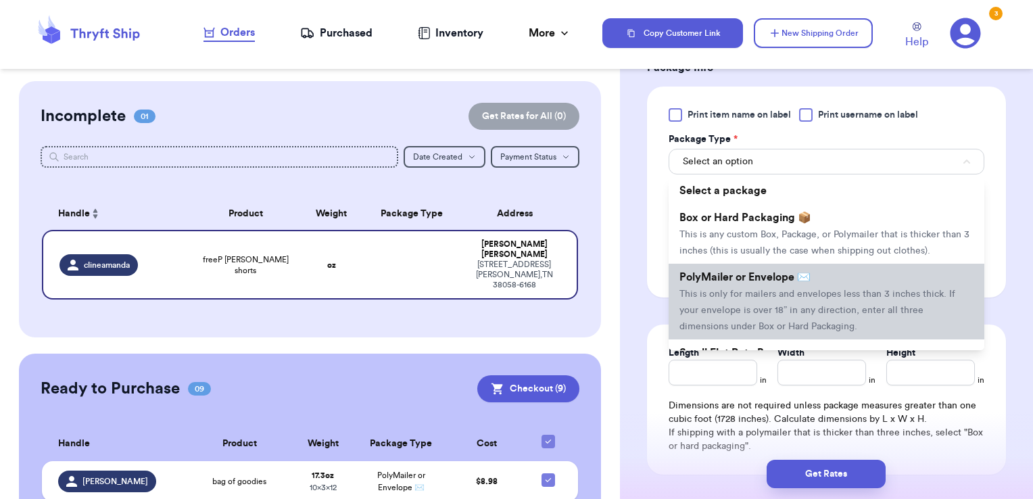
click at [763, 316] on li "PolyMailer or Envelope ✉️ This is only for mailers and envelopes less than 3 in…" at bounding box center [826, 302] width 316 height 76
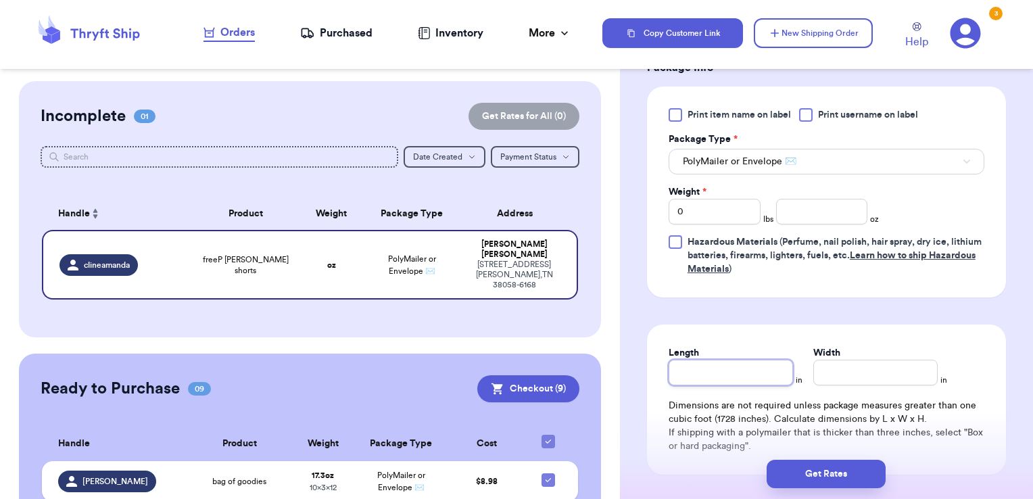
click at [761, 362] on input "Length" at bounding box center [730, 373] width 124 height 26
click at [870, 369] on input "Width *" at bounding box center [875, 373] width 124 height 26
click at [739, 210] on input "0" at bounding box center [714, 212] width 92 height 26
click at [789, 211] on input "number" at bounding box center [822, 212] width 92 height 26
click at [825, 467] on button "Get Rates" at bounding box center [825, 474] width 119 height 28
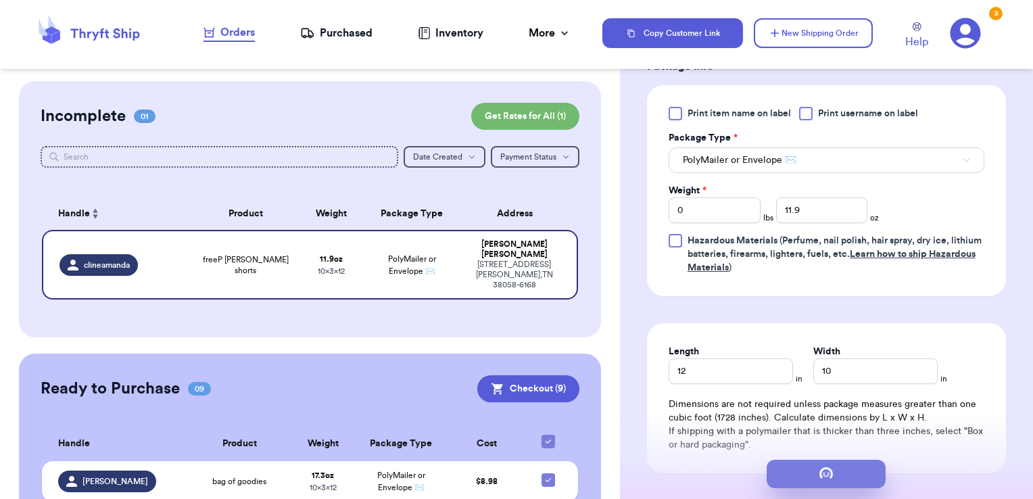
scroll to position [0, 0]
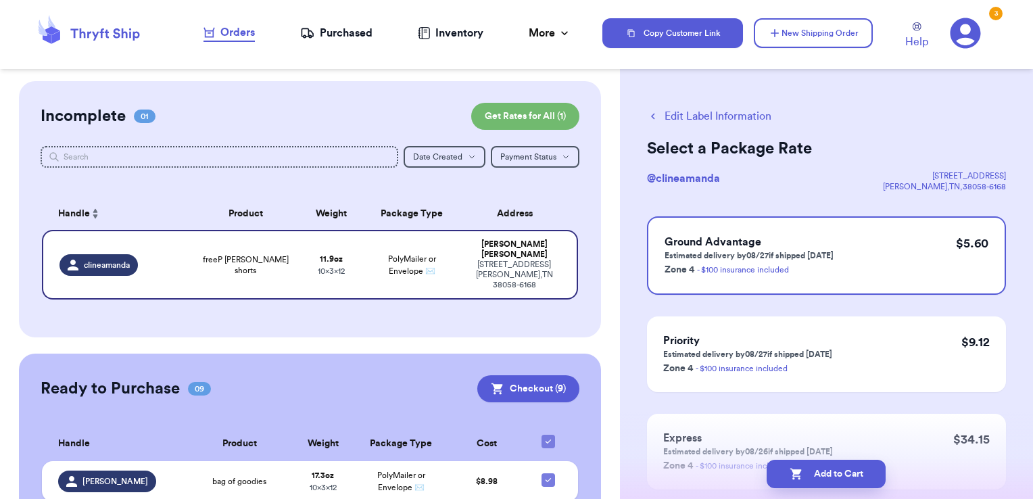
click at [895, 126] on div "Edit Label Information Select a Package Rate @ clineamanda [STREET_ADDRESS][PER…" at bounding box center [826, 332] width 413 height 503
click at [842, 476] on button "Add to Cart" at bounding box center [825, 474] width 119 height 28
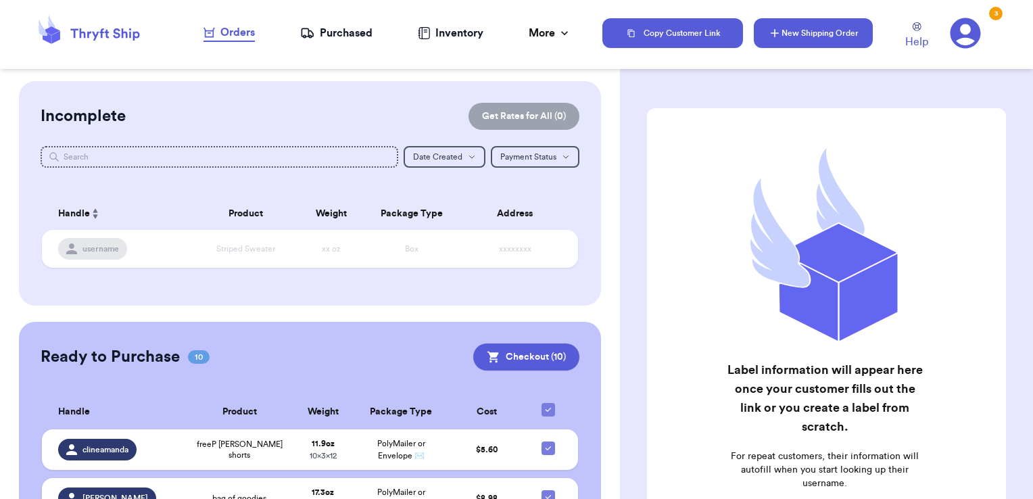
click at [781, 36] on icon "button" at bounding box center [775, 33] width 14 height 14
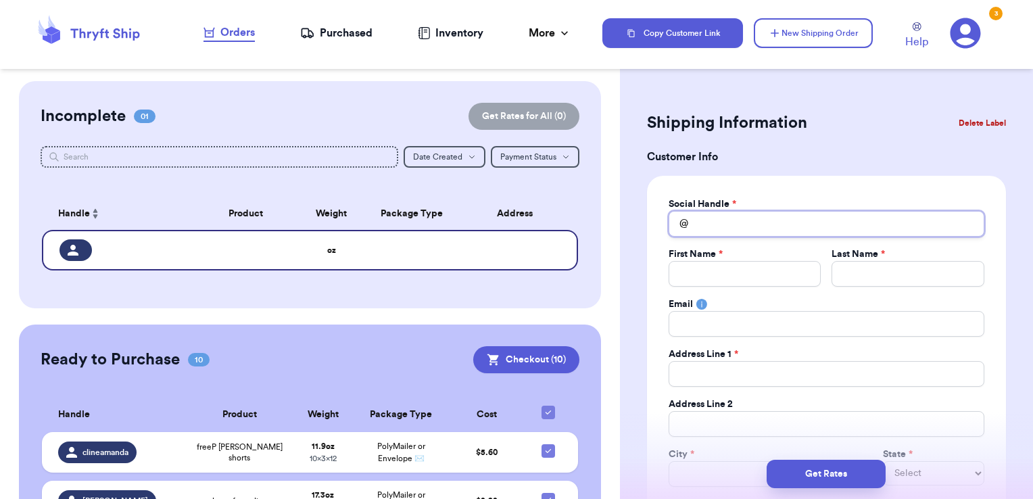
click at [749, 228] on input "Total Amount Paid" at bounding box center [826, 224] width 316 height 26
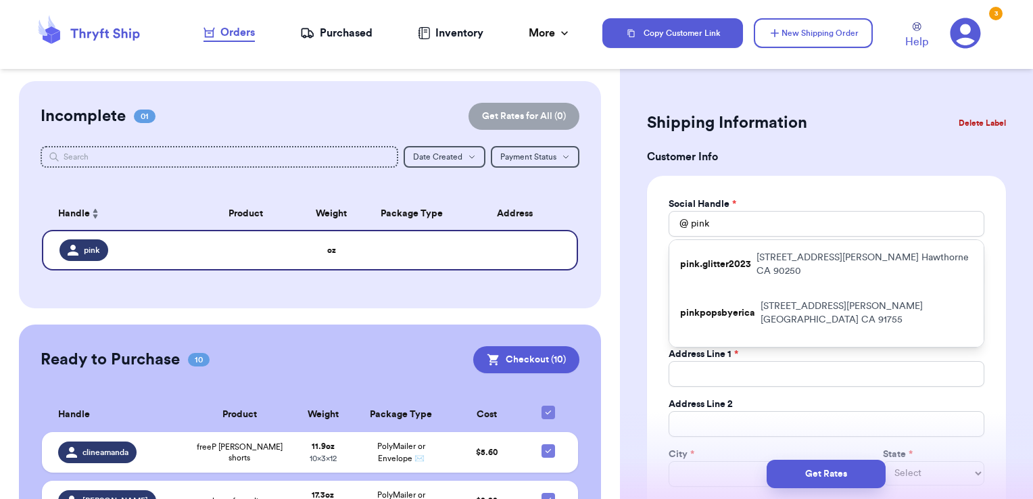
click at [794, 257] on p "[STREET_ADDRESS][PERSON_NAME]" at bounding box center [864, 264] width 216 height 27
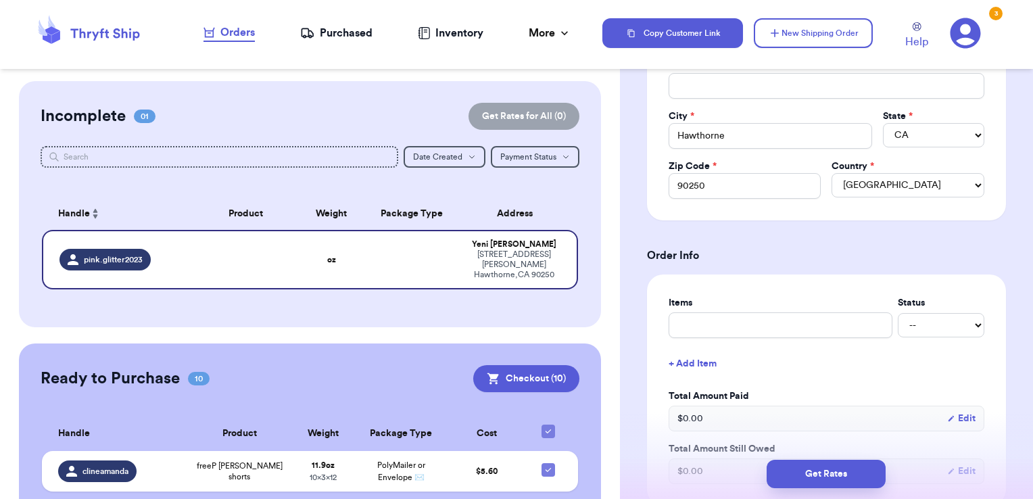
scroll to position [473, 0]
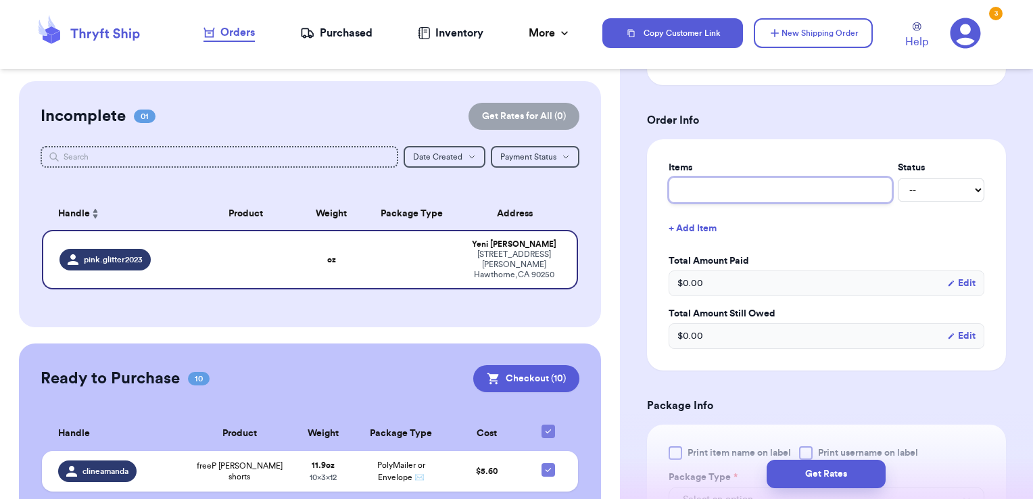
click at [807, 196] on input "text" at bounding box center [780, 190] width 224 height 26
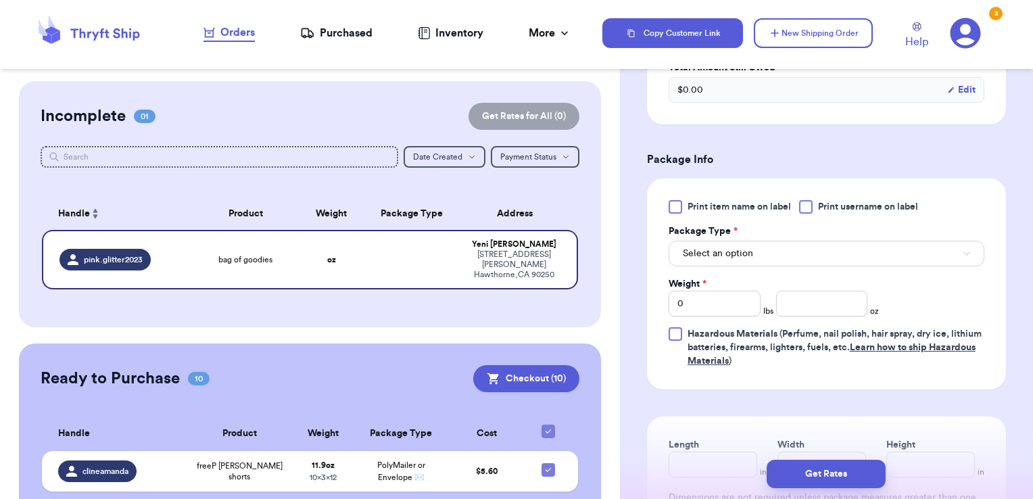
scroll to position [743, 0]
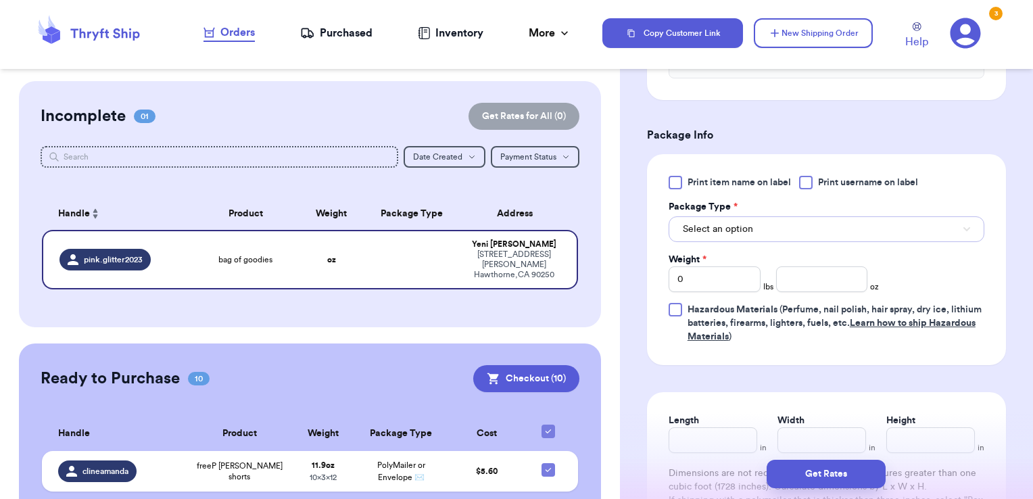
click at [802, 235] on button "Select an option" at bounding box center [826, 229] width 316 height 26
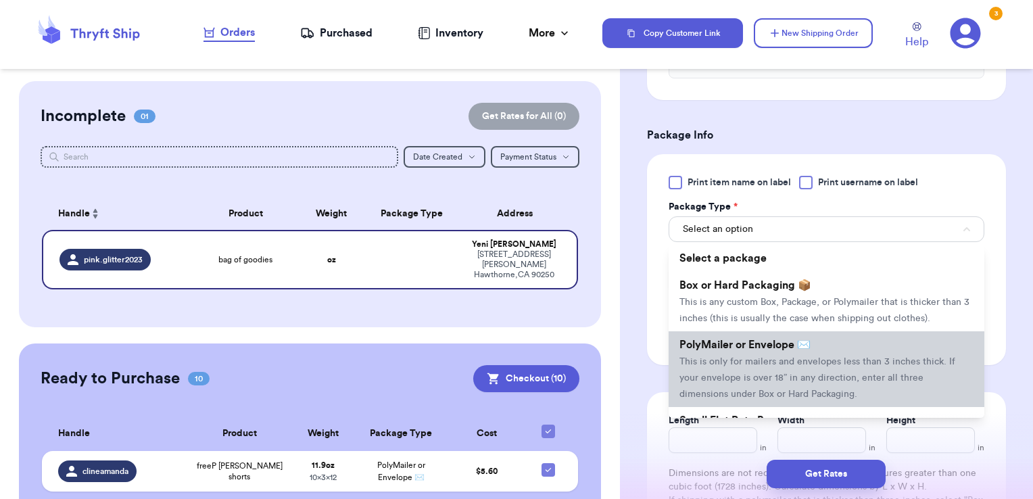
click at [768, 371] on span "This is only for mailers and envelopes less than 3 inches thick. If your envelo…" at bounding box center [817, 378] width 276 height 42
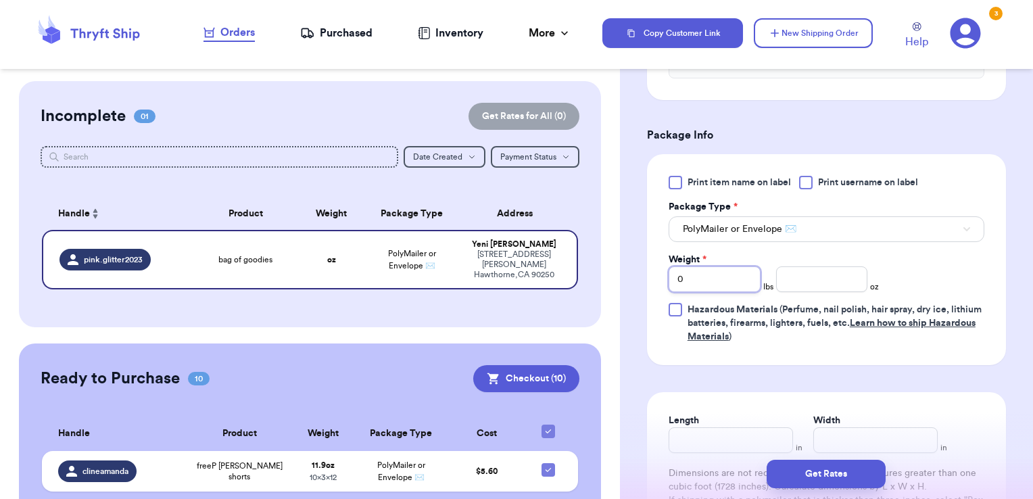
drag, startPoint x: 733, startPoint y: 274, endPoint x: 618, endPoint y: 278, distance: 115.0
click at [610, 276] on div "Customer Link New Order Incomplete 01 Get Rates for All ( 0 ) Get Rates for All…" at bounding box center [516, 249] width 1033 height 499
click at [834, 272] on input "number" at bounding box center [822, 279] width 92 height 26
click at [737, 439] on input "Length" at bounding box center [730, 440] width 124 height 26
click at [849, 434] on input "Width *" at bounding box center [875, 440] width 124 height 26
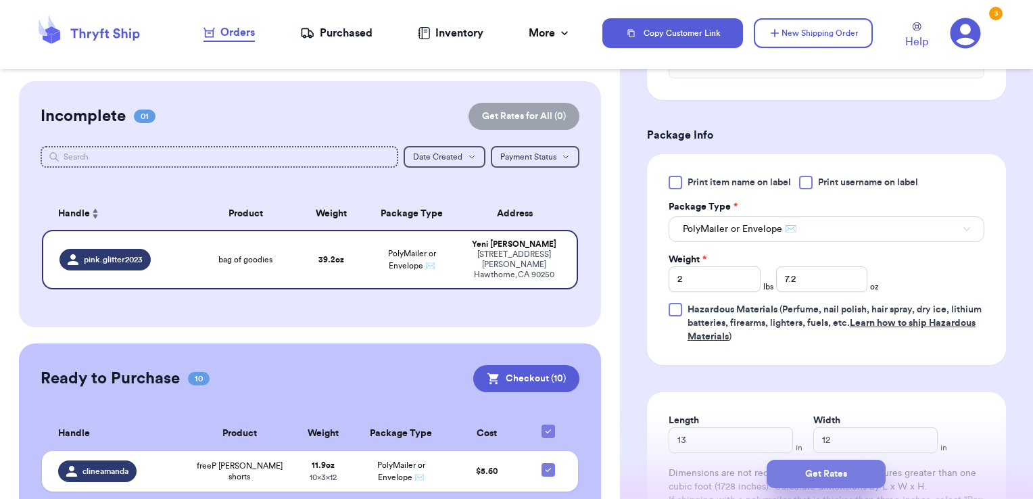
click at [845, 466] on button "Get Rates" at bounding box center [825, 474] width 119 height 28
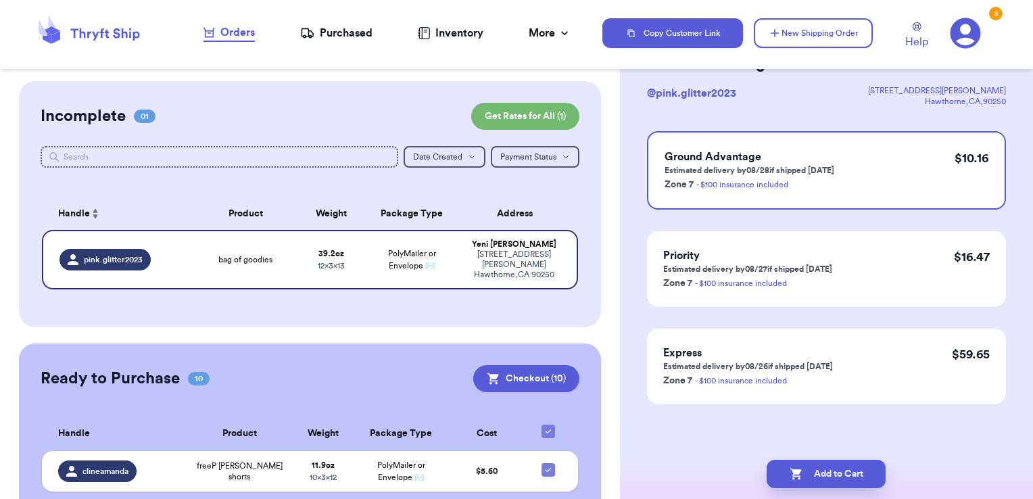
scroll to position [0, 0]
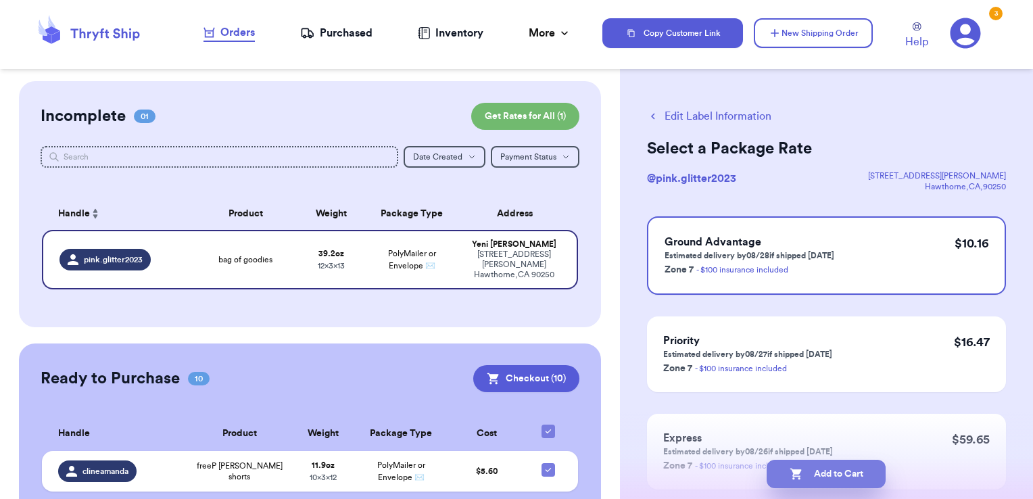
click at [860, 464] on button "Add to Cart" at bounding box center [825, 474] width 119 height 28
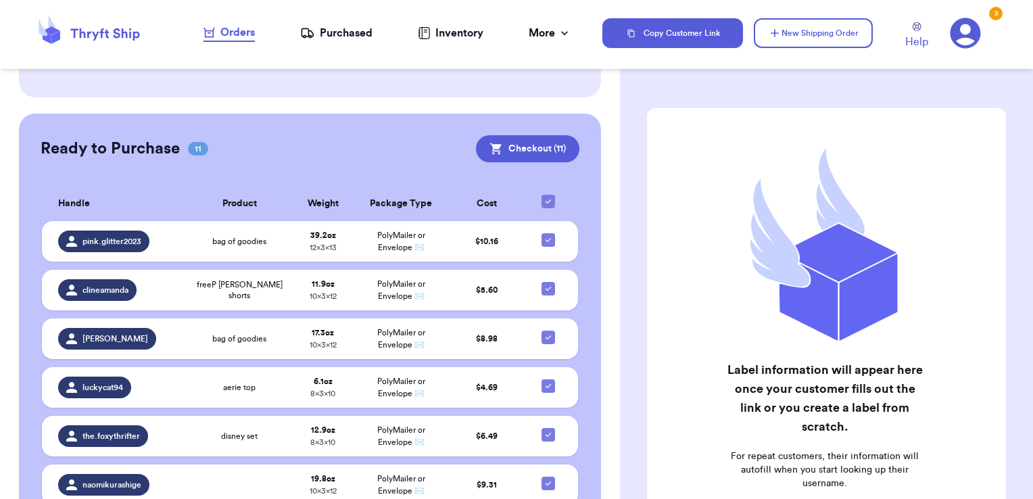
scroll to position [241, 0]
